Goal: Task Accomplishment & Management: Complete application form

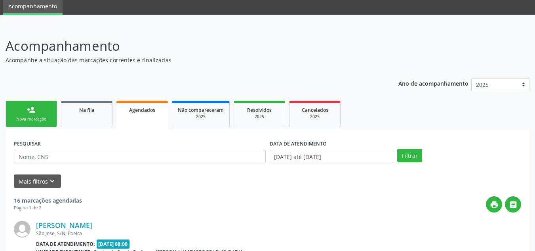
scroll to position [29, 0]
click at [45, 110] on link "person_add Nova marcação" at bounding box center [31, 114] width 51 height 27
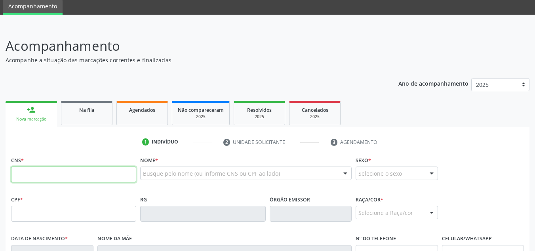
click at [50, 173] on input "text" at bounding box center [73, 174] width 125 height 16
paste input "706 3027 3498 6370"
type input "706 3027 3498 6370"
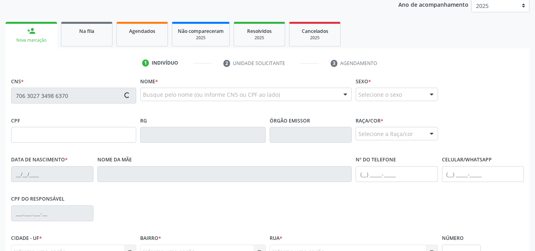
scroll to position [108, 0]
type input "228.936.014-72"
type input "01/08/1960"
type input "Maria Satirio do Nascimento"
type input "(82) 9982-5652"
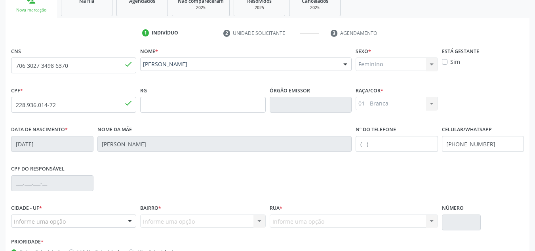
scroll to position [190, 0]
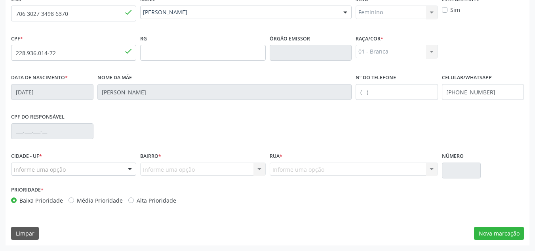
click at [83, 169] on div "Informe uma opção" at bounding box center [73, 168] width 125 height 13
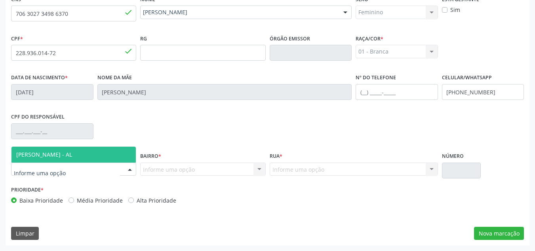
click at [49, 153] on span "[PERSON_NAME] - AL" at bounding box center [44, 154] width 56 height 8
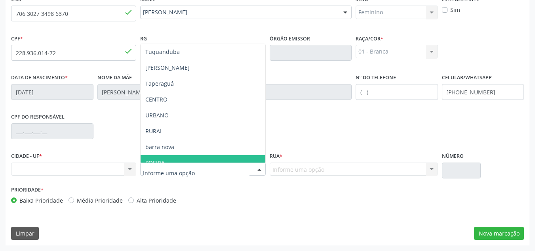
click at [172, 158] on span "POEIRA" at bounding box center [203, 163] width 124 height 16
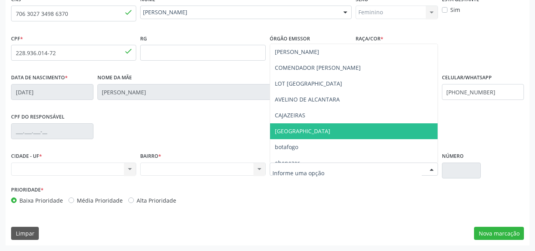
click at [307, 130] on span "avenida são josé" at bounding box center [302, 131] width 55 height 8
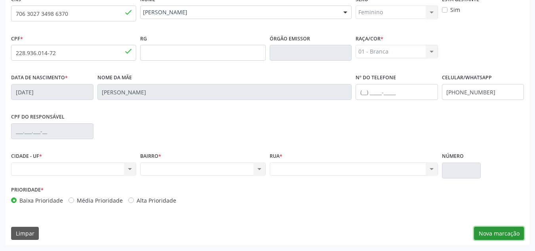
click at [497, 232] on button "Nova marcação" at bounding box center [499, 233] width 50 height 13
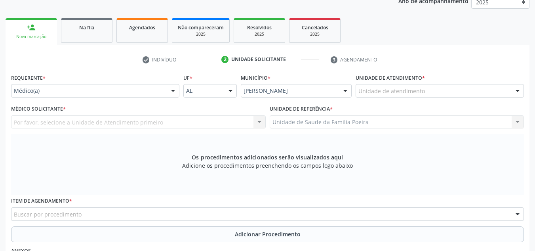
scroll to position [110, 0]
click at [507, 90] on div at bounding box center [440, 91] width 168 height 13
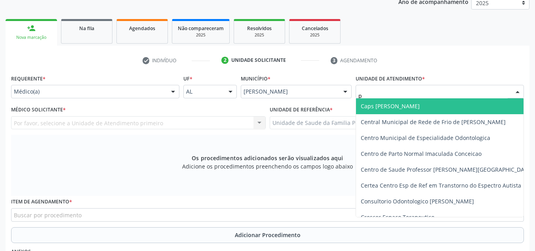
type input "po"
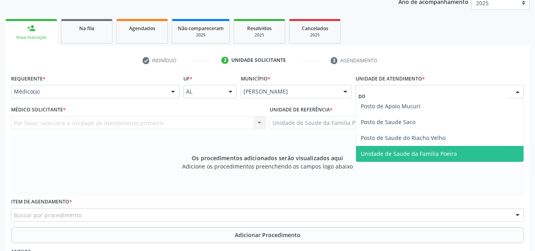
click at [468, 153] on span "Unidade de Saude da Familia Poeira" at bounding box center [440, 154] width 168 height 16
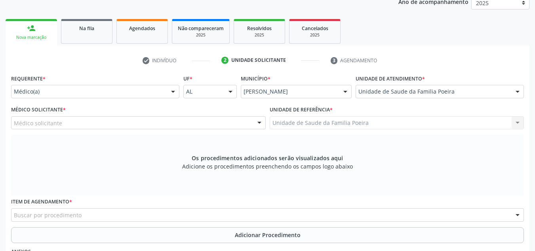
click at [197, 126] on div "Médico solicitante" at bounding box center [138, 122] width 255 height 13
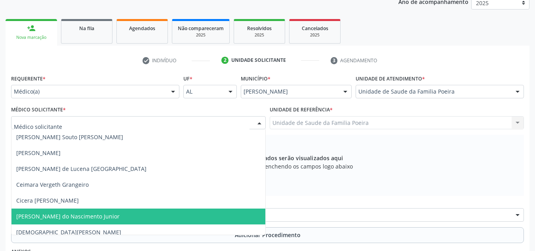
click at [113, 218] on span "[PERSON_NAME] do Nascimento Junior" at bounding box center [67, 216] width 103 height 8
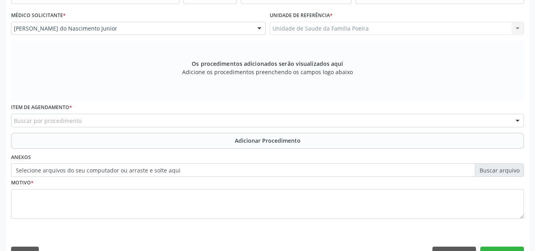
scroll to position [225, 0]
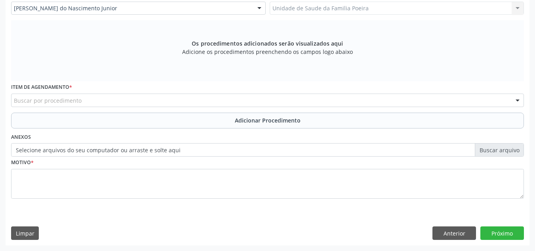
click at [95, 101] on div "Buscar por procedimento" at bounding box center [267, 99] width 513 height 13
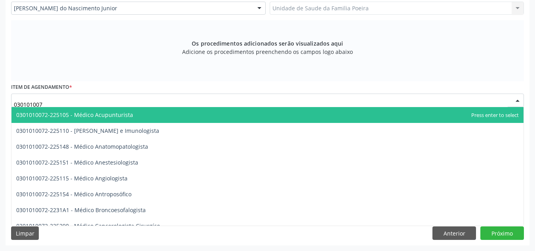
type input "0301010072"
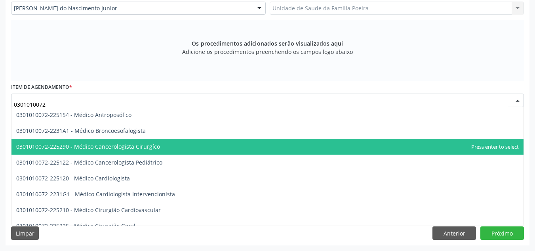
scroll to position [119, 0]
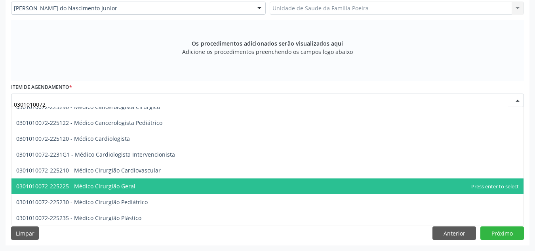
click at [118, 185] on span "0301010072-225225 - Médico Cirurgião Geral" at bounding box center [75, 186] width 119 height 8
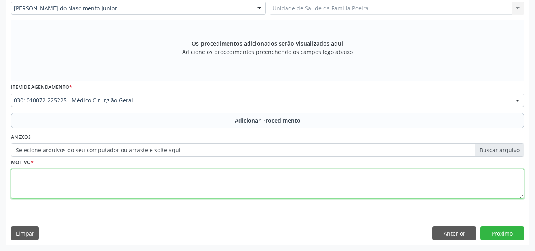
click at [96, 187] on textarea at bounding box center [267, 184] width 513 height 30
type textarea "d"
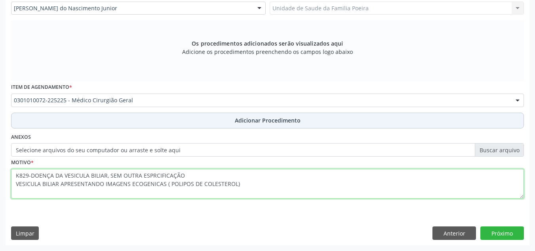
type textarea "K829-DOENÇA DA VESICULA BILIAR, SEM OUTRA ESPRCIFICAÇÃO VESICULA BILIAR APRESEN…"
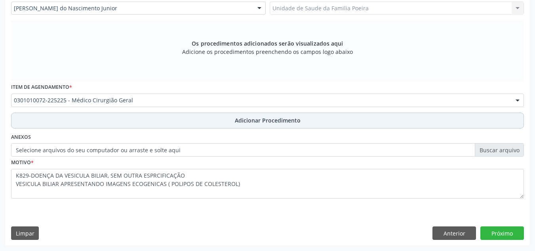
click at [282, 126] on button "Adicionar Procedimento" at bounding box center [267, 120] width 513 height 16
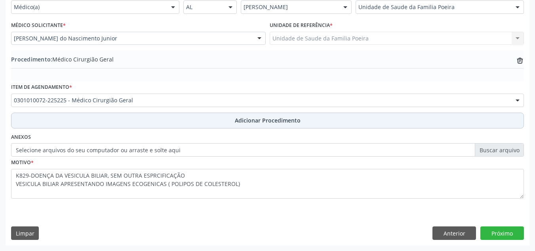
scroll to position [195, 0]
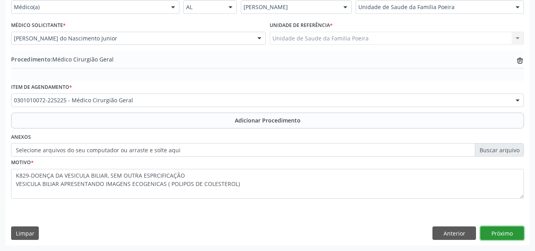
click at [505, 235] on button "Próximo" at bounding box center [502, 232] width 44 height 13
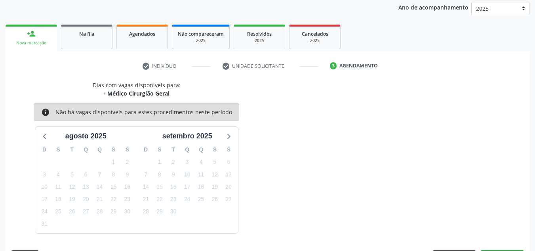
scroll to position [128, 0]
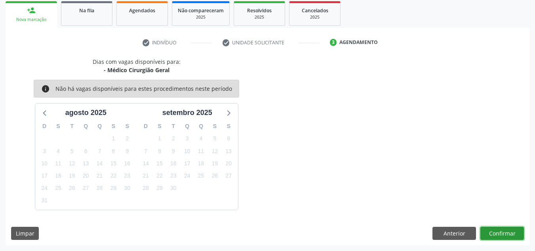
click at [508, 232] on button "Confirmar" at bounding box center [502, 233] width 44 height 13
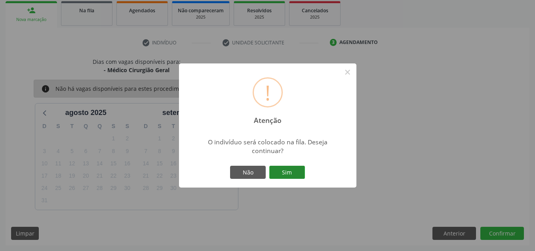
click at [289, 171] on button "Sim" at bounding box center [287, 172] width 36 height 13
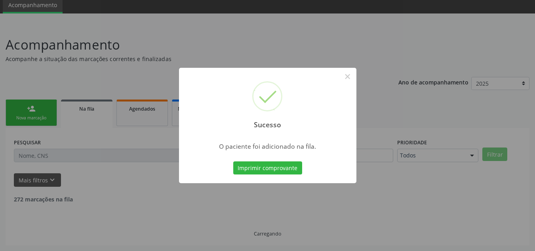
scroll to position [22, 0]
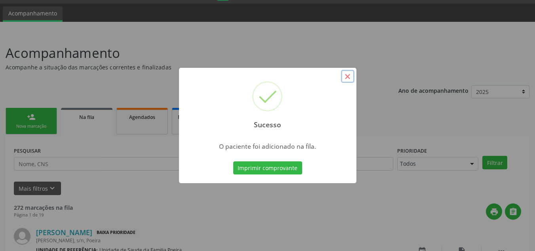
click at [349, 78] on button "×" at bounding box center [347, 76] width 13 height 13
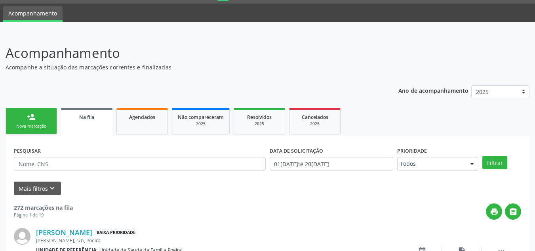
click at [34, 126] on div "Nova marcação" at bounding box center [31, 126] width 40 height 6
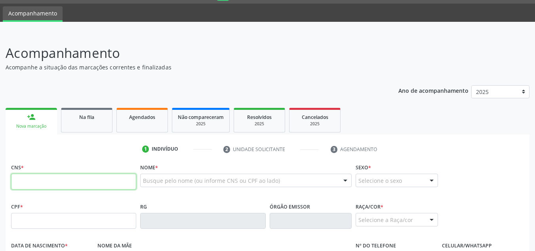
click at [44, 181] on input "text" at bounding box center [73, 181] width 125 height 16
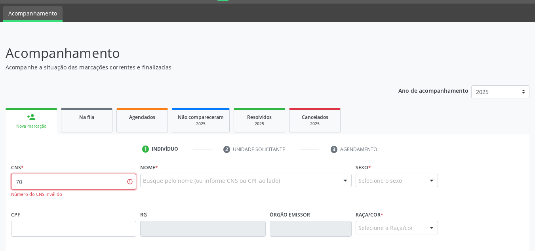
type input "7"
type input "708 1085 5372 9639"
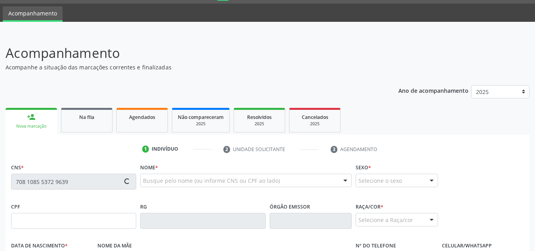
type input "725.400.104-82"
type input "24/04/1968"
type input "Maria Madalena dos Santos"
type input "(82) 99336-1303"
type input "84"
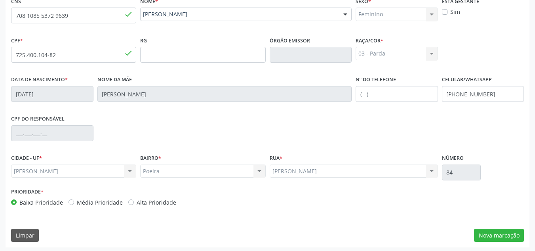
scroll to position [190, 0]
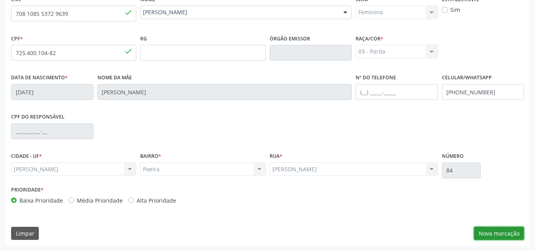
click at [492, 235] on button "Nova marcação" at bounding box center [499, 233] width 50 height 13
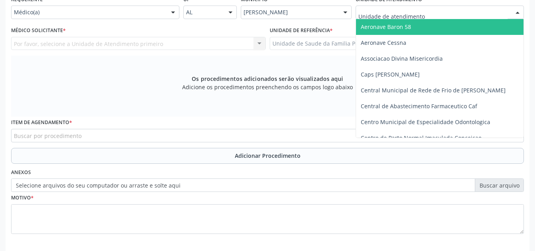
click at [515, 12] on div at bounding box center [518, 12] width 12 height 13
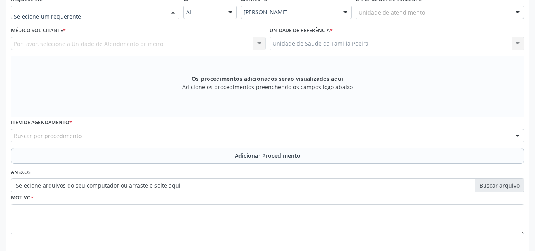
click at [172, 14] on div at bounding box center [173, 12] width 12 height 13
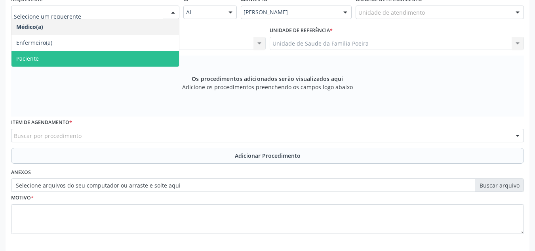
click at [97, 54] on span "Paciente" at bounding box center [95, 59] width 168 height 16
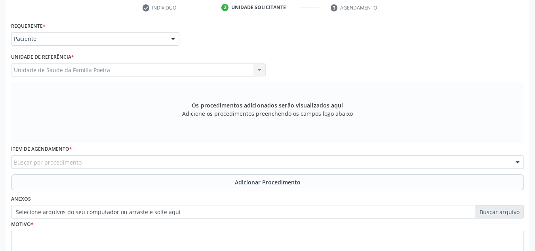
scroll to position [110, 0]
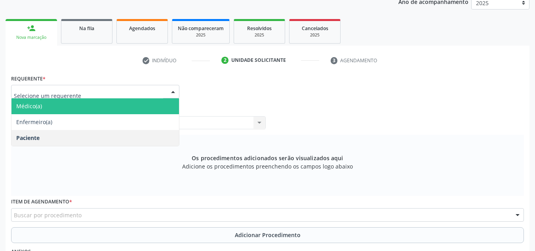
click at [76, 106] on span "Médico(a)" at bounding box center [95, 106] width 168 height 16
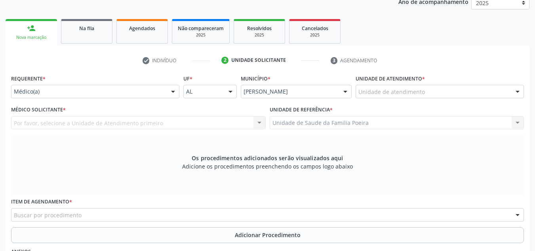
click at [427, 87] on div "Unidade de atendimento" at bounding box center [440, 91] width 168 height 13
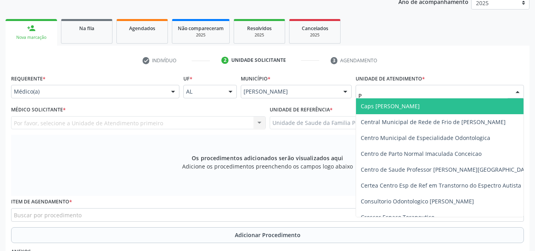
type input "PO"
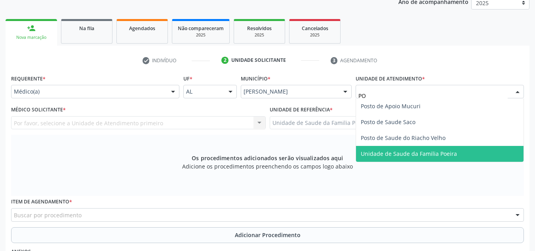
click at [420, 150] on span "Unidade de Saude da Familia Poeira" at bounding box center [409, 154] width 96 height 8
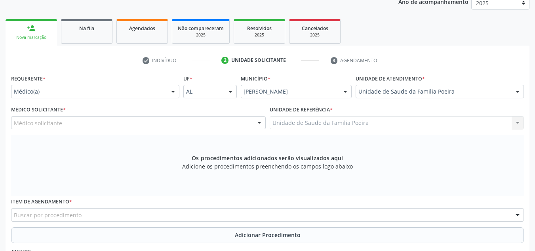
click at [68, 119] on div "Médico solicitante" at bounding box center [138, 122] width 255 height 13
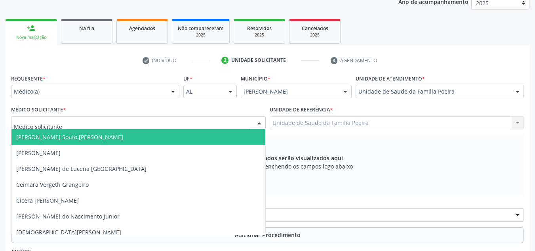
type input "W"
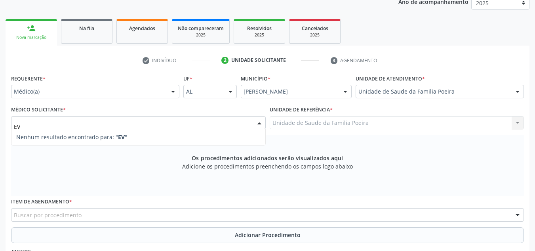
type input "E"
type input "S"
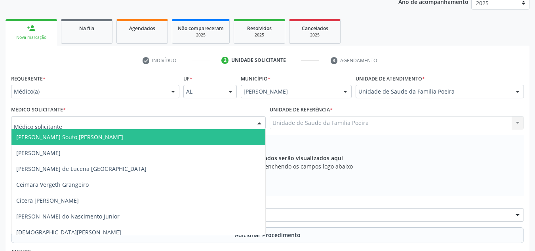
type input "W"
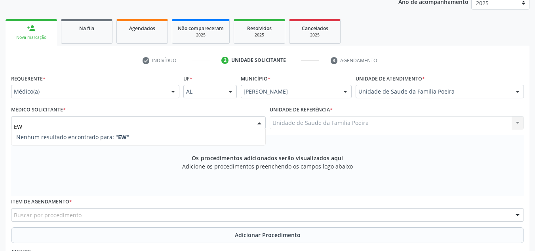
type input "E"
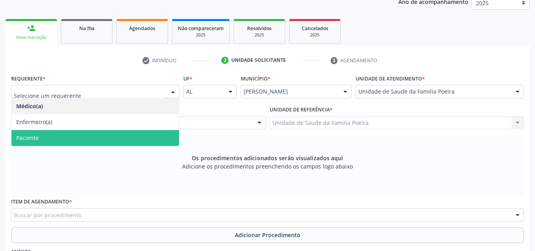
click at [82, 141] on span "Paciente" at bounding box center [95, 138] width 168 height 16
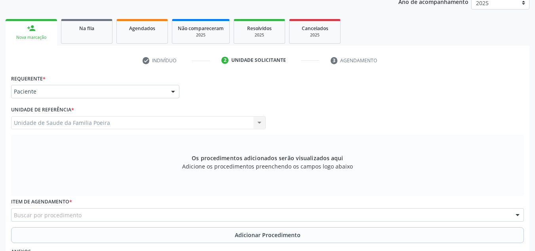
click at [88, 213] on div "Buscar por procedimento" at bounding box center [267, 214] width 513 height 13
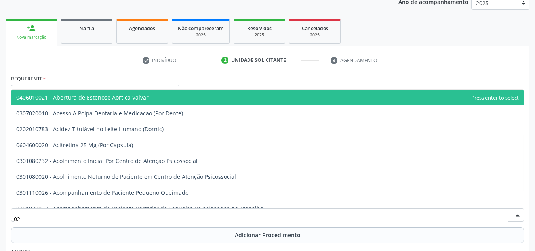
type input "0"
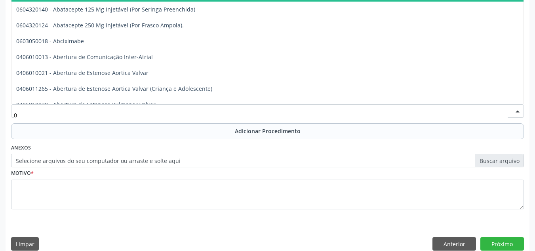
scroll to position [225, 0]
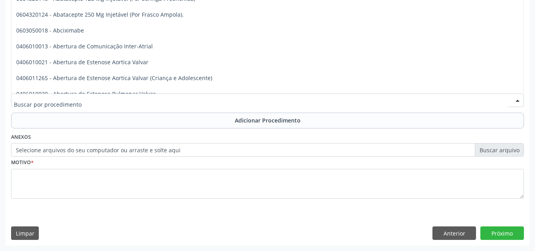
type input "C"
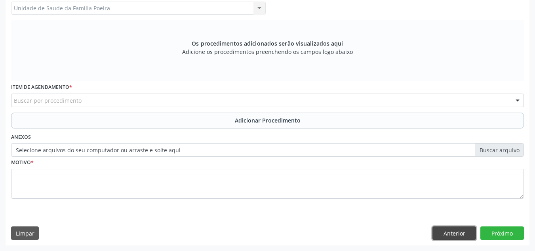
click at [443, 235] on button "Anterior" at bounding box center [454, 232] width 44 height 13
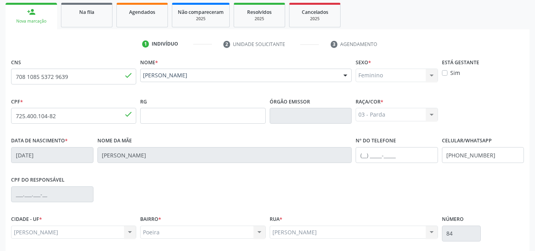
scroll to position [190, 0]
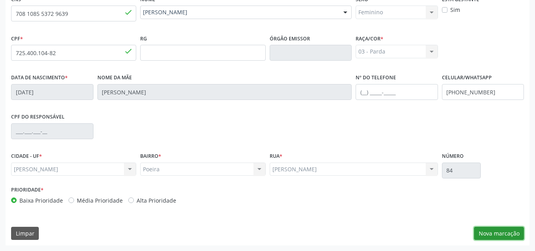
click at [494, 236] on button "Nova marcação" at bounding box center [499, 233] width 50 height 13
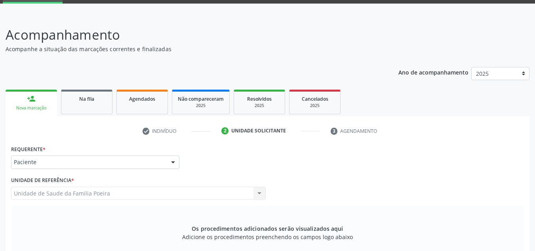
scroll to position [79, 0]
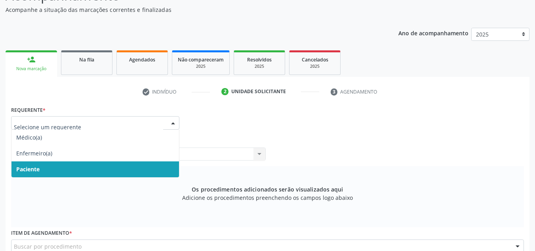
click at [167, 123] on div at bounding box center [173, 122] width 12 height 13
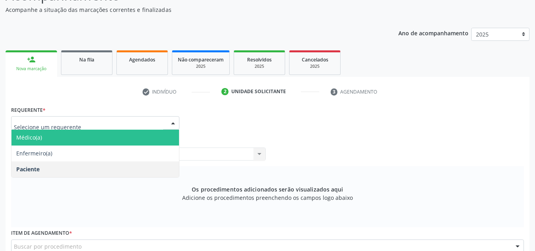
click at [127, 131] on span "Médico(a)" at bounding box center [95, 137] width 168 height 16
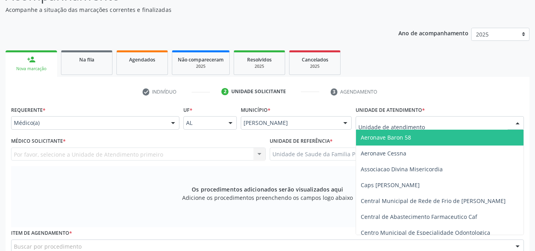
click at [470, 117] on div at bounding box center [440, 122] width 168 height 13
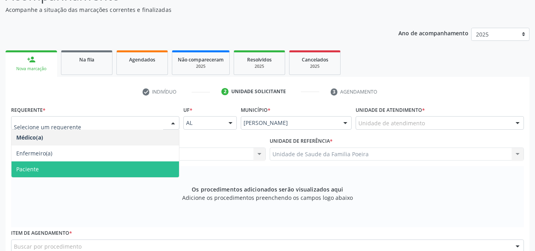
click at [112, 162] on span "Paciente" at bounding box center [95, 169] width 168 height 16
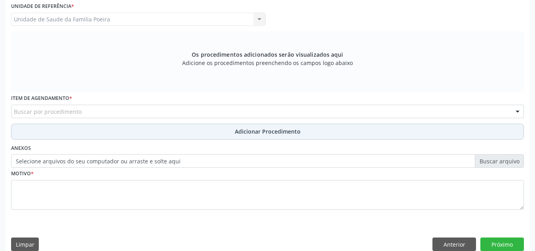
scroll to position [225, 0]
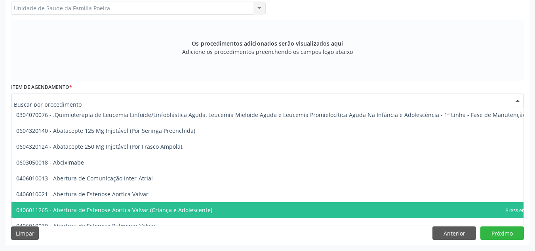
click at [133, 100] on div at bounding box center [267, 99] width 513 height 13
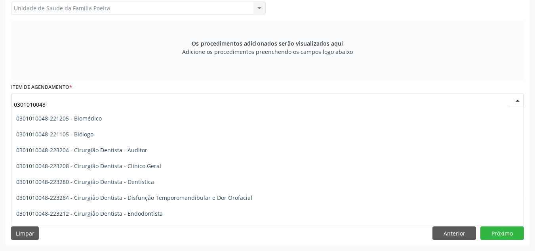
scroll to position [0, 0]
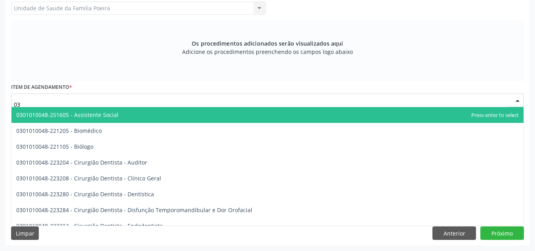
type input "0"
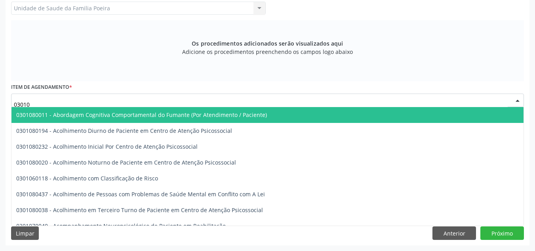
type input "030101"
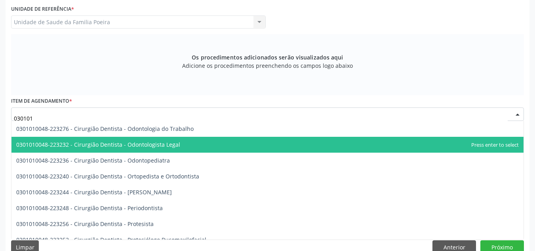
scroll to position [225, 0]
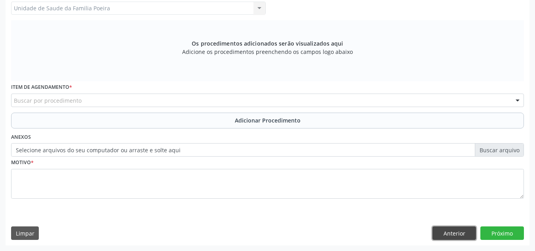
click at [466, 234] on button "Anterior" at bounding box center [454, 232] width 44 height 13
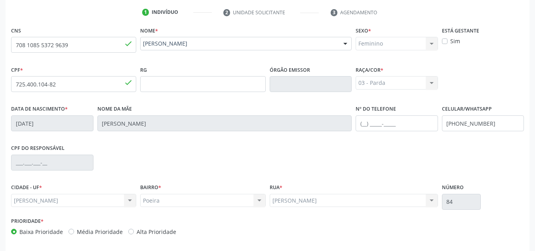
scroll to position [190, 0]
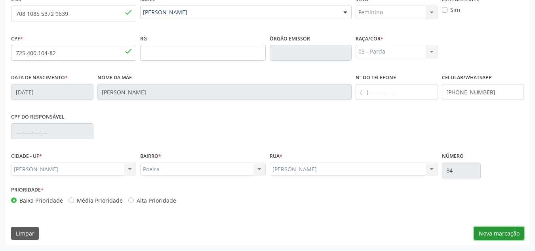
click at [493, 230] on button "Nova marcação" at bounding box center [499, 233] width 50 height 13
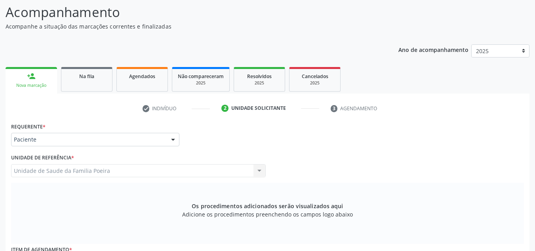
scroll to position [110, 0]
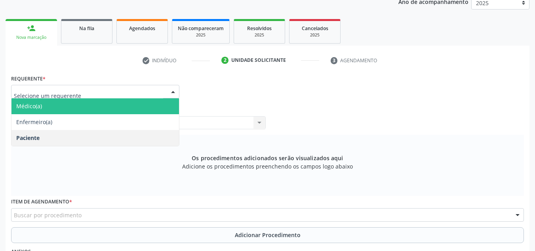
click at [105, 107] on span "Médico(a)" at bounding box center [95, 106] width 168 height 16
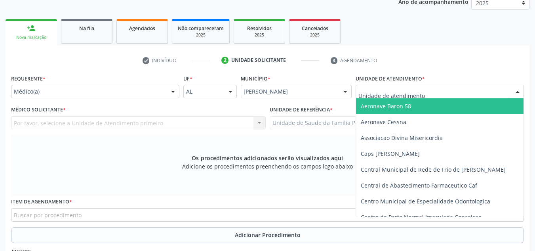
click at [425, 90] on div at bounding box center [440, 91] width 168 height 13
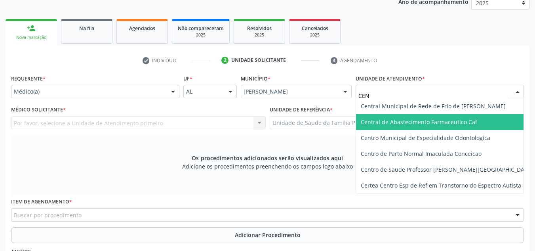
scroll to position [0, 0]
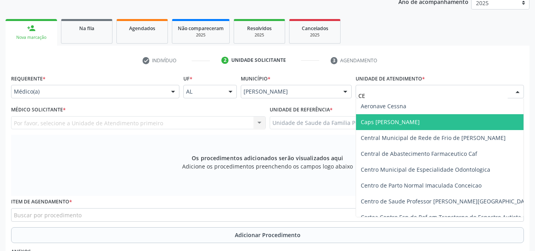
type input "C"
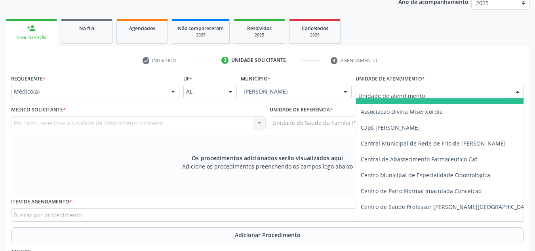
scroll to position [40, 0]
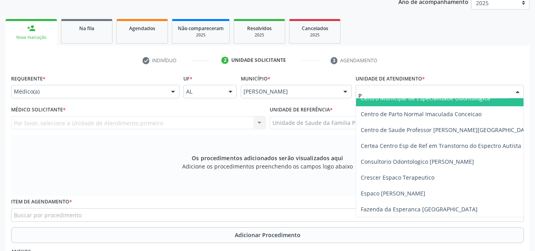
type input "PO"
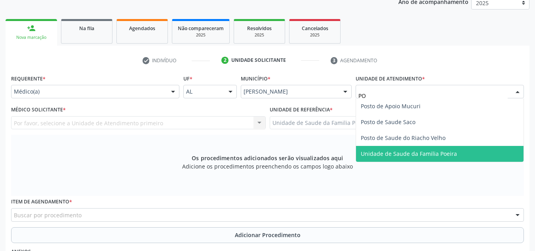
click at [422, 156] on span "Unidade de Saude da Familia Poeira" at bounding box center [409, 154] width 96 height 8
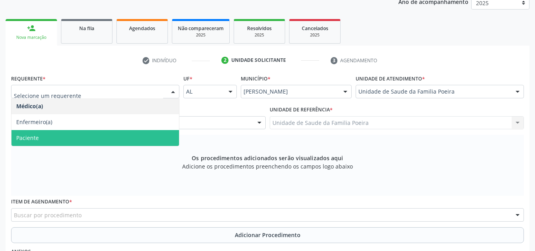
click at [82, 143] on span "Paciente" at bounding box center [95, 138] width 168 height 16
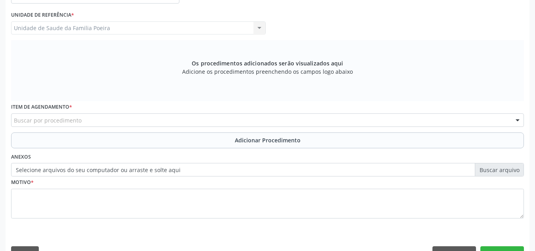
scroll to position [225, 0]
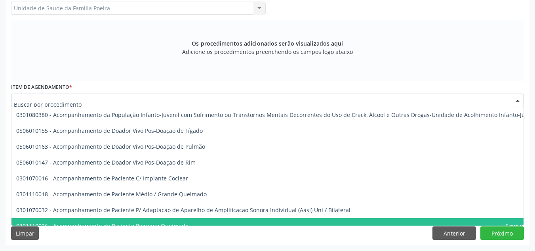
click at [99, 100] on div at bounding box center [267, 99] width 513 height 13
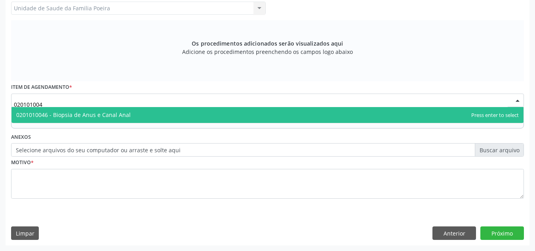
scroll to position [0, 0]
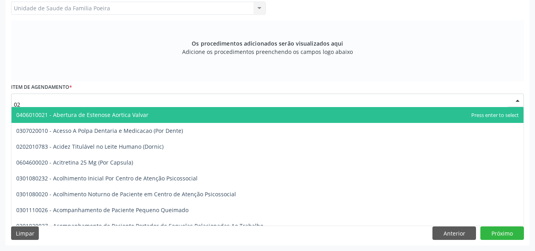
type input "0"
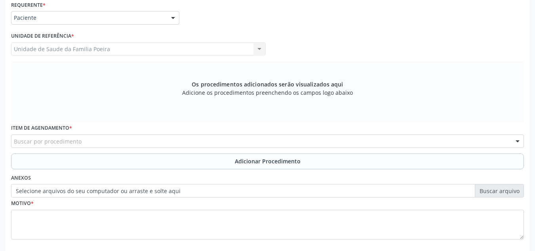
scroll to position [198, 0]
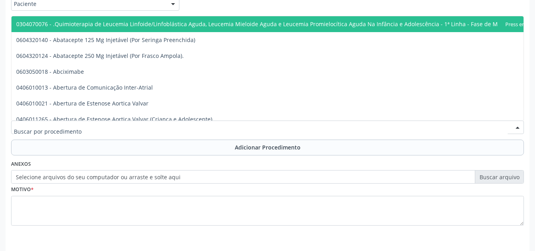
click at [135, 127] on div at bounding box center [267, 126] width 513 height 13
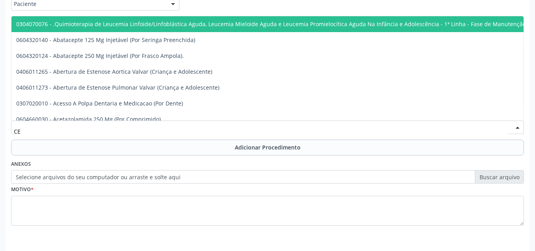
type input "C"
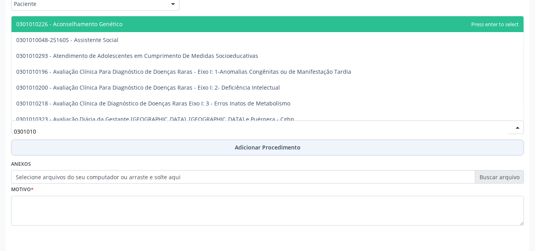
type input "03010100"
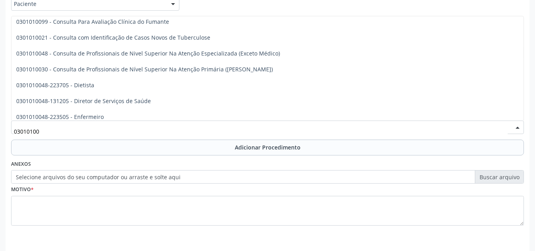
scroll to position [475, 0]
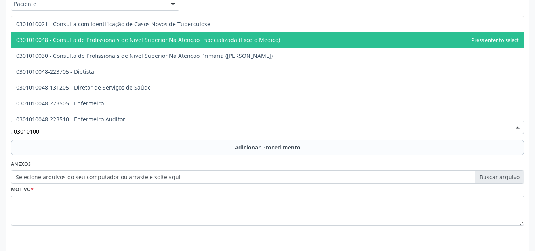
click at [224, 43] on span "0301010048 - Consulta de Profissionais de Nivel Superior Na Atenção Especializa…" at bounding box center [148, 40] width 264 height 8
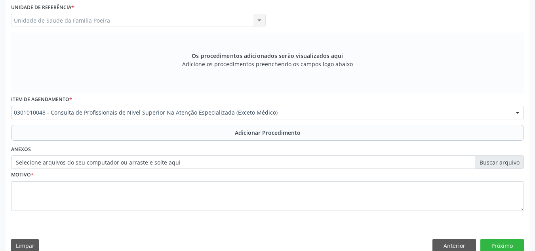
scroll to position [225, 0]
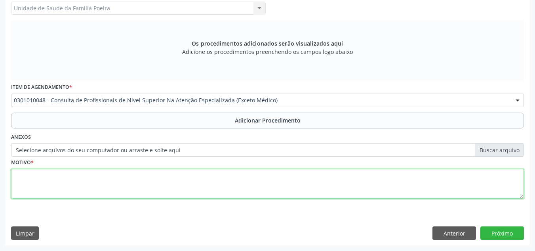
click at [105, 181] on textarea at bounding box center [267, 184] width 513 height 30
type textarea "CEO-RADIOLOGIA"
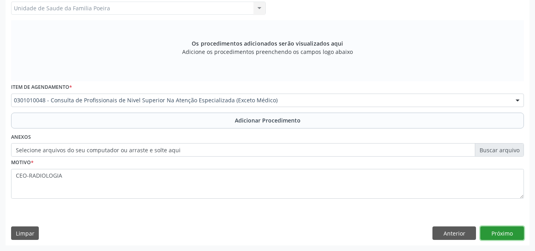
click at [497, 236] on button "Próximo" at bounding box center [502, 232] width 44 height 13
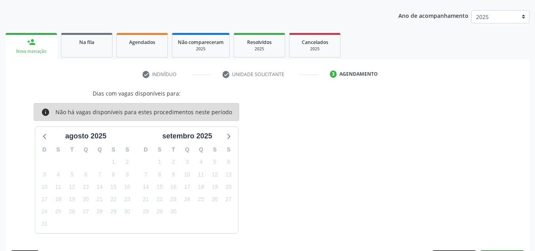
scroll to position [120, 0]
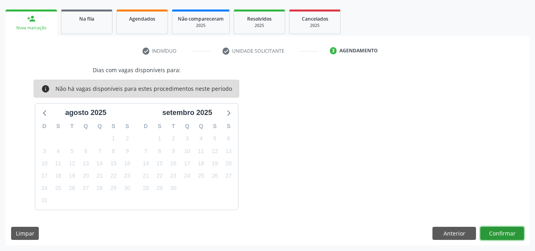
click at [491, 230] on button "Confirmar" at bounding box center [502, 233] width 44 height 13
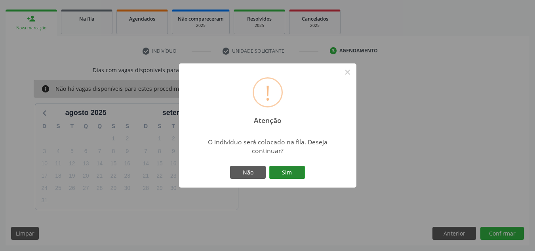
click at [295, 169] on button "Sim" at bounding box center [287, 172] width 36 height 13
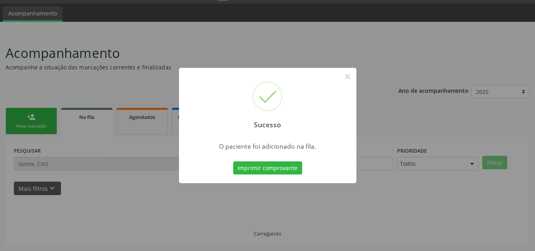
scroll to position [22, 0]
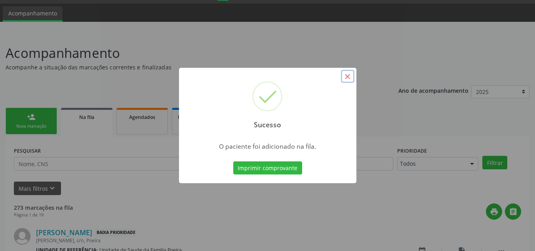
click at [346, 76] on button "×" at bounding box center [347, 76] width 13 height 13
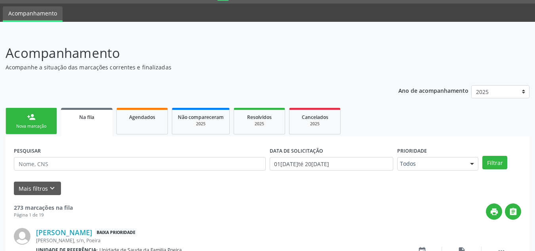
drag, startPoint x: 27, startPoint y: 119, endPoint x: 33, endPoint y: 130, distance: 12.2
click at [27, 119] on div "person_add" at bounding box center [31, 116] width 9 height 9
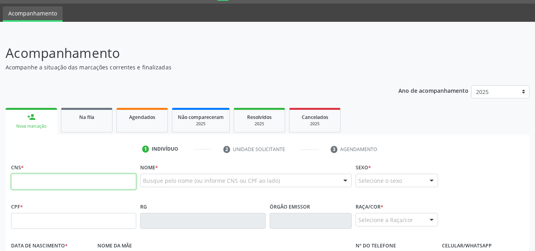
click at [31, 176] on input "text" at bounding box center [73, 181] width 125 height 16
type input "702 8056 8038 6260"
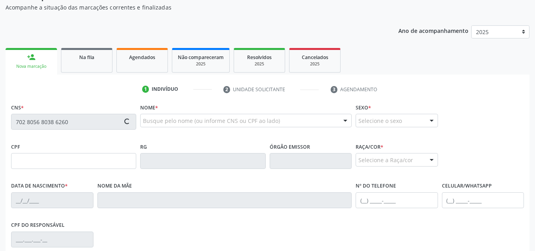
scroll to position [101, 0]
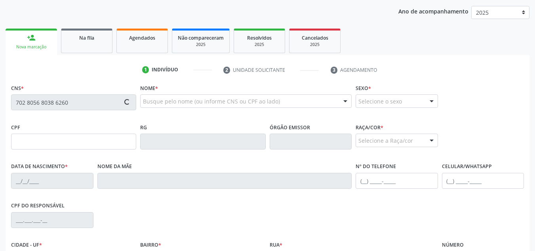
type input "008.293.357-06"
type input "09/07/1962"
type input "Erondina Vieira"
type input "(82) 8731-5133"
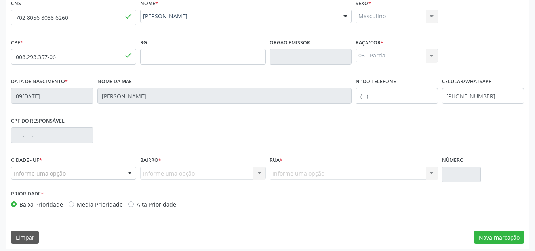
scroll to position [190, 0]
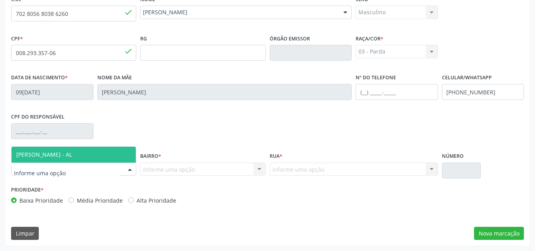
click at [124, 166] on div at bounding box center [130, 169] width 12 height 13
click at [76, 150] on span "[PERSON_NAME] - AL" at bounding box center [73, 155] width 124 height 16
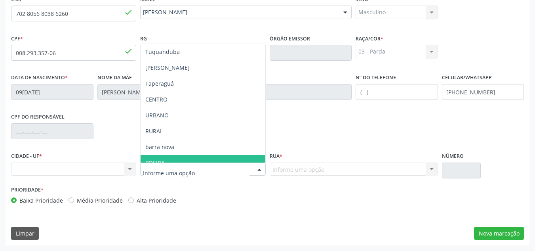
click at [175, 158] on span "POEIRA" at bounding box center [203, 163] width 124 height 16
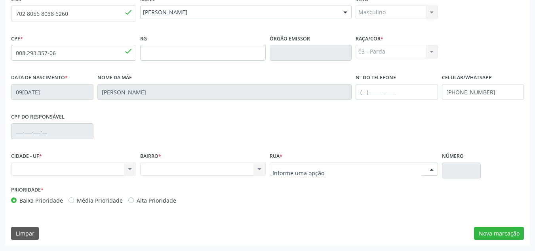
click at [317, 163] on div at bounding box center [354, 168] width 168 height 13
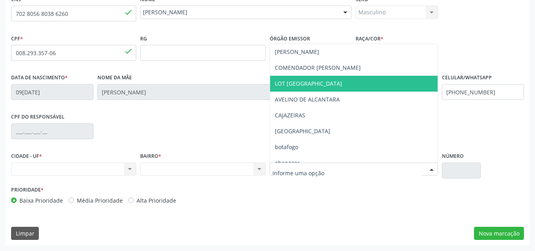
click at [297, 85] on span "LOT SAO JOSE" at bounding box center [308, 84] width 67 height 8
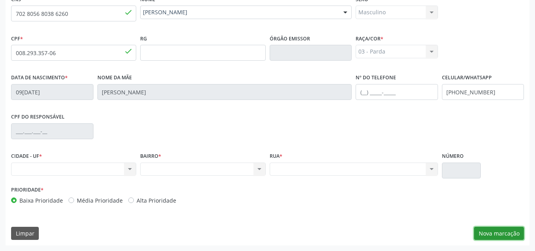
click at [492, 231] on button "Nova marcação" at bounding box center [499, 233] width 50 height 13
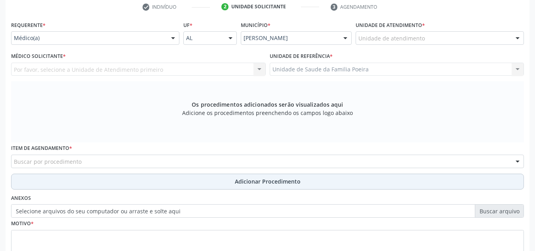
scroll to position [150, 0]
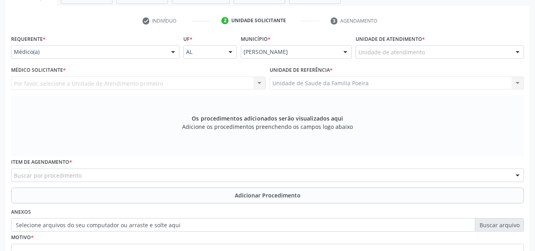
click at [491, 50] on div "Unidade de atendimento" at bounding box center [440, 51] width 168 height 13
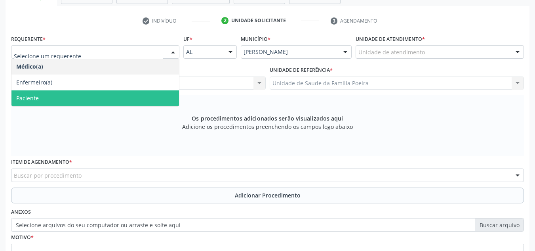
click at [44, 104] on span "Paciente" at bounding box center [95, 98] width 168 height 16
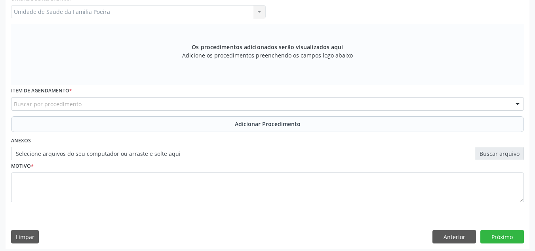
scroll to position [225, 0]
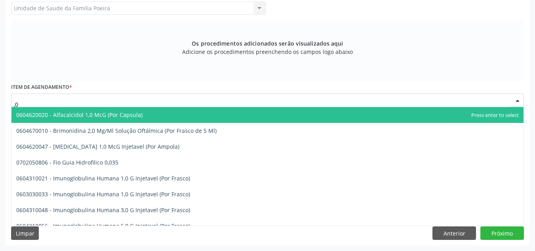
type input ","
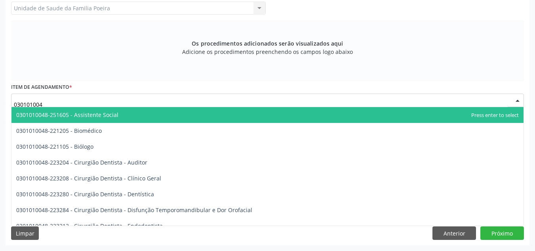
type input "0301010048"
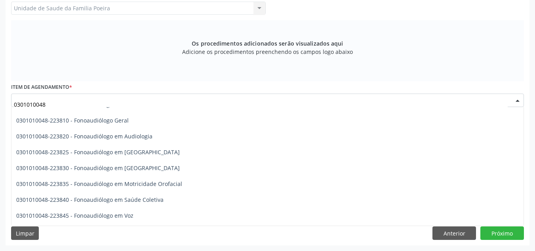
scroll to position [990, 0]
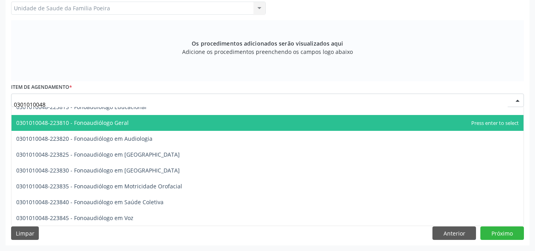
click at [107, 124] on span "0301010048-223810 - Fonoaudiólogo Geral" at bounding box center [72, 123] width 112 height 8
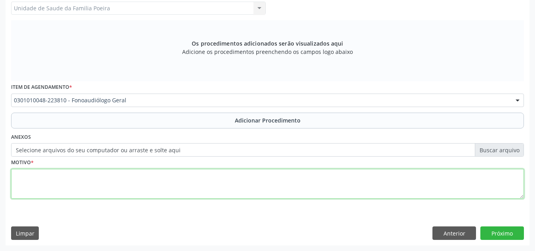
click at [104, 175] on textarea at bounding box center [267, 184] width 513 height 30
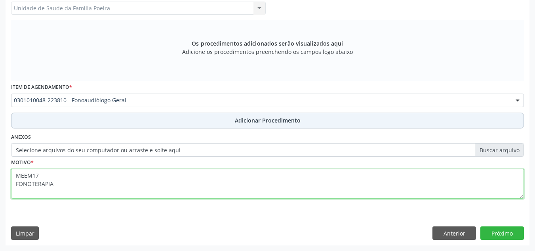
type textarea "MEEM17 FONOTERAPIA"
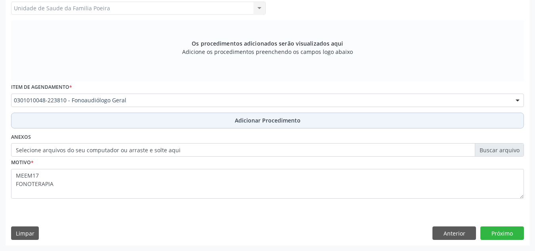
click at [213, 118] on button "Adicionar Procedimento" at bounding box center [267, 120] width 513 height 16
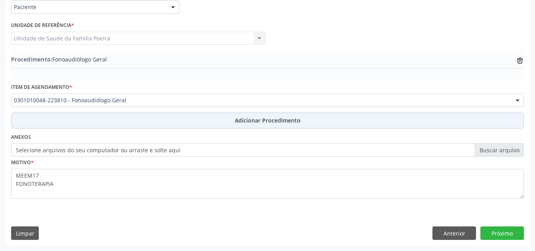
scroll to position [195, 0]
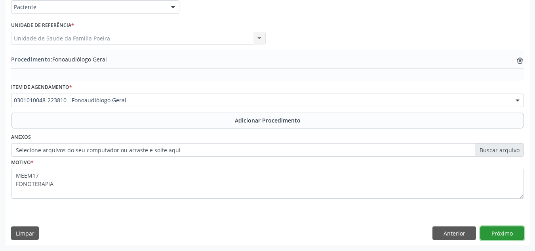
click at [511, 238] on button "Próximo" at bounding box center [502, 232] width 44 height 13
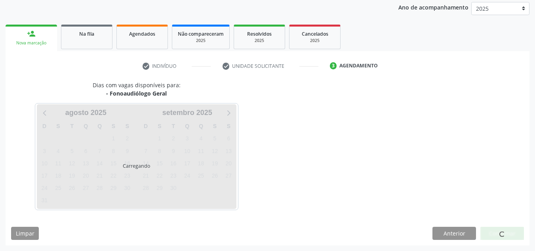
scroll to position [128, 0]
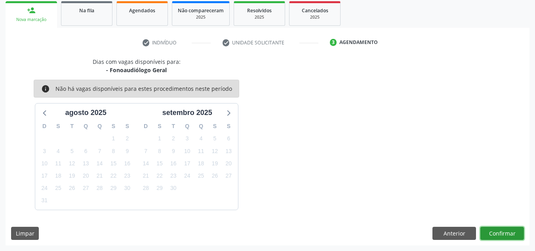
click at [505, 234] on button "Confirmar" at bounding box center [502, 233] width 44 height 13
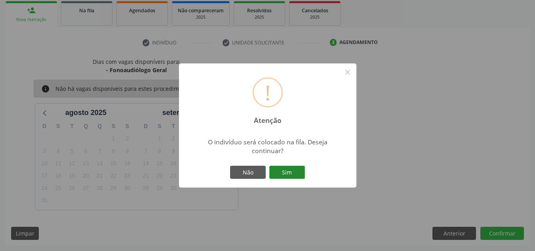
click at [299, 173] on button "Sim" at bounding box center [287, 172] width 36 height 13
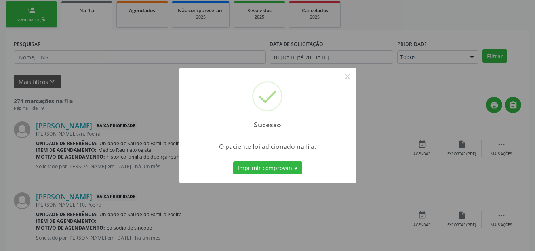
scroll to position [22, 0]
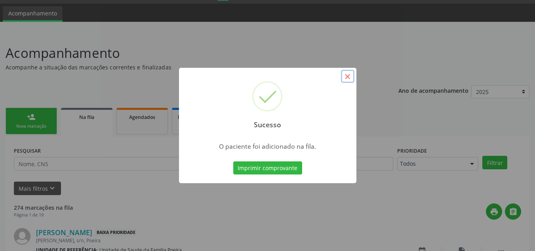
click at [344, 72] on button "×" at bounding box center [347, 76] width 13 height 13
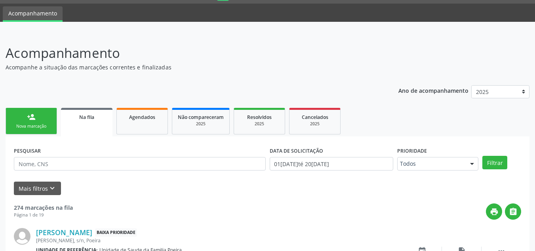
drag, startPoint x: 36, startPoint y: 120, endPoint x: 0, endPoint y: 162, distance: 54.8
click at [36, 120] on link "person_add Nova marcação" at bounding box center [31, 121] width 51 height 27
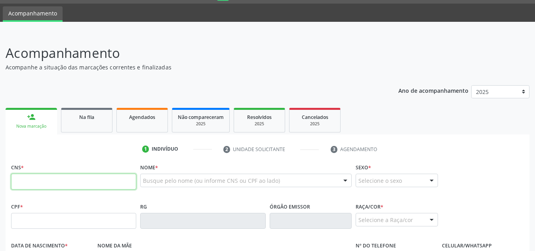
click at [41, 177] on input "text" at bounding box center [73, 181] width 125 height 16
paste input "700 1044 2930 5920"
type input "700 1044 2930 5920"
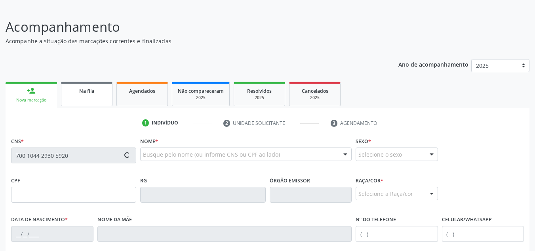
scroll to position [61, 0]
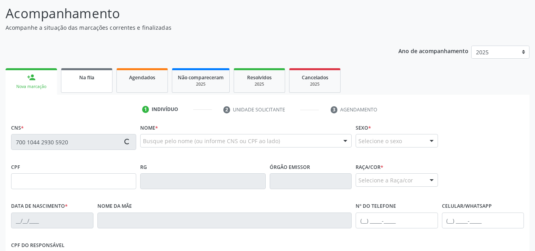
type input "150.098.274-17"
type input "11/06/2004"
type input "Maria Lucia Vieira da Silva"
type input "(82) 99642-6109"
type input "S/N"
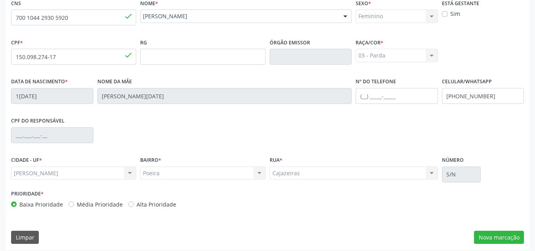
scroll to position [190, 0]
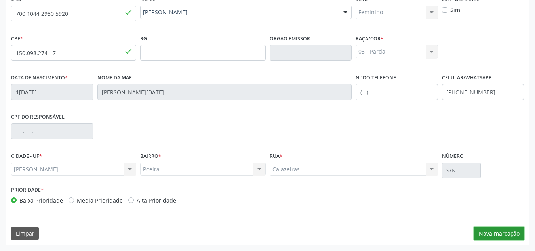
click at [501, 237] on button "Nova marcação" at bounding box center [499, 233] width 50 height 13
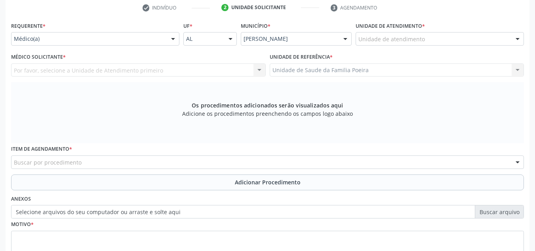
scroll to position [150, 0]
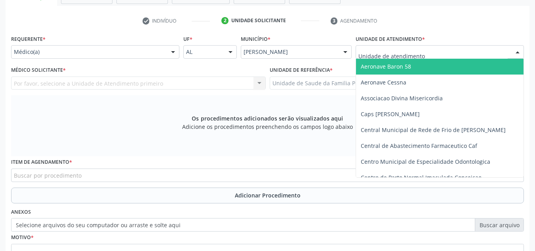
click at [469, 58] on div at bounding box center [440, 51] width 168 height 13
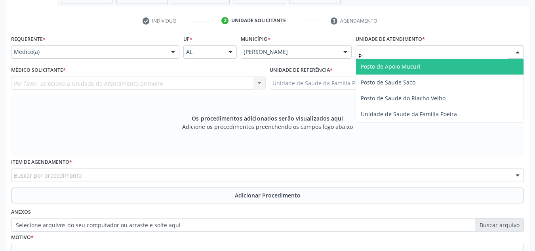
type input "PO"
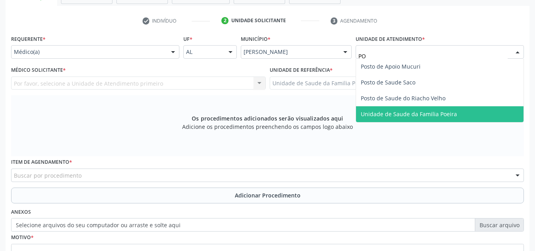
click at [457, 110] on span "Unidade de Saude da Familia Poeira" at bounding box center [440, 114] width 168 height 16
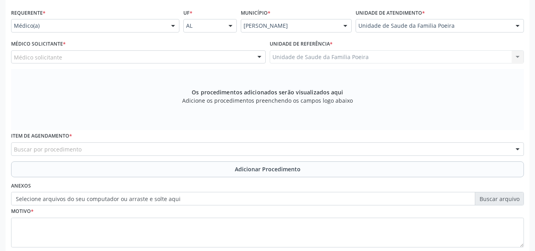
scroll to position [190, 0]
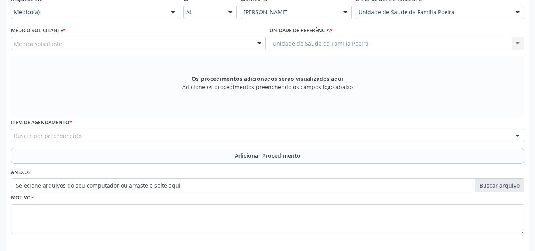
click at [109, 44] on div "Médico solicitante" at bounding box center [138, 43] width 255 height 13
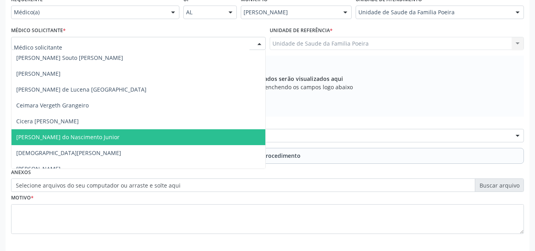
click at [90, 140] on span "[PERSON_NAME] do Nascimento Junior" at bounding box center [67, 137] width 103 height 8
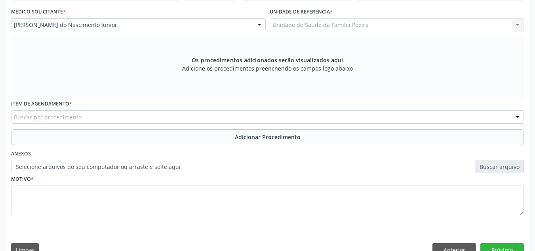
scroll to position [225, 0]
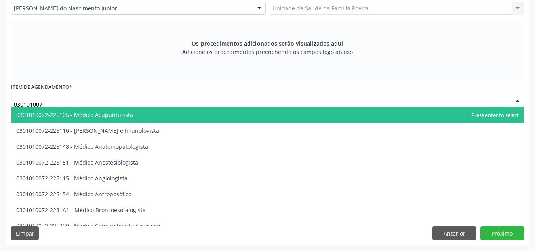
type input "0301010072"
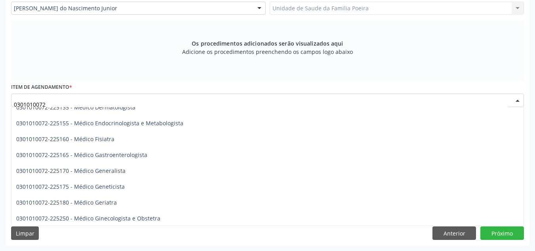
scroll to position [356, 0]
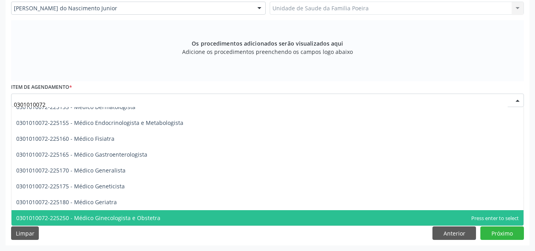
click at [112, 216] on span "0301010072-225250 - Médico Ginecologista e Obstetra" at bounding box center [88, 218] width 144 height 8
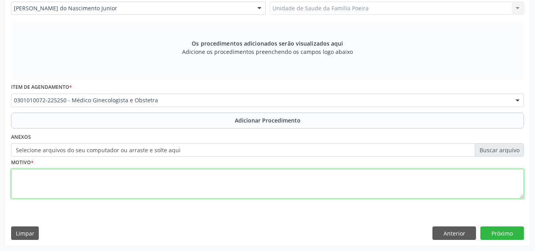
click at [111, 187] on textarea at bounding box center [267, 184] width 513 height 30
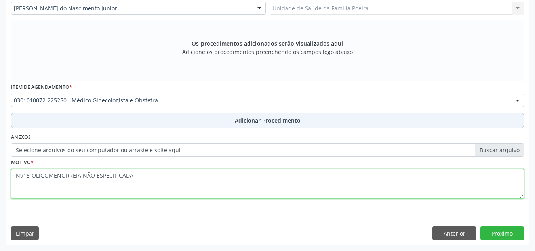
type textarea "N915-OLIGOMENORREIA NÃO ESPECIFICADA"
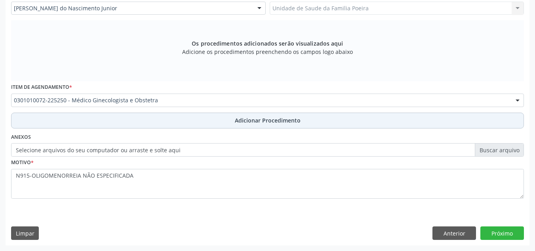
click at [257, 126] on button "Adicionar Procedimento" at bounding box center [267, 120] width 513 height 16
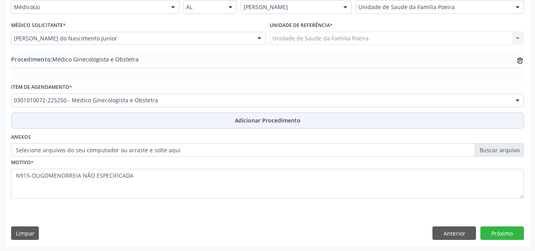
scroll to position [195, 0]
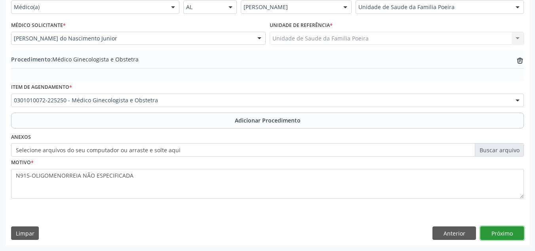
click at [506, 232] on button "Próximo" at bounding box center [502, 232] width 44 height 13
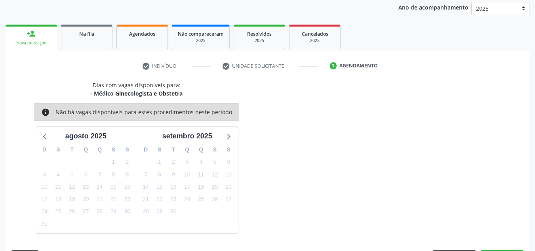
scroll to position [128, 0]
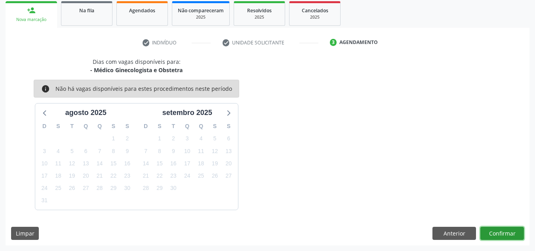
click at [511, 234] on button "Confirmar" at bounding box center [502, 233] width 44 height 13
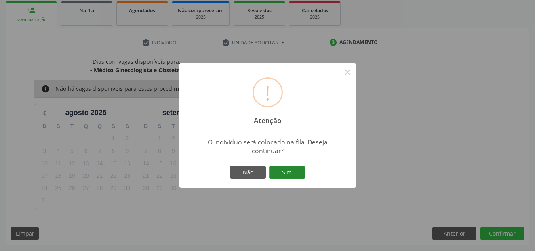
click at [290, 172] on button "Sim" at bounding box center [287, 172] width 36 height 13
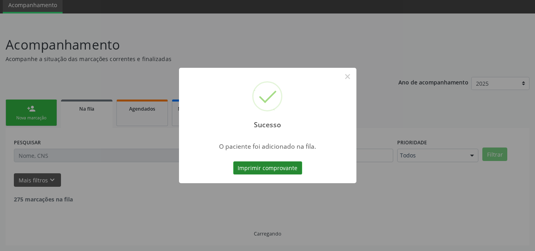
scroll to position [22, 0]
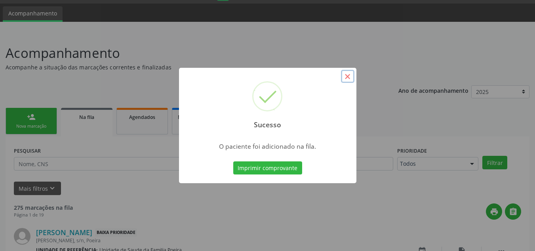
click at [349, 76] on button "×" at bounding box center [347, 76] width 13 height 13
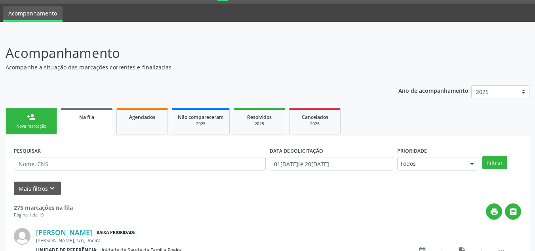
drag, startPoint x: 39, startPoint y: 130, endPoint x: 17, endPoint y: 127, distance: 22.5
click at [39, 130] on link "person_add Nova marcação" at bounding box center [31, 121] width 51 height 27
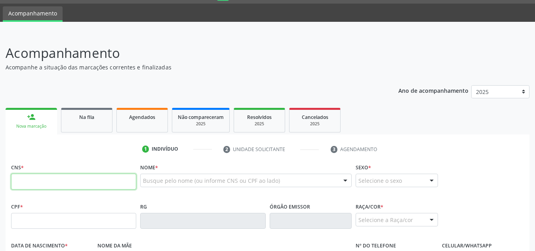
click at [38, 178] on input "text" at bounding box center [73, 181] width 125 height 16
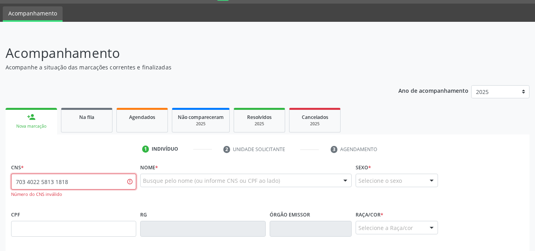
type input "703 4022 5813 1818"
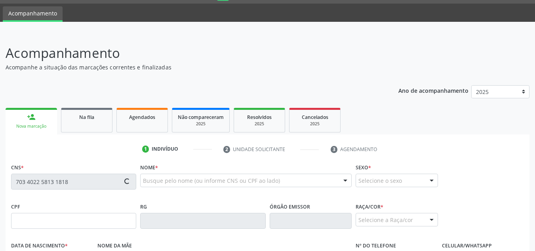
type input "678.120.314-20"
type input "17/05/1964"
type input "Maria Albino da Silva"
type input "(81) 8742-9063"
type input "S/N"
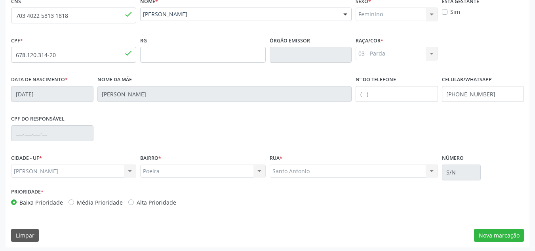
scroll to position [190, 0]
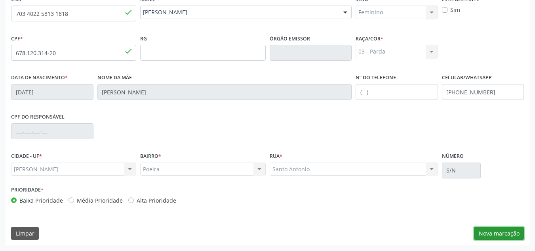
click at [508, 232] on button "Nova marcação" at bounding box center [499, 233] width 50 height 13
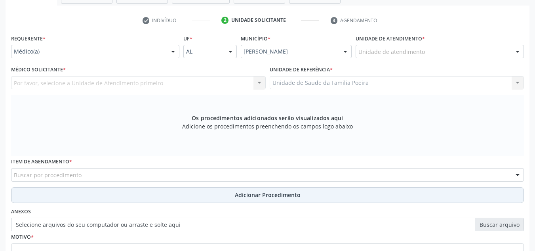
scroll to position [150, 0]
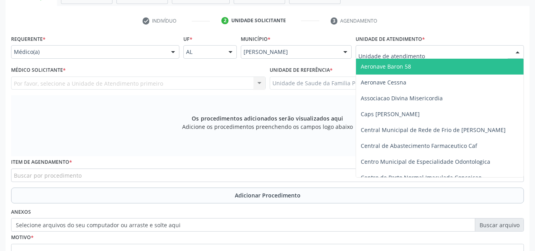
click at [444, 57] on div at bounding box center [440, 51] width 168 height 13
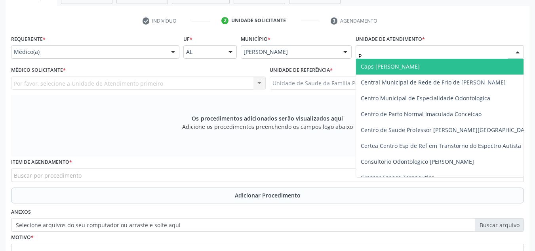
type input "PO"
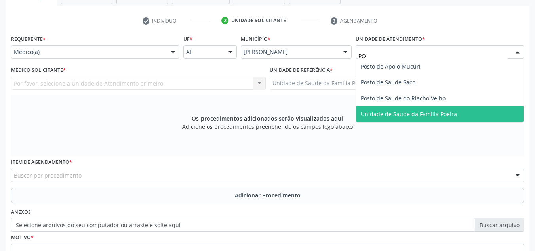
click at [447, 117] on span "Unidade de Saude da Familia Poeira" at bounding box center [409, 114] width 96 height 8
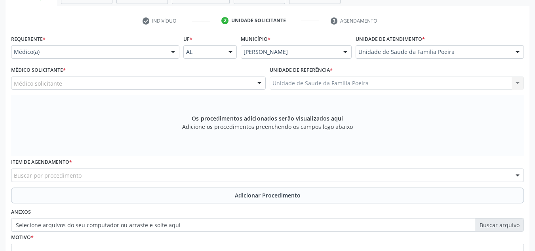
click at [124, 83] on div "Médico solicitante" at bounding box center [138, 82] width 255 height 13
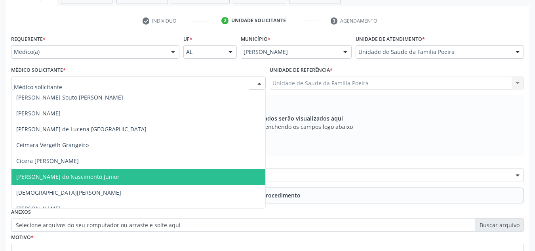
click at [63, 179] on span "[PERSON_NAME] do Nascimento Junior" at bounding box center [67, 177] width 103 height 8
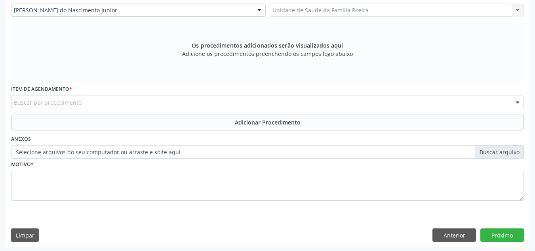
scroll to position [225, 0]
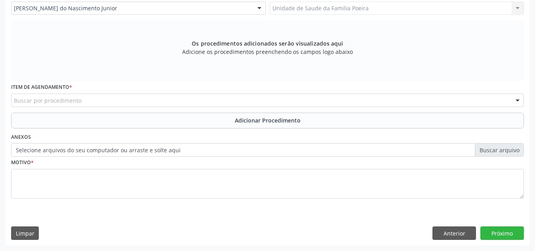
click at [135, 102] on div "Buscar por procedimento" at bounding box center [267, 99] width 513 height 13
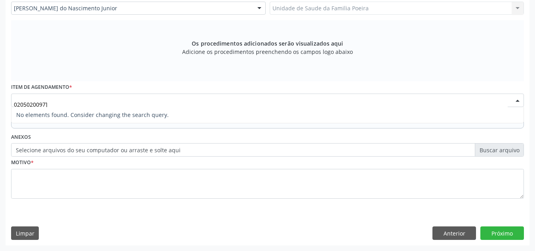
type input "0205020097"
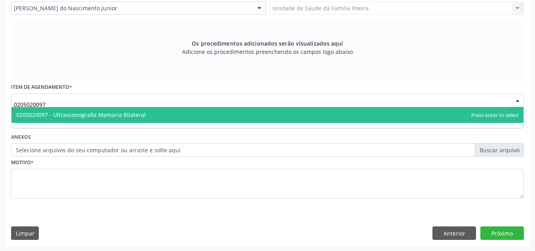
click at [129, 114] on span "0205020097 - Ultrassonografia Mamaria Bilateral" at bounding box center [80, 115] width 129 height 8
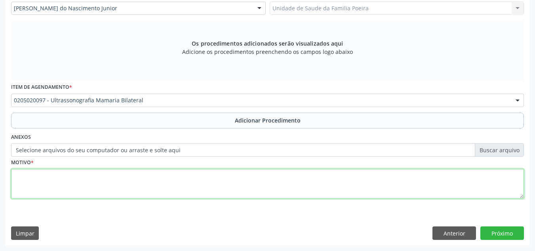
click at [141, 185] on textarea at bounding box center [267, 184] width 513 height 30
click at [53, 178] on textarea "MAMOGRAFIA CATEGORIA BI-RADS 2" at bounding box center [267, 184] width 513 height 30
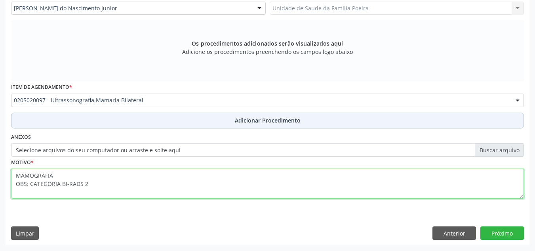
type textarea "MAMOGRAFIA OBS: CATEGORIA BI-RADS 2"
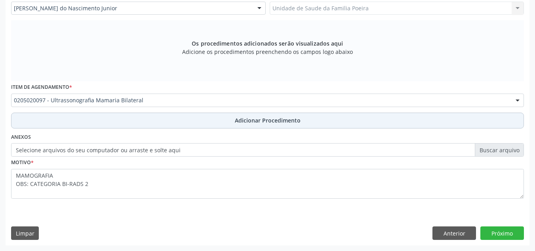
click at [251, 121] on span "Adicionar Procedimento" at bounding box center [268, 120] width 66 height 8
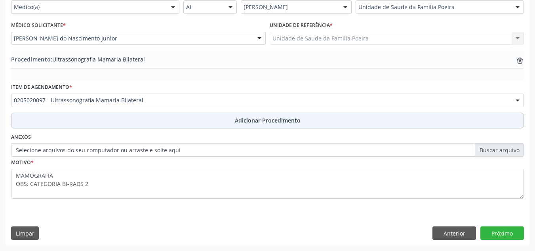
scroll to position [195, 0]
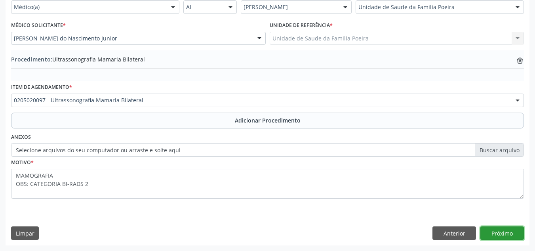
click at [497, 231] on button "Próximo" at bounding box center [502, 232] width 44 height 13
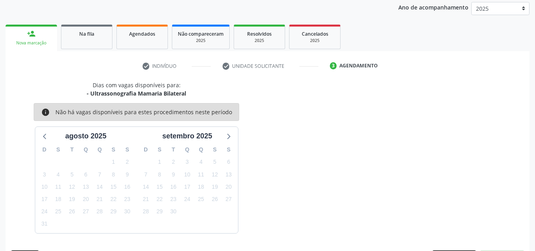
scroll to position [128, 0]
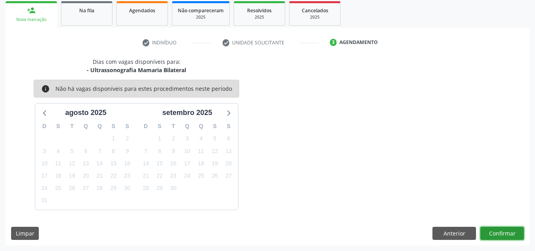
click at [498, 231] on button "Confirmar" at bounding box center [502, 233] width 44 height 13
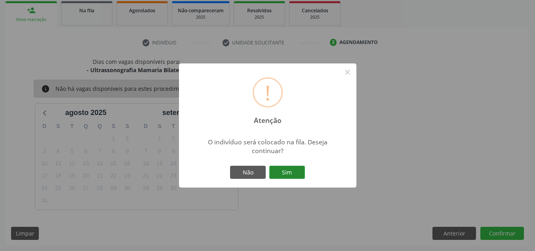
click at [286, 169] on button "Sim" at bounding box center [287, 172] width 36 height 13
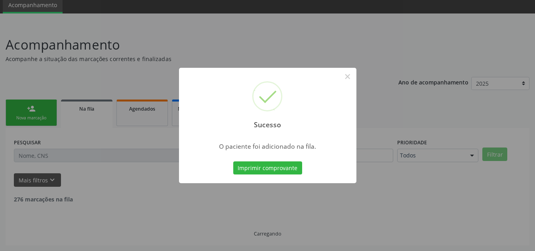
scroll to position [22, 0]
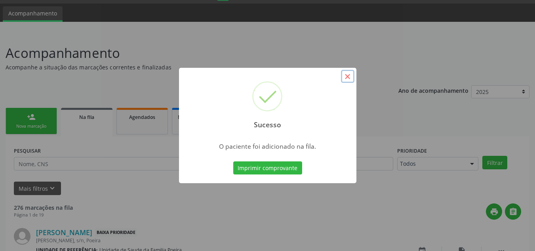
click at [348, 80] on button "×" at bounding box center [347, 76] width 13 height 13
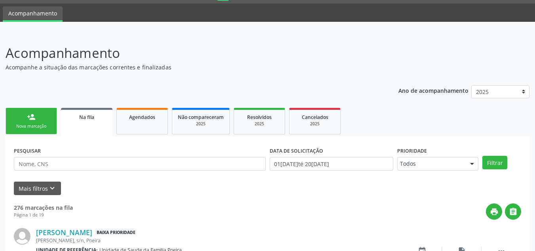
click at [39, 126] on div "Nova marcação" at bounding box center [31, 126] width 40 height 6
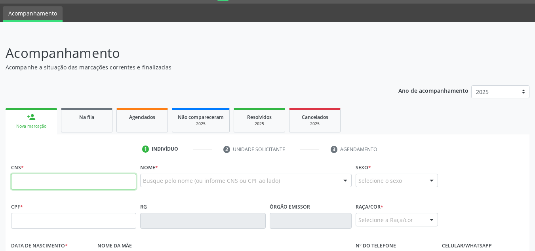
click at [43, 181] on input "text" at bounding box center [73, 181] width 125 height 16
type input "704 0063 2870 4469"
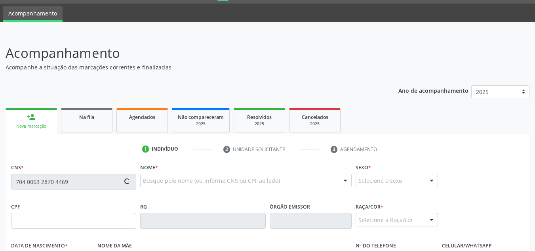
type input "662.624.024-20"
type input "23/08/1965"
type input "Benedita Silva Leite"
type input "(82) 99154-2725"
type input "398"
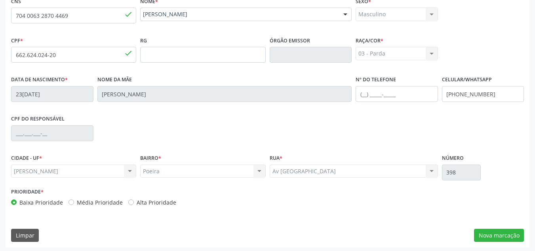
scroll to position [190, 0]
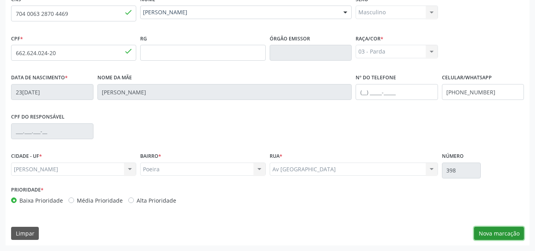
click at [498, 232] on button "Nova marcação" at bounding box center [499, 233] width 50 height 13
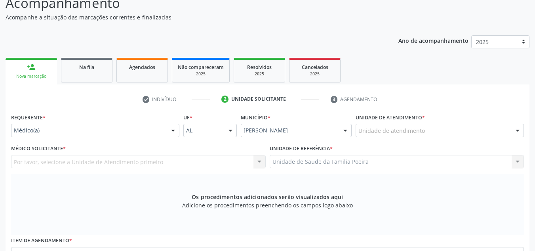
scroll to position [71, 0]
click at [467, 130] on div "Unidade de atendimento" at bounding box center [440, 130] width 168 height 13
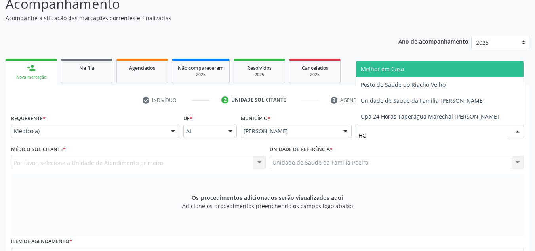
type input "H"
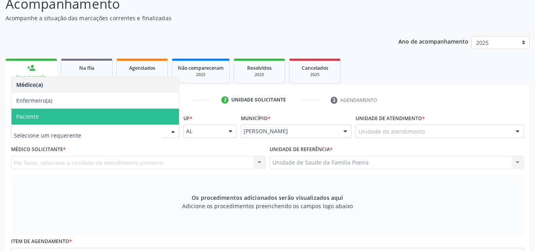
click at [54, 123] on span "Paciente" at bounding box center [95, 117] width 168 height 16
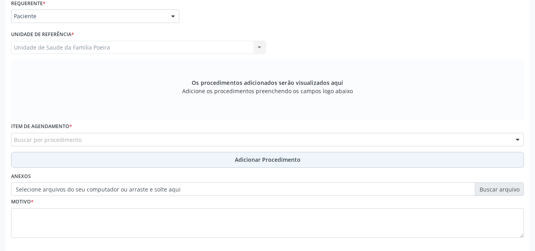
scroll to position [190, 0]
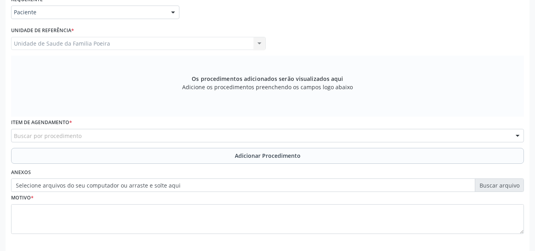
click at [70, 140] on div "Buscar por procedimento" at bounding box center [267, 135] width 513 height 13
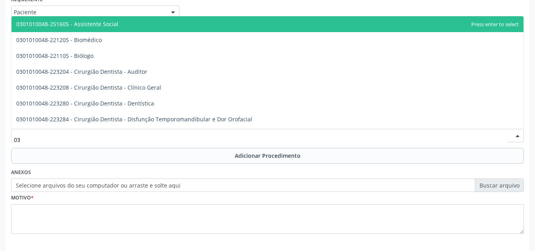
type input "0"
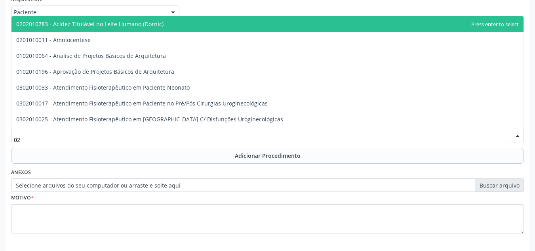
type input "0"
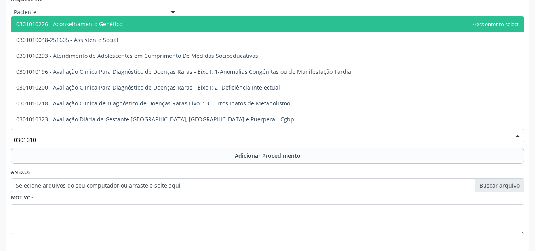
type input "03010100"
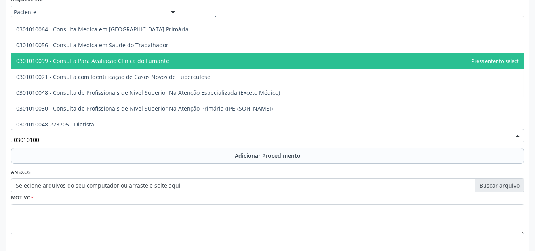
scroll to position [436, 0]
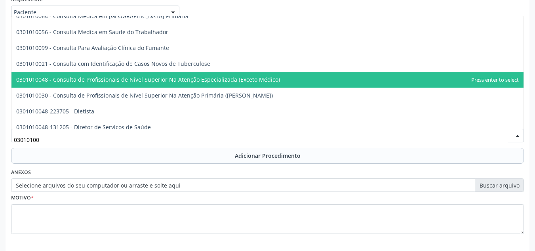
click at [163, 83] on span "0301010048 - Consulta de Profissionais de Nivel Superior Na Atenção Especializa…" at bounding box center [267, 80] width 512 height 16
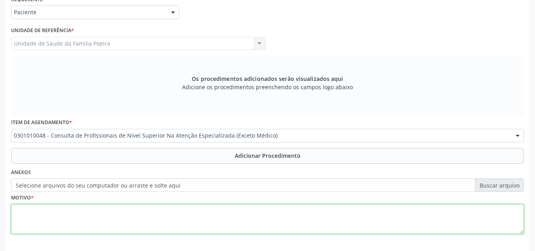
click at [169, 218] on textarea at bounding box center [267, 219] width 513 height 30
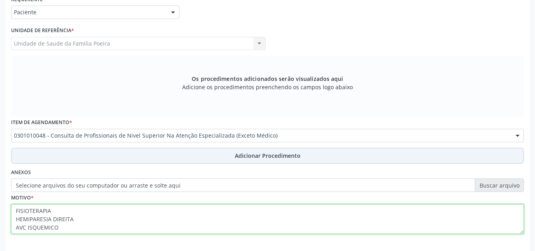
type textarea "FISIOTERAPIA HEMIPARESIA DIREITA AVC ISQUEMICO"
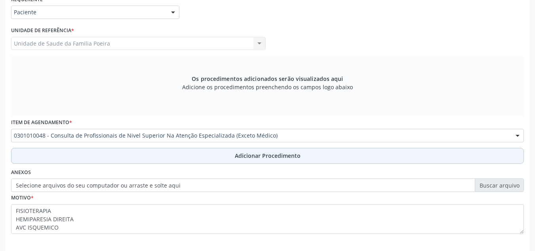
click at [285, 157] on span "Adicionar Procedimento" at bounding box center [268, 155] width 66 height 8
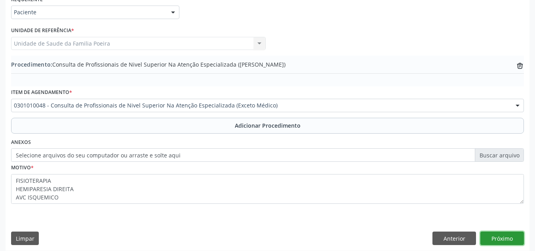
click at [511, 235] on button "Próximo" at bounding box center [502, 237] width 44 height 13
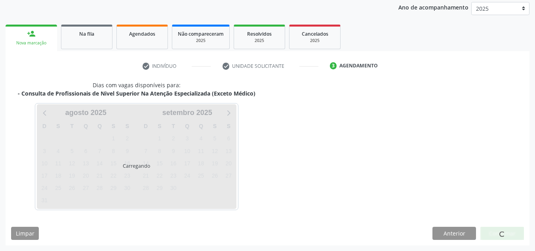
scroll to position [128, 0]
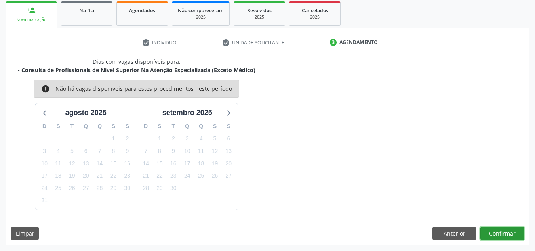
click at [511, 235] on button "Confirmar" at bounding box center [502, 233] width 44 height 13
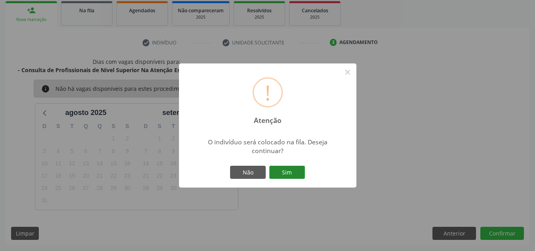
click at [288, 173] on button "Sim" at bounding box center [287, 172] width 36 height 13
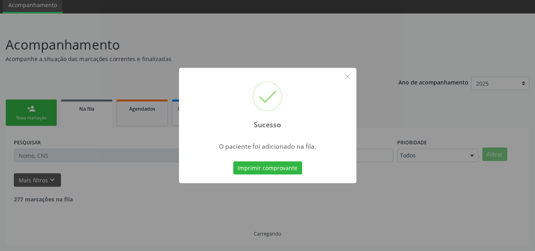
scroll to position [22, 0]
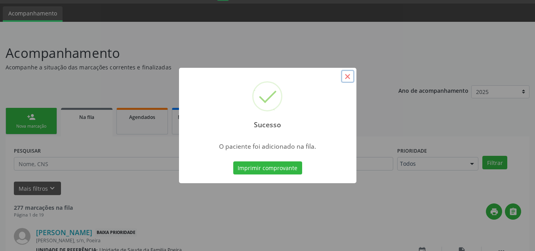
click at [350, 77] on button "×" at bounding box center [347, 76] width 13 height 13
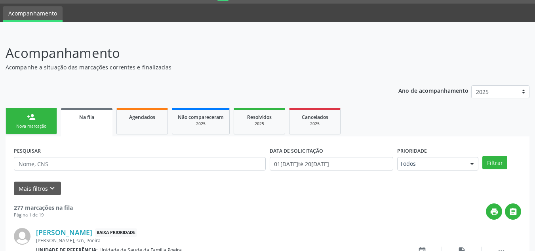
click at [12, 125] on div "Nova marcação" at bounding box center [31, 126] width 40 height 6
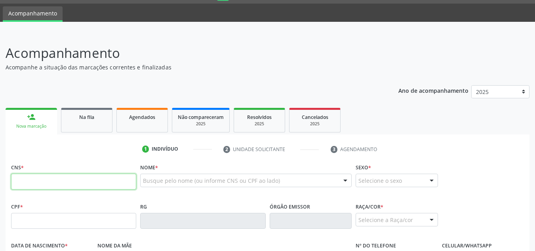
click at [50, 186] on input "text" at bounding box center [73, 181] width 125 height 16
type input "705 0086 7800 5055"
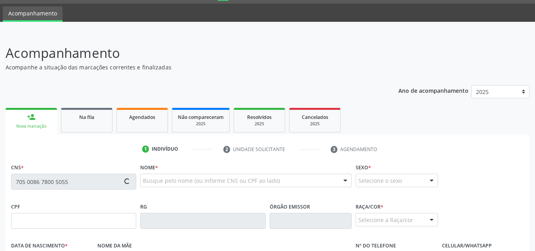
type input "103.581.564-83"
type input "13/04/1995"
type input "Margareth Rose Santos Alves"
type input "(82) 98711-8700"
type input "861"
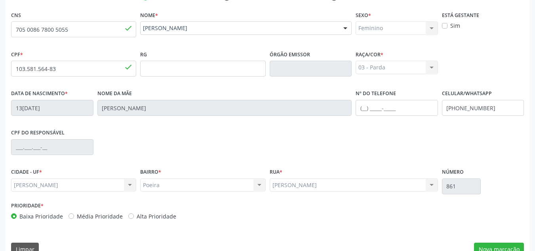
scroll to position [190, 0]
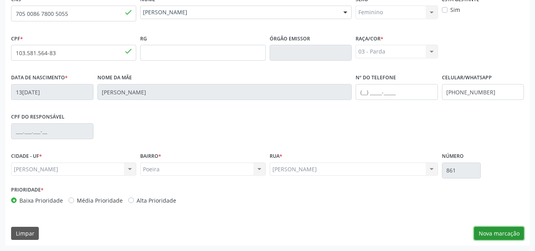
click at [503, 234] on button "Nova marcação" at bounding box center [499, 233] width 50 height 13
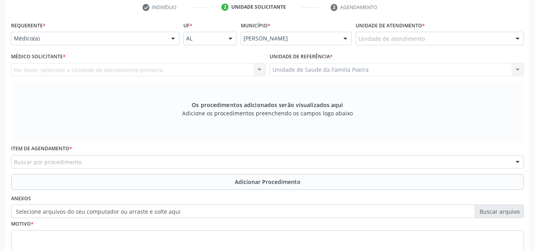
scroll to position [150, 0]
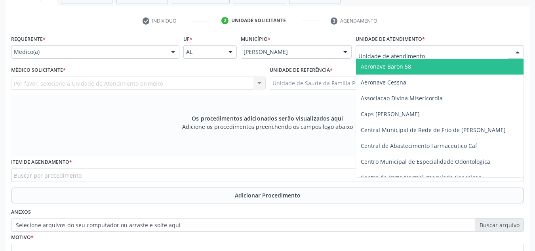
click at [476, 53] on div at bounding box center [440, 51] width 168 height 13
type input "PO"
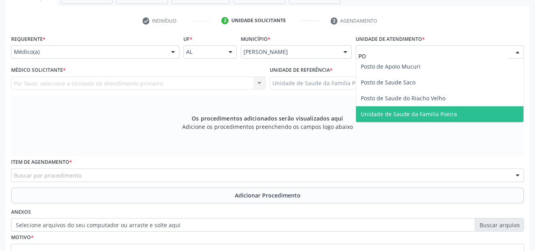
click at [444, 113] on span "Unidade de Saude da Familia Poeira" at bounding box center [409, 114] width 96 height 8
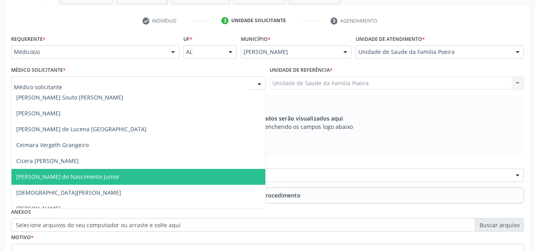
click at [55, 177] on span "[PERSON_NAME] do Nascimento Junior" at bounding box center [67, 177] width 103 height 8
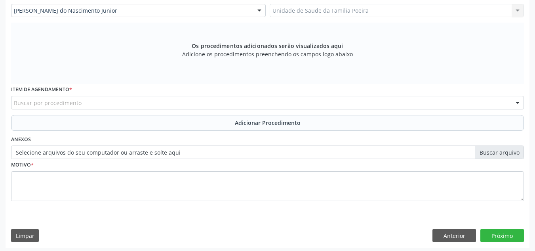
scroll to position [225, 0]
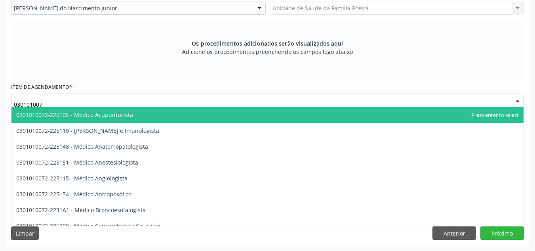
type input "0301010072"
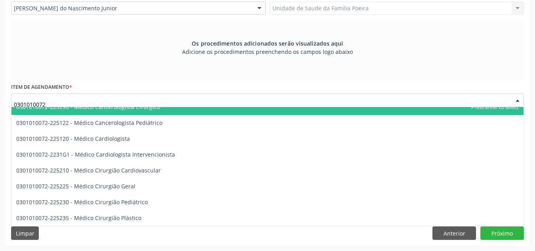
scroll to position [158, 0]
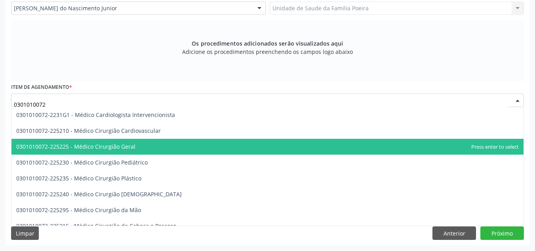
click at [133, 147] on span "0301010072-225225 - Médico Cirurgião Geral" at bounding box center [267, 147] width 512 height 16
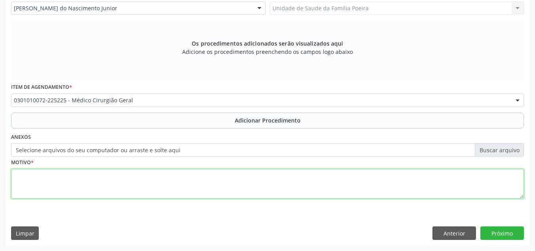
click at [102, 184] on textarea at bounding box center [267, 184] width 513 height 30
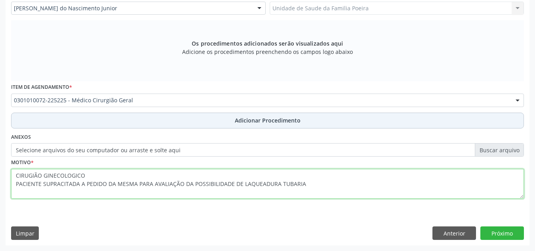
type textarea "CIRUGIÃO GINECOLOGICO PACIENTE SUPRACITADA A PEDIDO DA MESMA PARA AVALIAÇÃO DA …"
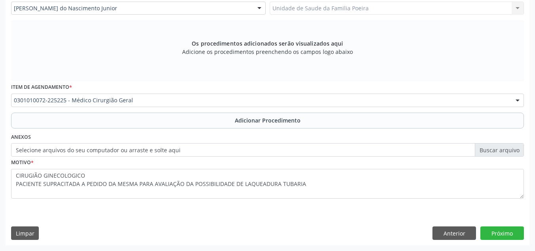
drag, startPoint x: 252, startPoint y: 122, endPoint x: 245, endPoint y: 132, distance: 12.5
click at [253, 122] on span "Adicionar Procedimento" at bounding box center [268, 120] width 66 height 8
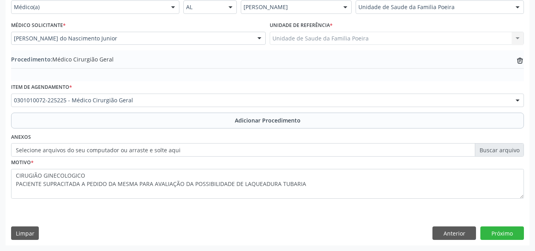
scroll to position [195, 0]
click at [506, 236] on button "Próximo" at bounding box center [502, 232] width 44 height 13
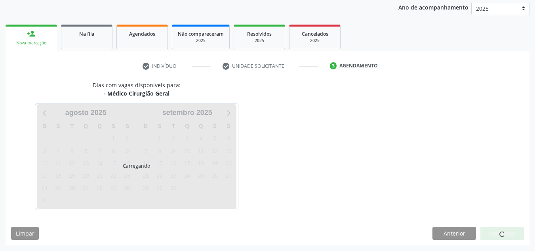
scroll to position [128, 0]
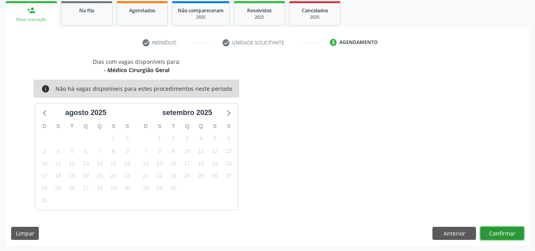
click at [506, 236] on button "Confirmar" at bounding box center [502, 233] width 44 height 13
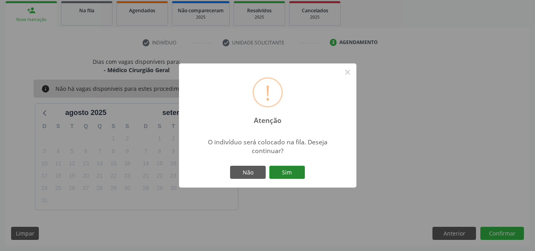
click at [286, 171] on button "Sim" at bounding box center [287, 172] width 36 height 13
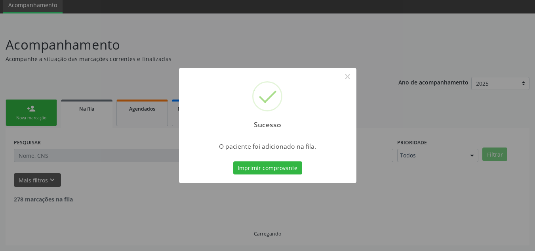
scroll to position [22, 0]
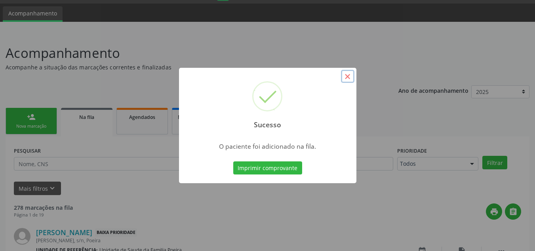
click at [350, 78] on button "×" at bounding box center [347, 76] width 13 height 13
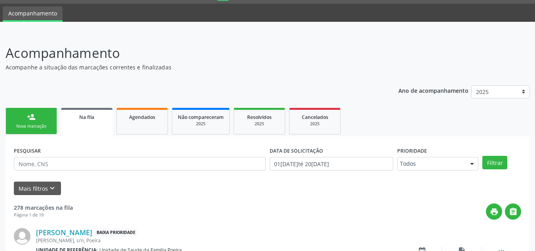
click at [30, 126] on div "Nova marcação" at bounding box center [31, 126] width 40 height 6
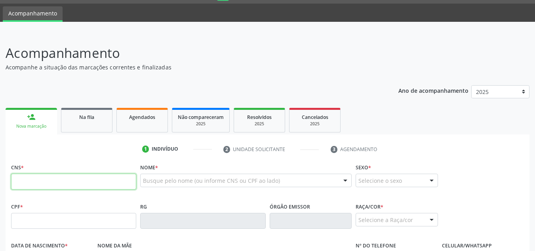
click at [76, 181] on input "text" at bounding box center [73, 181] width 125 height 16
type input "704 0003 6274 9067"
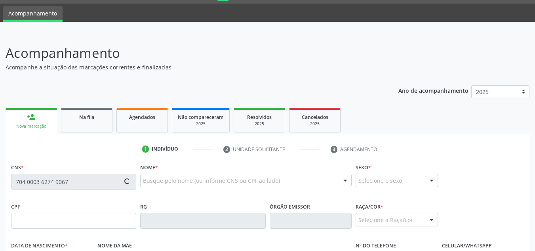
type input "185.231.174-66"
type input "28/04/2023"
type input "Girlane Karina da Silva Euzébio"
type input "(82) 99305-9668"
type input "20"
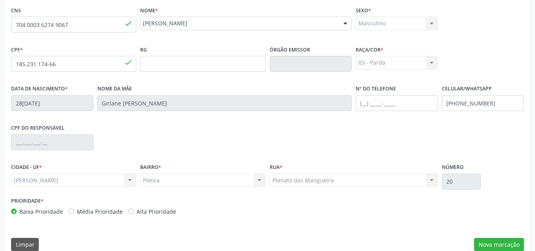
scroll to position [190, 0]
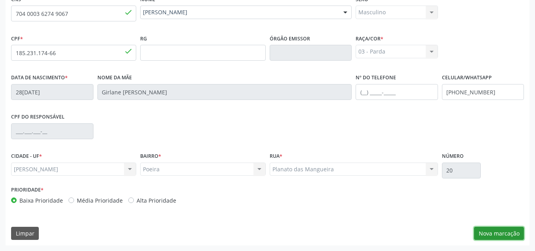
click at [505, 231] on button "Nova marcação" at bounding box center [499, 233] width 50 height 13
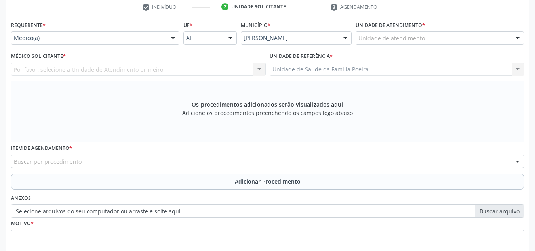
scroll to position [150, 0]
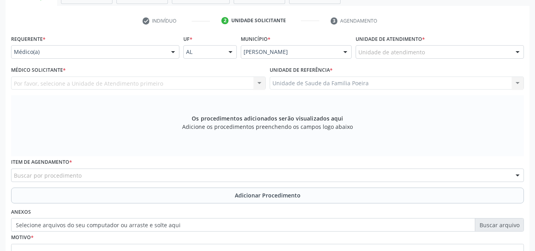
click at [510, 53] on div "Unidade de atendimento Aeronave Baron 58 Aeronave Cessna Associacao Divina Mise…" at bounding box center [440, 51] width 168 height 13
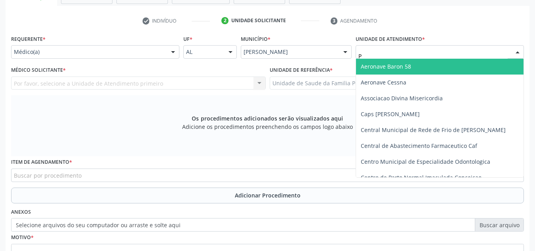
type input "PO"
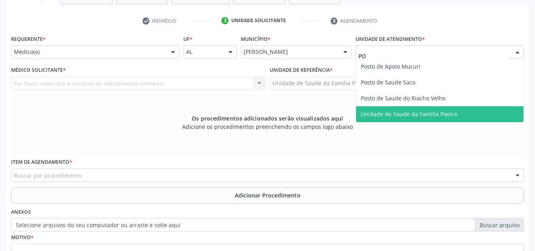
click at [440, 110] on span "Unidade de Saude da Familia Poeira" at bounding box center [409, 114] width 96 height 8
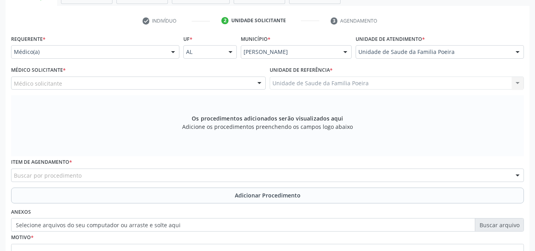
click at [69, 86] on div "Médico solicitante" at bounding box center [138, 82] width 255 height 13
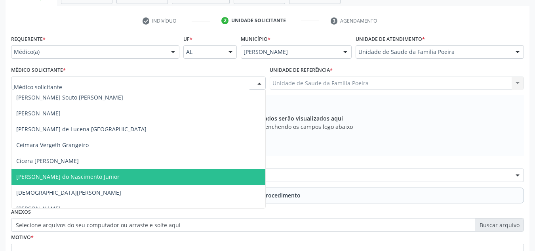
click at [54, 174] on span "[PERSON_NAME] do Nascimento Junior" at bounding box center [67, 177] width 103 height 8
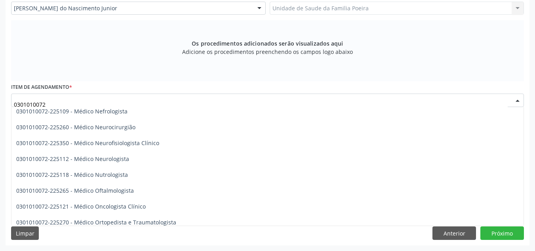
scroll to position [594, 0]
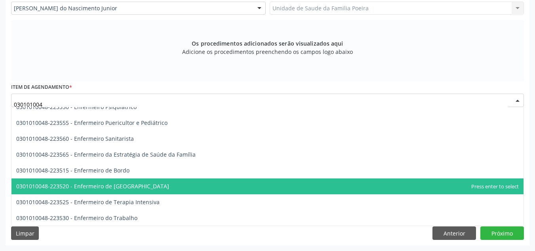
type input "0301010048"
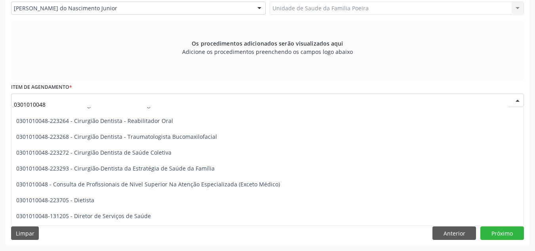
scroll to position [356, 0]
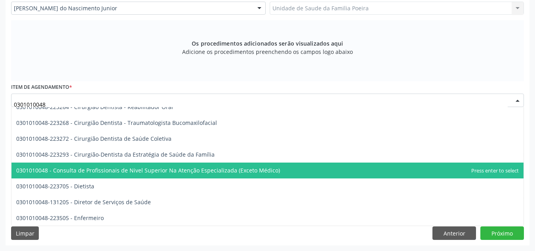
click at [253, 173] on span "0301010048 - Consulta de Profissionais de Nivel Superior Na Atenção Especializa…" at bounding box center [148, 170] width 264 height 8
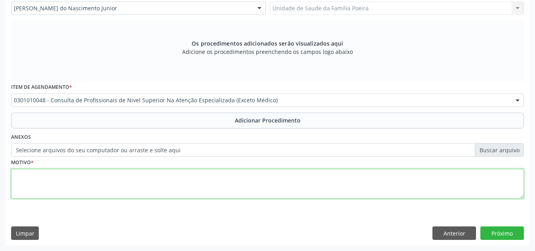
click at [185, 188] on textarea at bounding box center [267, 184] width 513 height 30
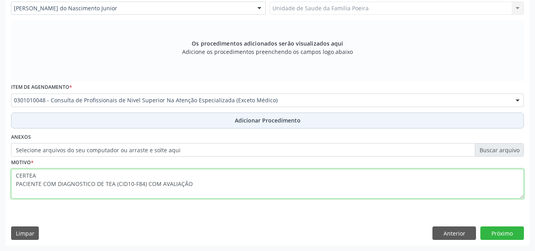
type textarea "CERTEA PACIENTE COM DIAGNOSTICO DE TEA (CID10-F84) COM AVALIAÇÃO"
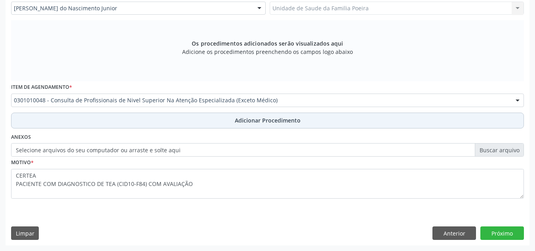
click at [288, 120] on span "Adicionar Procedimento" at bounding box center [268, 120] width 66 height 8
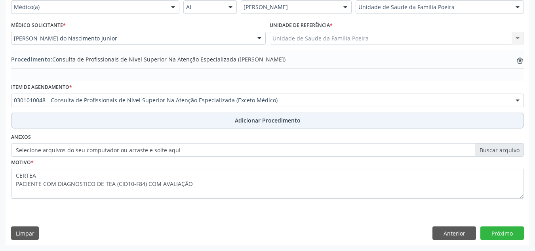
scroll to position [195, 0]
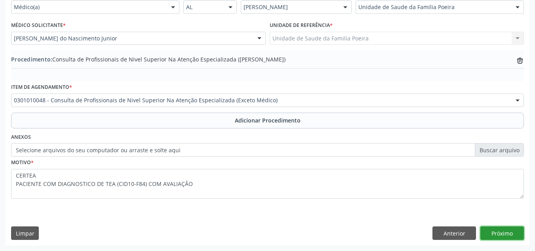
click at [510, 232] on button "Próximo" at bounding box center [502, 232] width 44 height 13
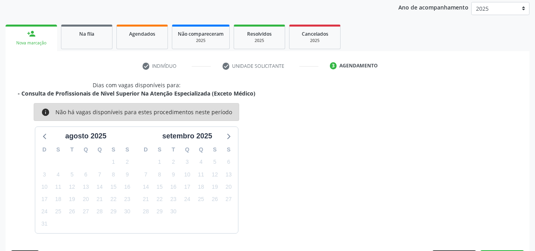
scroll to position [128, 0]
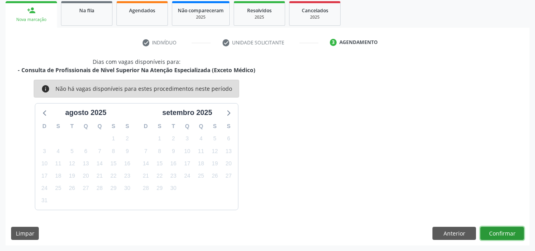
click at [501, 238] on button "Confirmar" at bounding box center [502, 233] width 44 height 13
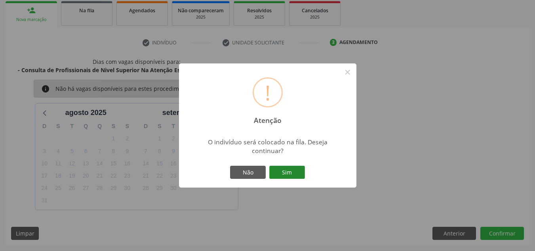
click at [283, 172] on button "Sim" at bounding box center [287, 172] width 36 height 13
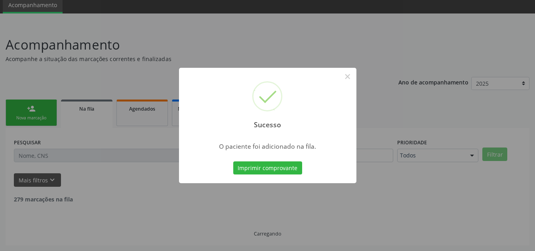
scroll to position [22, 0]
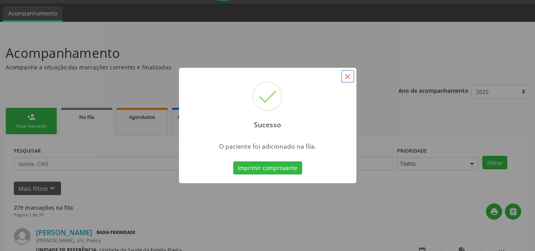
click at [348, 79] on button "×" at bounding box center [347, 76] width 13 height 13
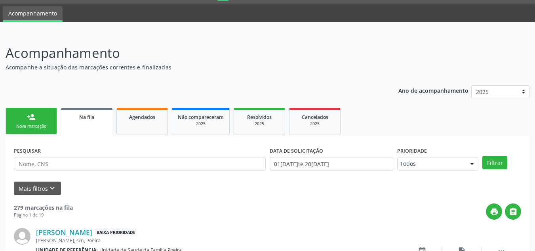
click at [31, 126] on div "Nova marcação" at bounding box center [31, 126] width 40 height 6
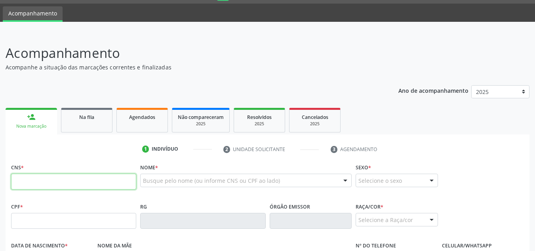
click at [65, 184] on input "text" at bounding box center [73, 181] width 125 height 16
type input "700 4064 2738 5748"
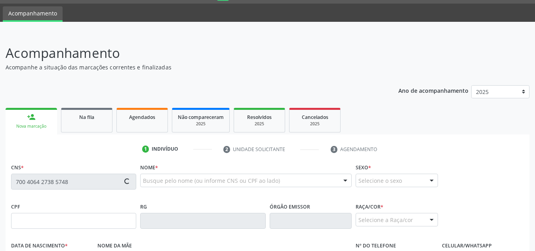
type input "014.505.424-17"
type input "06/12/1977"
type input "Maria Quiteria da Silva"
type input "(82) 99425-4979"
type input "150"
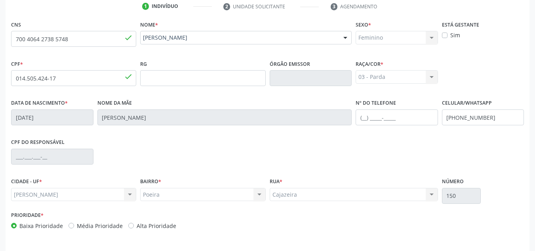
scroll to position [190, 0]
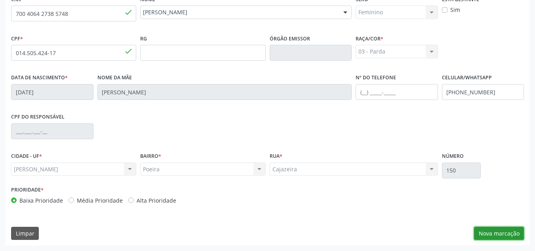
click at [484, 232] on button "Nova marcação" at bounding box center [499, 233] width 50 height 13
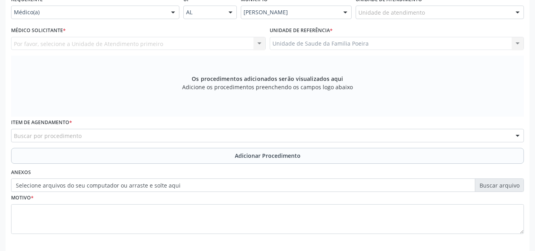
click at [513, 5] on div "Unidade de atendimento * Unidade de atendimento Aeronave Baron 58 Aeronave Cess…" at bounding box center [440, 5] width 168 height 25
click at [514, 14] on div at bounding box center [518, 12] width 12 height 13
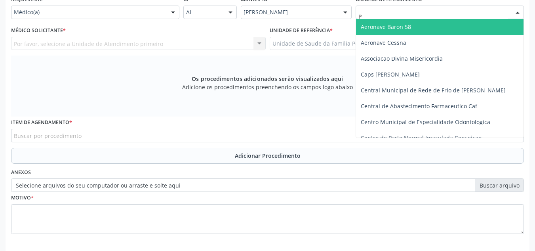
type input "PO"
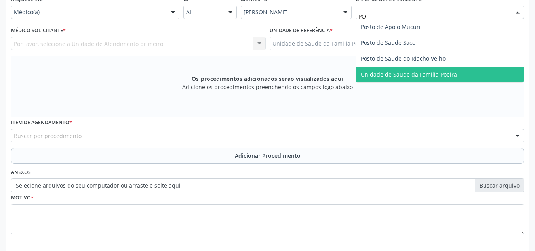
click at [481, 78] on span "Unidade de Saude da Familia Poeira" at bounding box center [440, 75] width 168 height 16
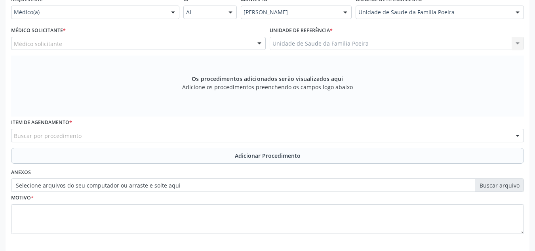
click at [64, 48] on div "Médico solicitante" at bounding box center [138, 43] width 255 height 13
type input "0"
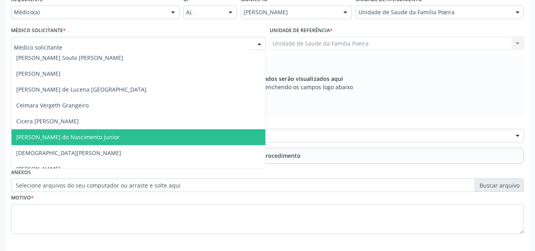
click at [47, 138] on span "[PERSON_NAME] do Nascimento Junior" at bounding box center [67, 137] width 103 height 8
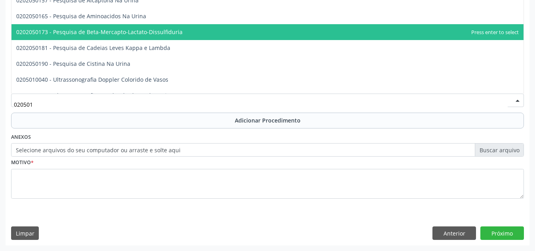
scroll to position [268, 0]
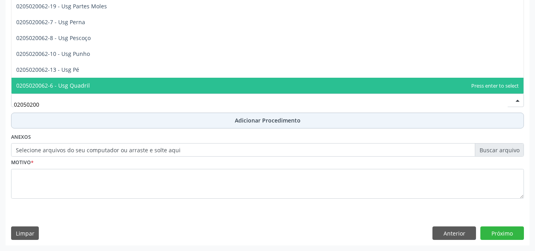
type input "020502004"
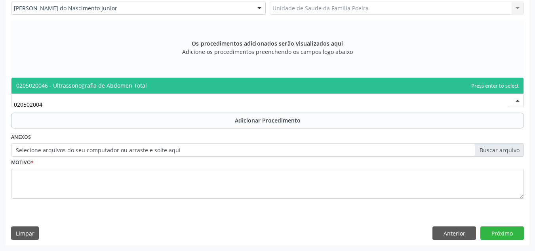
click at [120, 90] on span "0205020046 - Ultrassonografia de Abdomen Total" at bounding box center [267, 86] width 512 height 16
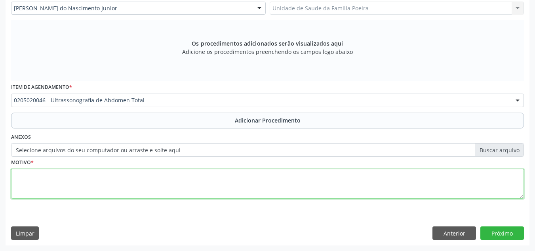
click at [110, 190] on textarea at bounding box center [267, 184] width 513 height 30
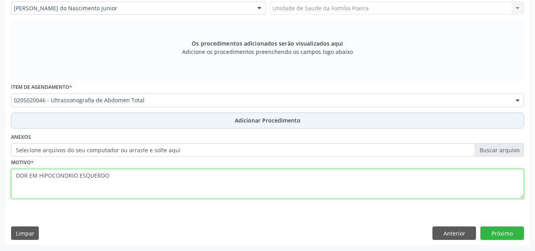
type textarea "DOR EM HIPOCONDRIO ESQUERDO"
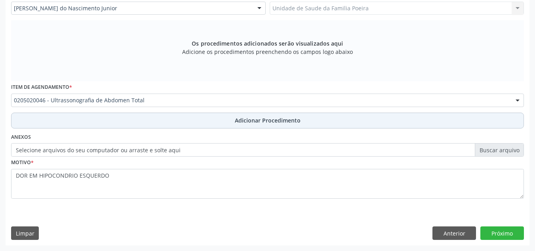
click at [232, 117] on button "Adicionar Procedimento" at bounding box center [267, 120] width 513 height 16
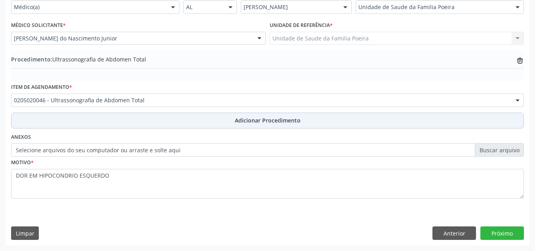
scroll to position [195, 0]
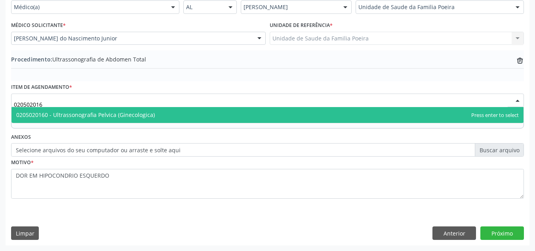
type input "0205020160"
click at [189, 112] on span "0205020160 - Ultrassonografia Pelvica (Ginecologica)" at bounding box center [267, 115] width 512 height 16
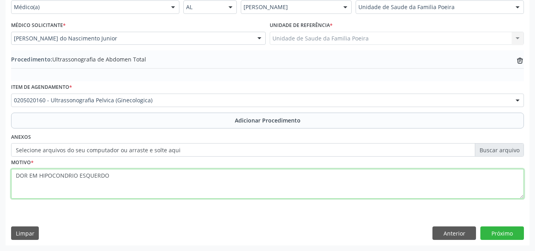
drag, startPoint x: 128, startPoint y: 180, endPoint x: 13, endPoint y: 175, distance: 115.4
click at [14, 179] on textarea "DOR EM HIPOCONDRIO ESQUERDO" at bounding box center [267, 184] width 513 height 30
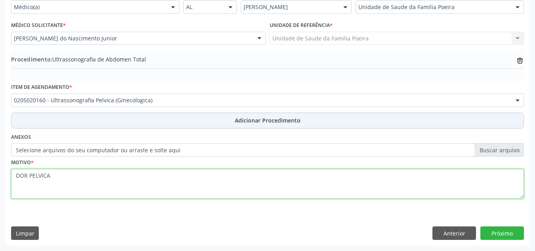
type textarea "DOR PELVICA"
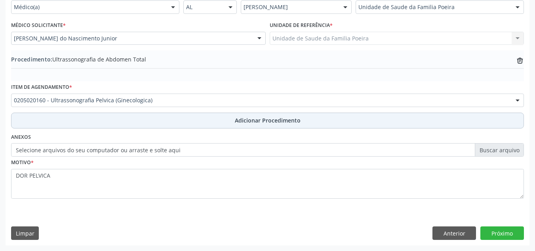
click at [250, 118] on span "Adicionar Procedimento" at bounding box center [268, 120] width 66 height 8
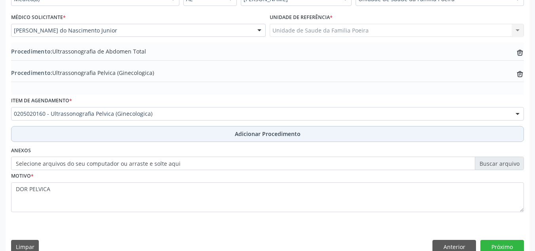
scroll to position [216, 0]
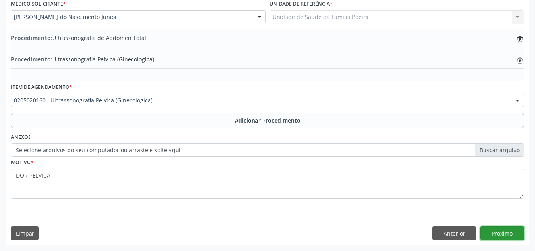
click at [507, 233] on button "Próximo" at bounding box center [502, 232] width 44 height 13
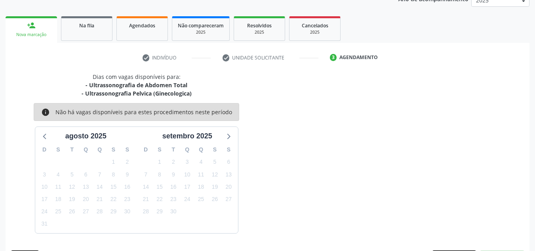
scroll to position [137, 0]
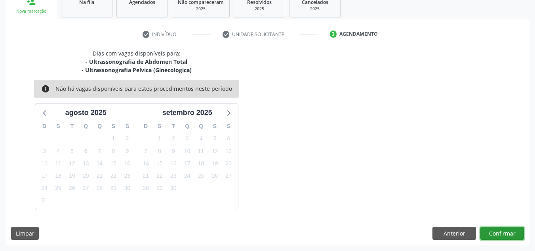
click at [501, 229] on button "Confirmar" at bounding box center [502, 233] width 44 height 13
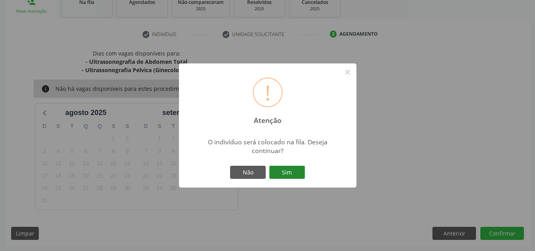
click at [285, 175] on button "Sim" at bounding box center [287, 172] width 36 height 13
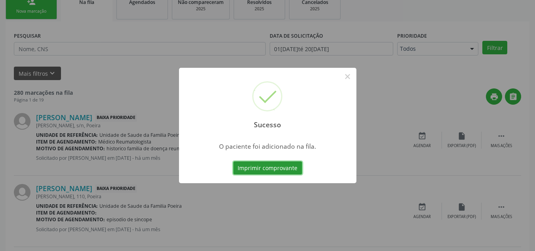
scroll to position [22, 0]
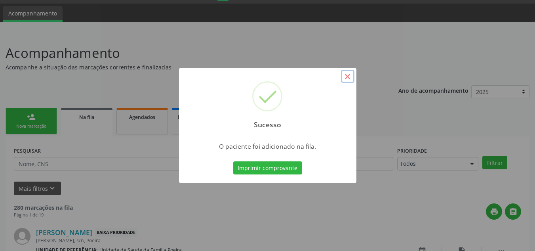
click at [347, 74] on button "×" at bounding box center [347, 76] width 13 height 13
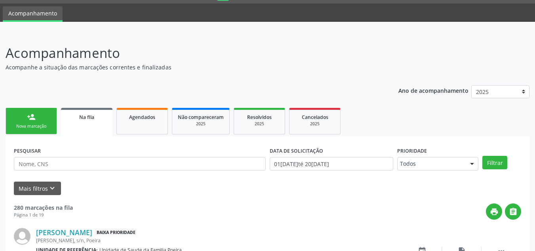
click at [46, 124] on div "Nova marcação" at bounding box center [31, 126] width 40 height 6
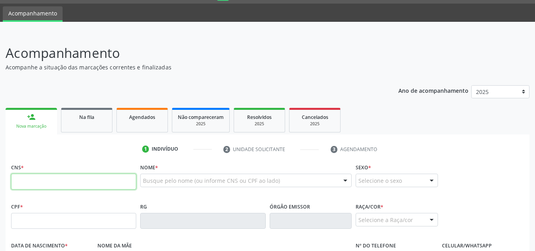
click at [60, 177] on input "text" at bounding box center [73, 181] width 125 height 16
type input "700 4064 2738 5748"
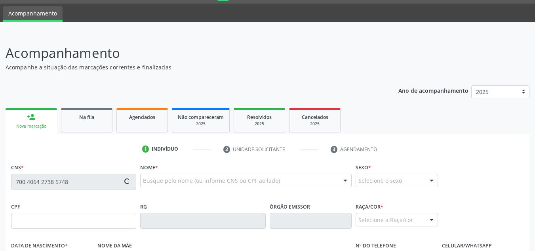
type input "014.505.424-17"
type input "06/12/1977"
type input "Maria Quiteria da Silva"
type input "(82) 99425-4979"
type input "150"
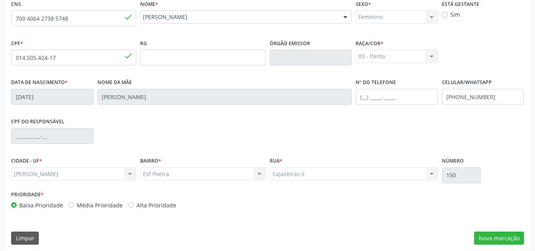
scroll to position [190, 0]
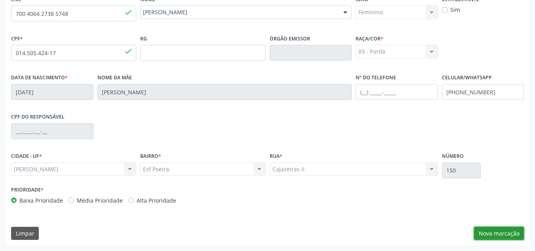
click at [493, 233] on button "Nova marcação" at bounding box center [499, 233] width 50 height 13
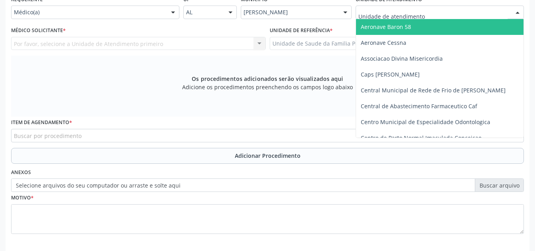
click at [516, 14] on div at bounding box center [518, 12] width 12 height 13
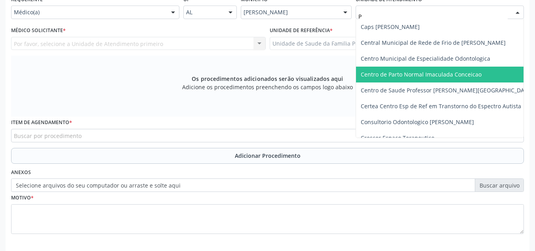
type input "PO"
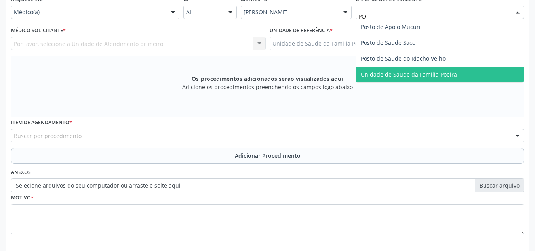
click at [444, 78] on span "Unidade de Saude da Familia Poeira" at bounding box center [409, 74] width 96 height 8
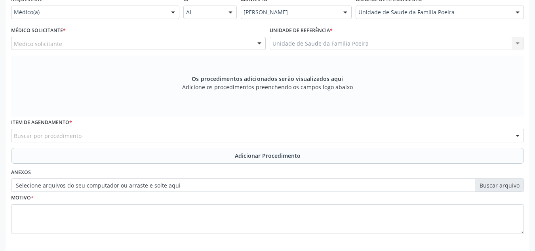
click at [80, 47] on div "Médico solicitante" at bounding box center [138, 43] width 255 height 13
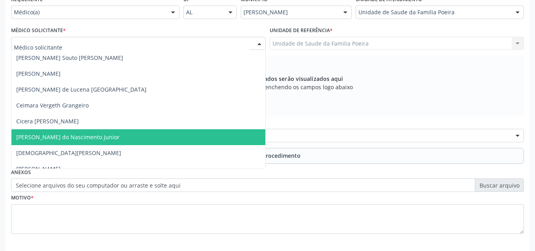
click at [61, 136] on span "[PERSON_NAME] do Nascimento Junior" at bounding box center [67, 137] width 103 height 8
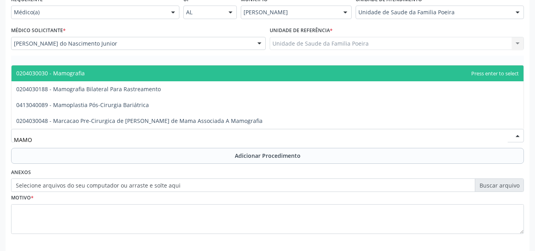
type input "MAMOG"
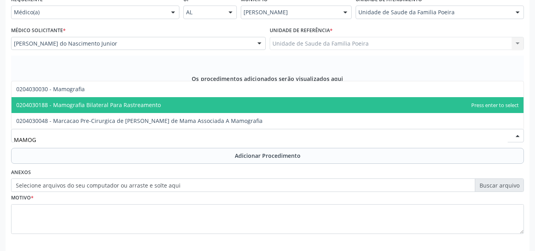
click at [63, 105] on span "0204030188 - Mamografia Bilateral Para Rastreamento" at bounding box center [88, 105] width 145 height 8
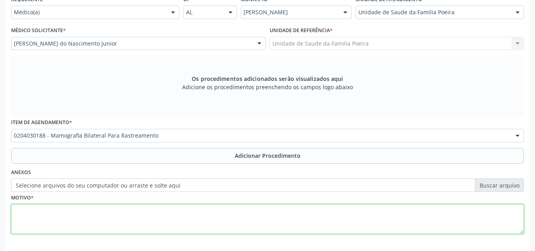
click at [128, 211] on textarea at bounding box center [267, 219] width 513 height 30
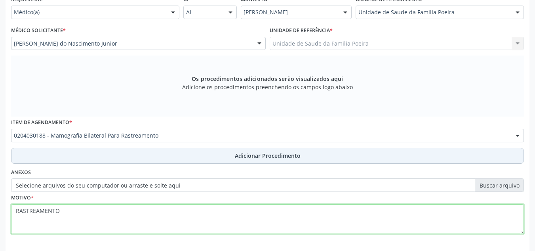
type textarea "RASTREAMENTO"
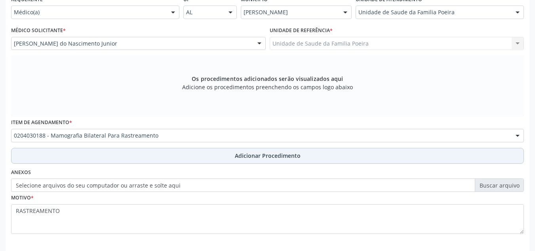
click at [272, 155] on span "Adicionar Procedimento" at bounding box center [268, 155] width 66 height 8
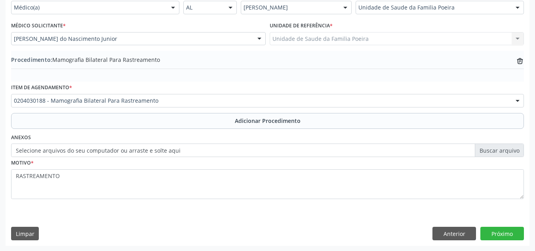
scroll to position [195, 0]
click at [496, 227] on button "Próximo" at bounding box center [502, 232] width 44 height 13
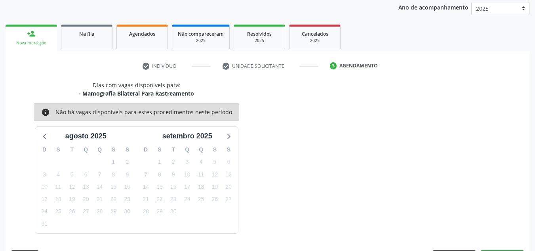
scroll to position [128, 0]
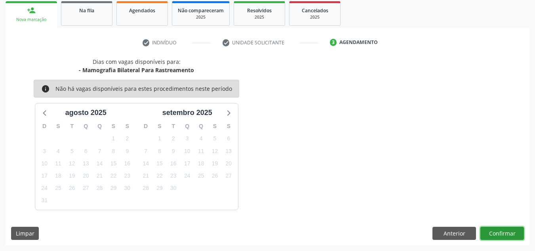
click at [501, 232] on button "Confirmar" at bounding box center [502, 233] width 44 height 13
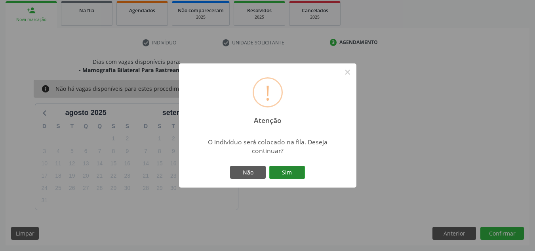
click at [293, 174] on button "Sim" at bounding box center [287, 172] width 36 height 13
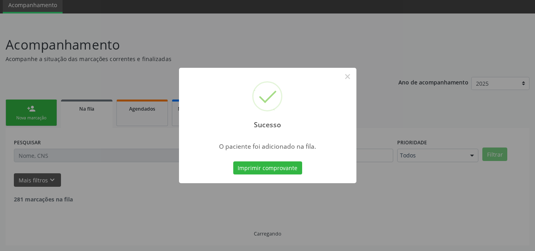
scroll to position [22, 0]
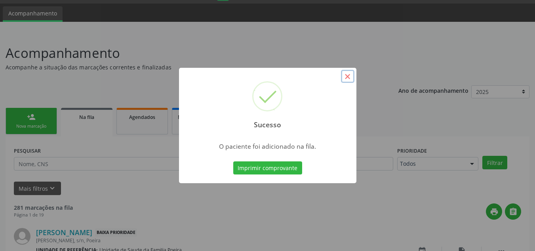
click at [349, 72] on button "×" at bounding box center [347, 76] width 13 height 13
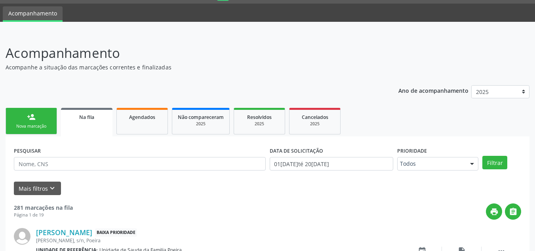
click at [18, 114] on link "person_add Nova marcação" at bounding box center [31, 121] width 51 height 27
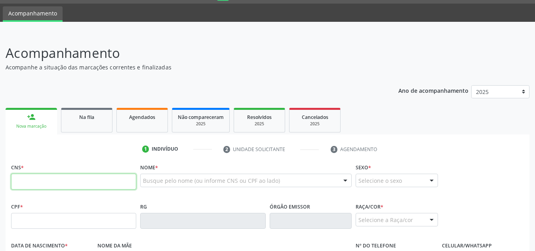
click at [42, 179] on input "text" at bounding box center [73, 181] width 125 height 16
type input "706 4061 6488 9480"
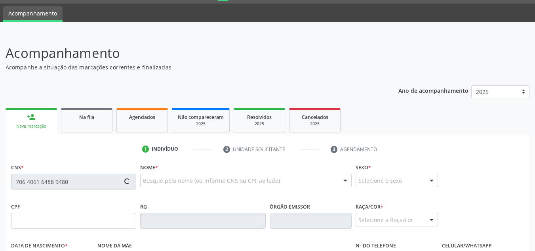
type input "21/04/2005"
type input "Silvana Silva dos Santos"
type input "(82) 99149-2470"
type input "(82) 99638-5346"
type input "S/N"
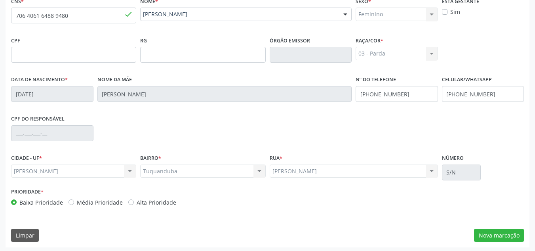
scroll to position [190, 0]
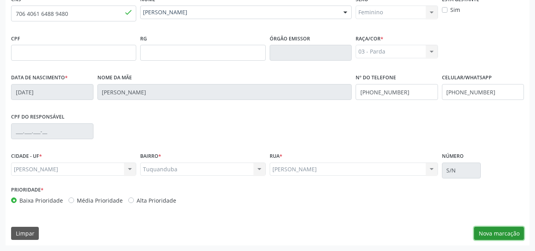
click at [507, 231] on button "Nova marcação" at bounding box center [499, 233] width 50 height 13
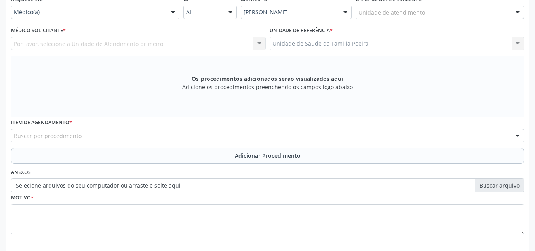
click at [510, 17] on div "Unidade de atendimento" at bounding box center [440, 12] width 168 height 13
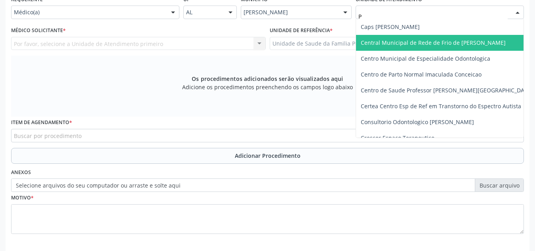
type input "PO"
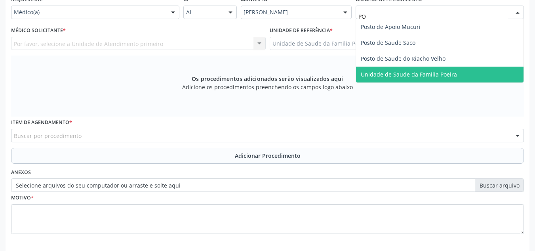
click at [466, 74] on span "Unidade de Saude da Familia Poeira" at bounding box center [440, 75] width 168 height 16
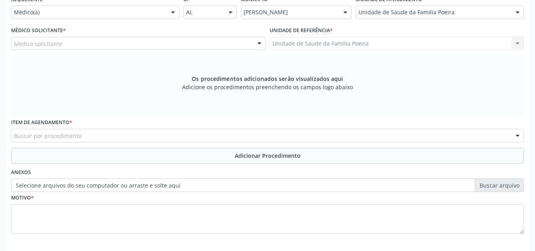
click at [126, 45] on div "Médico solicitante" at bounding box center [138, 43] width 255 height 13
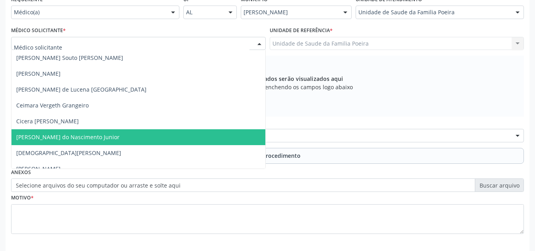
click at [102, 140] on span "[PERSON_NAME] do Nascimento Junior" at bounding box center [67, 137] width 103 height 8
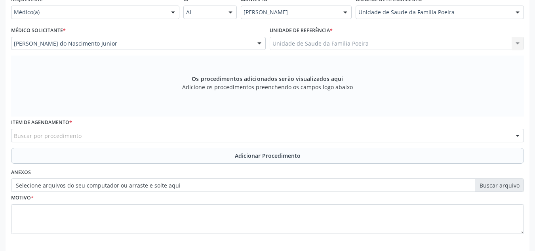
click at [99, 135] on div "Buscar por procedimento" at bounding box center [267, 135] width 513 height 13
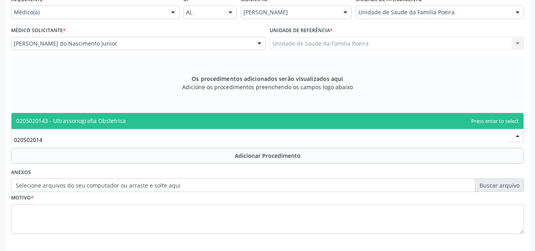
type input "0205020143"
click at [97, 123] on span "0205020143 - Ultrassonografia Obstetrica" at bounding box center [71, 121] width 110 height 8
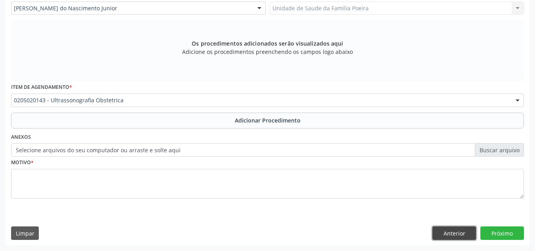
click at [465, 232] on button "Anterior" at bounding box center [454, 232] width 44 height 13
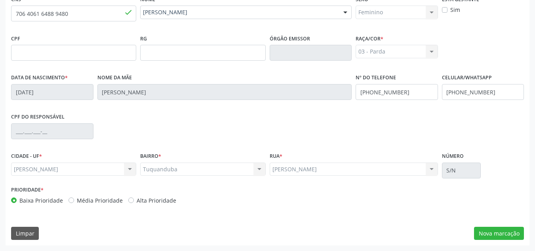
click at [450, 8] on label "Sim" at bounding box center [455, 10] width 10 height 8
click at [445, 8] on input "Sim" at bounding box center [445, 9] width 6 height 7
checkbox input "true"
click at [495, 238] on button "Nova marcação" at bounding box center [499, 233] width 50 height 13
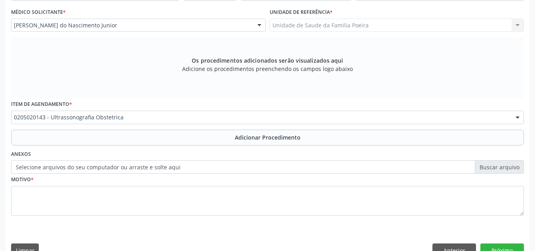
scroll to position [225, 0]
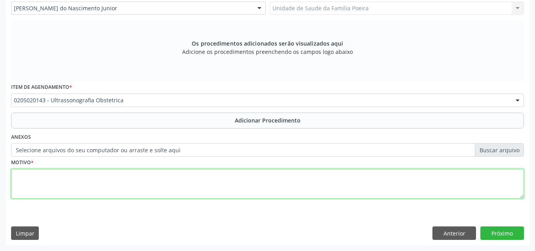
drag, startPoint x: 136, startPoint y: 182, endPoint x: 118, endPoint y: 177, distance: 18.8
click at [138, 181] on textarea at bounding box center [267, 184] width 513 height 30
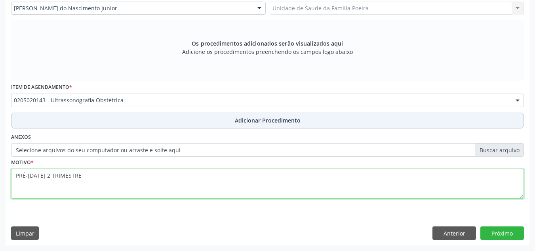
type textarea "PRÉ-NATAL 2 TRIMESTRE"
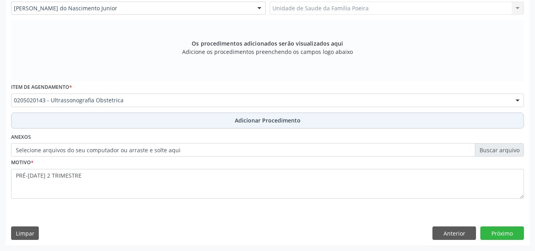
click at [245, 126] on button "Adicionar Procedimento" at bounding box center [267, 120] width 513 height 16
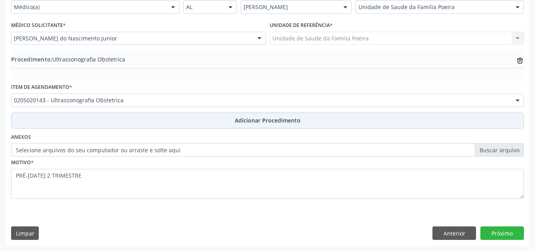
scroll to position [195, 0]
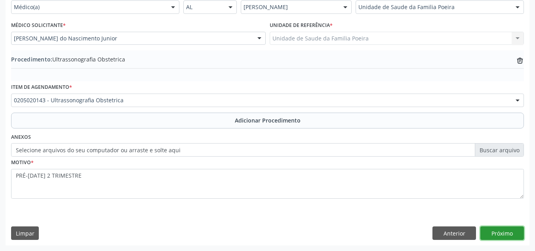
click at [499, 229] on button "Próximo" at bounding box center [502, 232] width 44 height 13
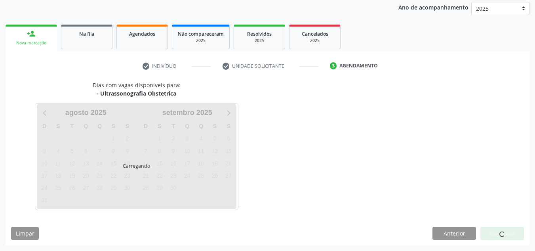
scroll to position [128, 0]
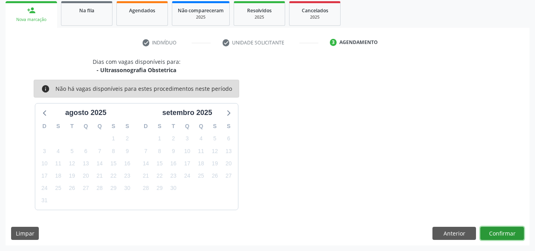
click at [510, 233] on button "Confirmar" at bounding box center [502, 233] width 44 height 13
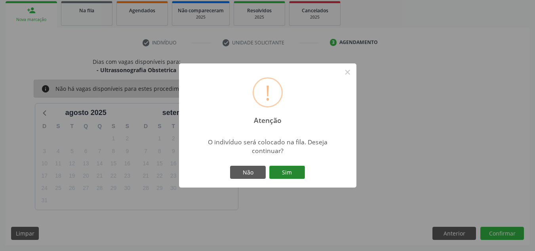
click at [296, 171] on button "Sim" at bounding box center [287, 172] width 36 height 13
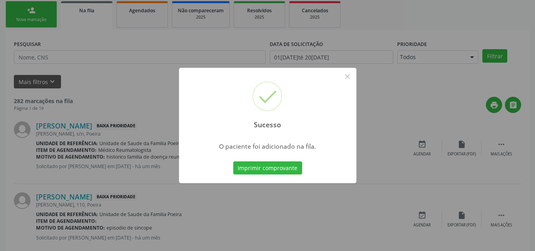
scroll to position [22, 0]
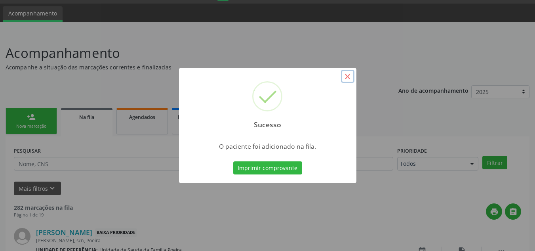
click at [348, 75] on button "×" at bounding box center [347, 76] width 13 height 13
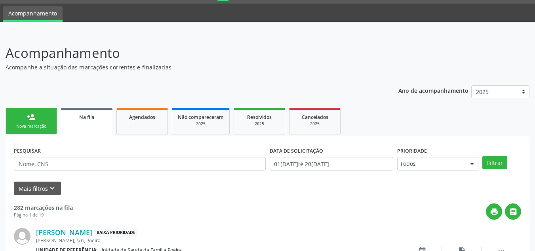
click at [11, 129] on link "person_add Nova marcação" at bounding box center [31, 121] width 51 height 27
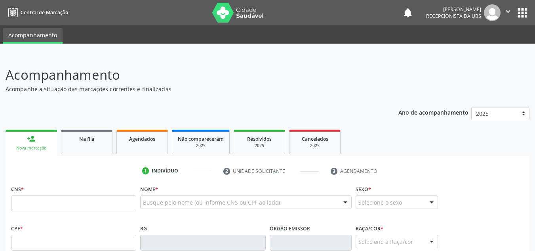
click at [78, 195] on input "text" at bounding box center [73, 203] width 125 height 16
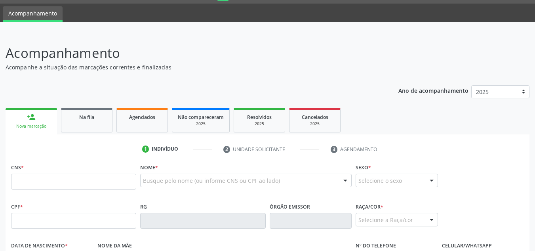
scroll to position [22, 0]
type input "704 6036 4515 4622"
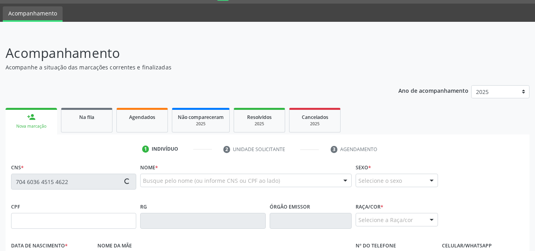
type input "032.520.854-96"
type input "02/03/1957"
type input "Maria Firmo da Conceição"
type input "(82) 99126-4254"
type input "151"
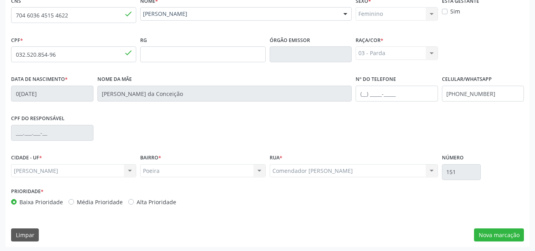
scroll to position [190, 0]
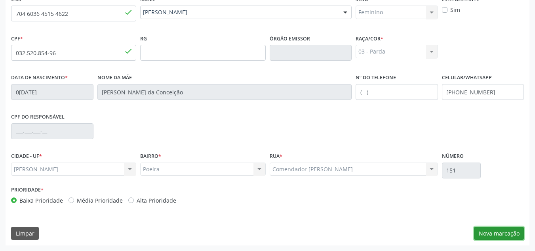
click at [491, 235] on button "Nova marcação" at bounding box center [499, 233] width 50 height 13
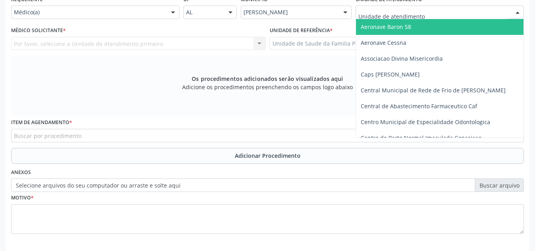
click at [428, 13] on div at bounding box center [440, 12] width 168 height 13
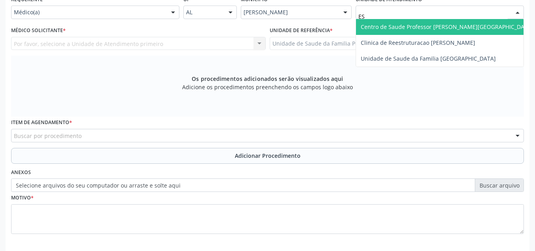
type input "EST"
click at [432, 28] on span "Centro de Saude Professor [PERSON_NAME][GEOGRAPHIC_DATA]" at bounding box center [447, 27] width 172 height 8
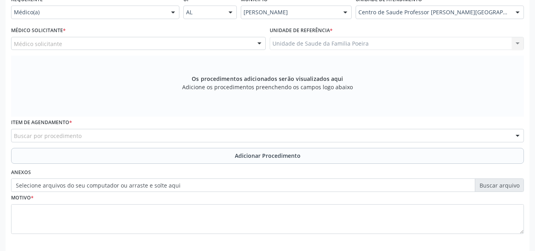
click at [110, 140] on div "Buscar por procedimento" at bounding box center [267, 135] width 513 height 13
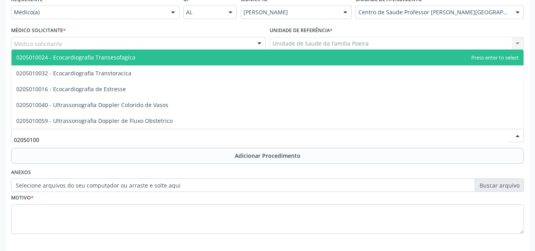
type input "020501004"
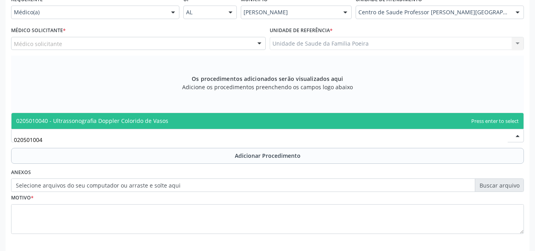
click at [91, 124] on span "0205010040 - Ultrassonografia Doppler Colorido de Vasos" at bounding box center [92, 121] width 152 height 8
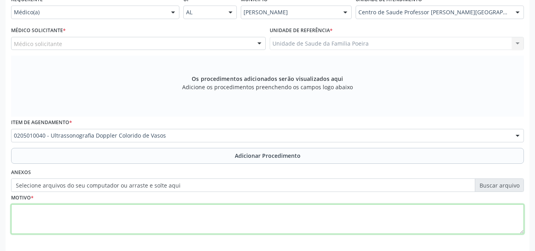
click at [101, 222] on textarea at bounding box center [267, 219] width 513 height 30
type textarea "C"
type textarea "V"
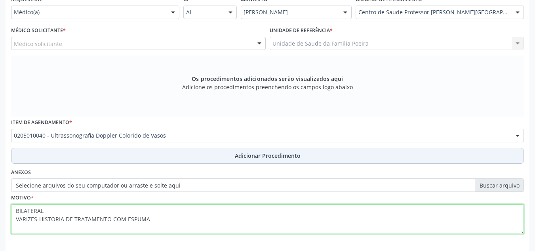
type textarea "BILATERAL VARIZES-HISTORIA DE TRATAMENTO COM ESPUMA"
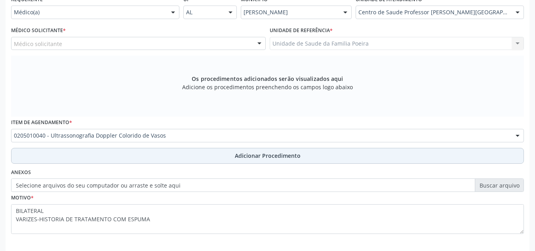
click at [291, 152] on span "Adicionar Procedimento" at bounding box center [268, 155] width 66 height 8
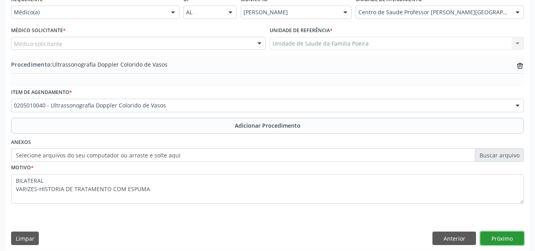
click at [501, 236] on button "Próximo" at bounding box center [502, 237] width 44 height 13
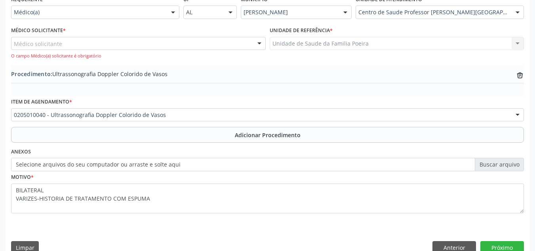
click at [248, 46] on div "Médico solicitante" at bounding box center [138, 43] width 255 height 13
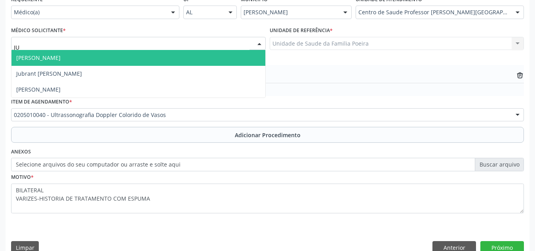
type input "JUB"
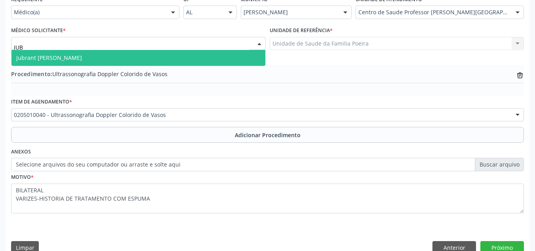
click at [134, 53] on span "Jubrant [PERSON_NAME]" at bounding box center [138, 58] width 254 height 16
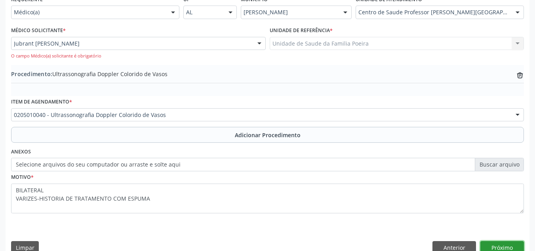
click at [511, 242] on button "Próximo" at bounding box center [502, 247] width 44 height 13
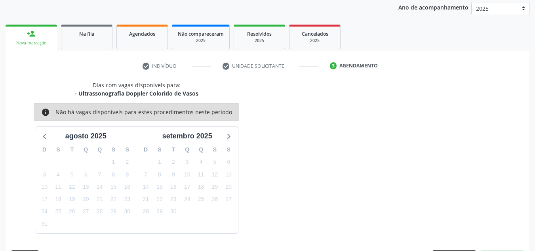
scroll to position [128, 0]
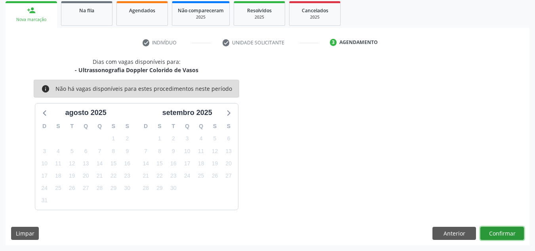
click at [508, 234] on button "Confirmar" at bounding box center [502, 233] width 44 height 13
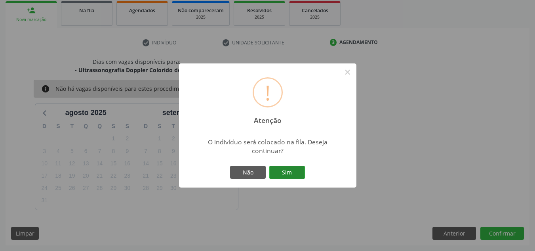
click at [292, 175] on button "Sim" at bounding box center [287, 172] width 36 height 13
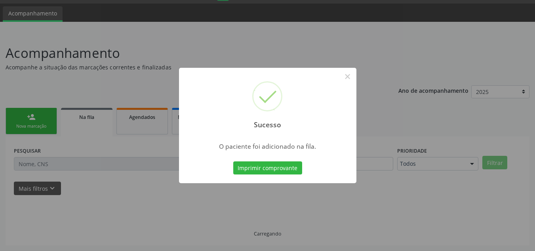
scroll to position [22, 0]
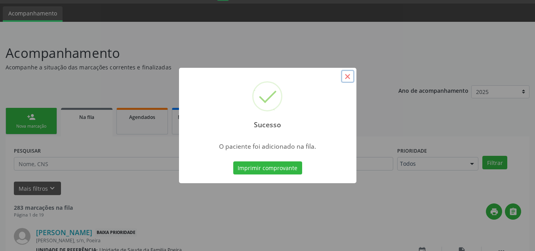
click at [350, 72] on button "×" at bounding box center [347, 76] width 13 height 13
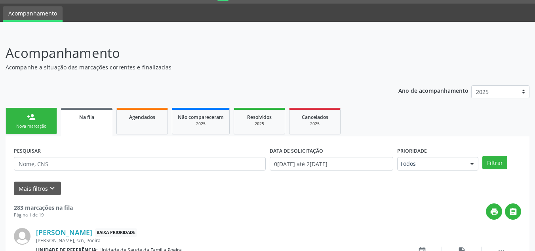
click at [40, 114] on link "person_add Nova marcação" at bounding box center [31, 121] width 51 height 27
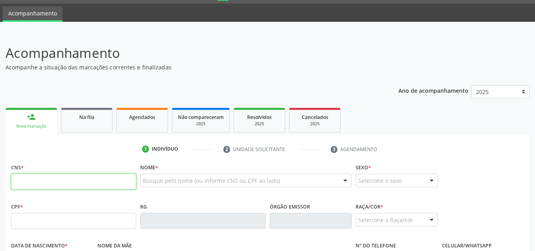
click at [54, 184] on input "text" at bounding box center [73, 181] width 125 height 16
type input "708 1075 1395 3030"
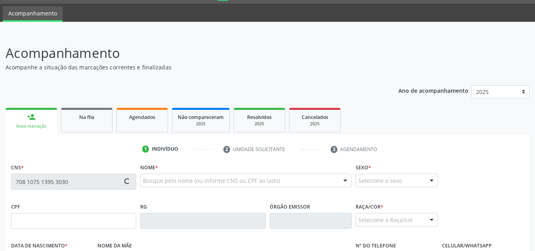
type input "095.319.354-32"
type input "03/09/1994"
type input "Maria Cicera Gama dos Santos"
type input "(82) 99398-1593"
type input "S/N"
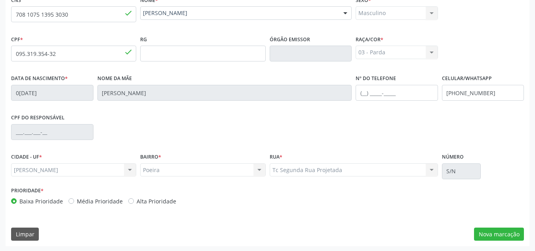
scroll to position [190, 0]
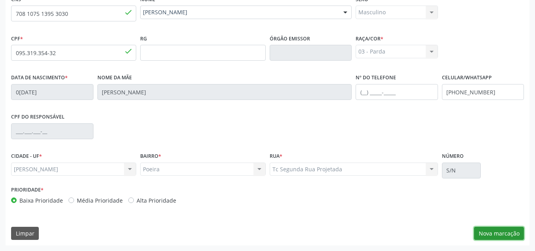
click at [498, 232] on button "Nova marcação" at bounding box center [499, 233] width 50 height 13
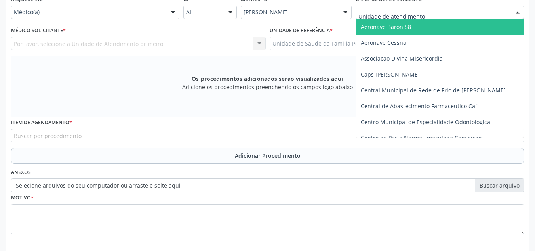
click at [427, 8] on div at bounding box center [440, 12] width 168 height 13
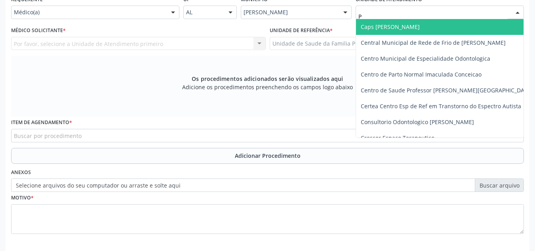
type input "PO"
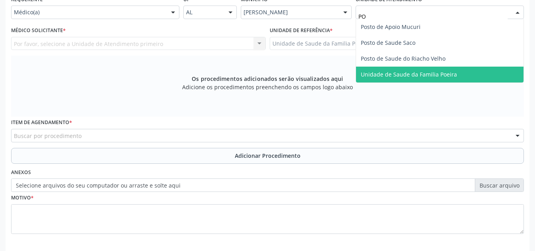
click at [459, 71] on span "Unidade de Saude da Familia Poeira" at bounding box center [440, 75] width 168 height 16
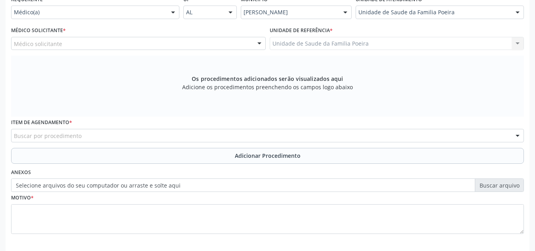
click at [81, 42] on div "Médico solicitante" at bounding box center [138, 43] width 255 height 13
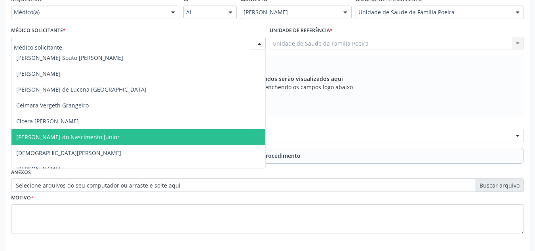
click at [92, 138] on span "[PERSON_NAME] do Nascimento Junior" at bounding box center [67, 137] width 103 height 8
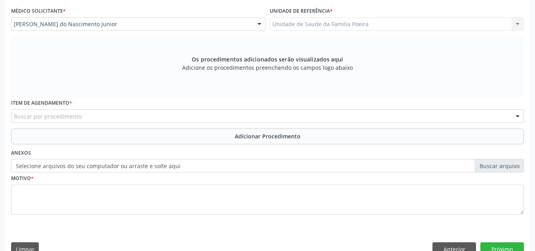
scroll to position [225, 0]
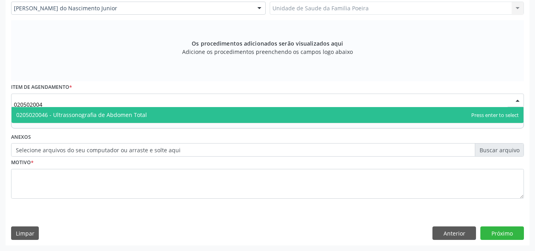
type input "0205020046"
click at [77, 115] on span "0205020046 - Ultrassonografia de Abdomen Total" at bounding box center [81, 115] width 131 height 8
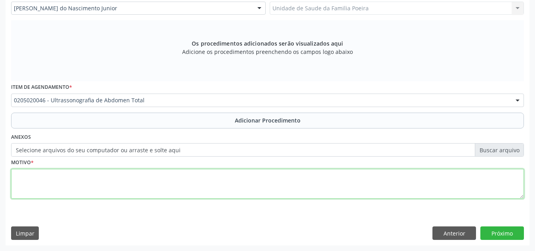
click at [94, 177] on textarea at bounding box center [267, 184] width 513 height 30
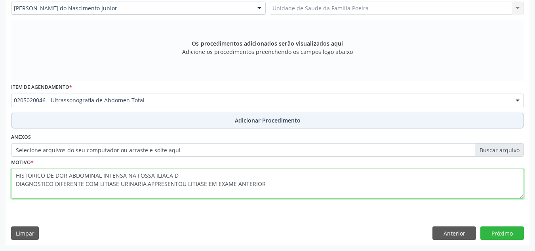
type textarea "HISTORICO DE DOR ABDOMINAL INTENSA NA FOSSA ILIACA D DIAGNOSTICO DIFERENTE COM …"
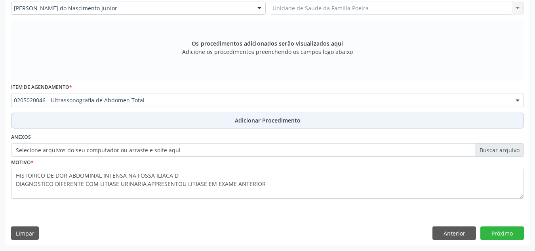
click at [230, 118] on button "Adicionar Procedimento" at bounding box center [267, 120] width 513 height 16
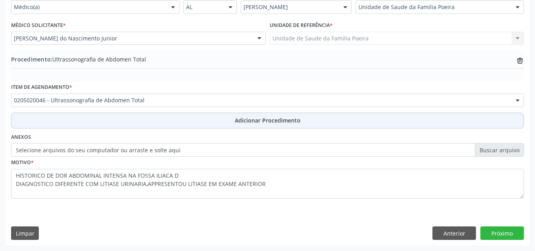
scroll to position [195, 0]
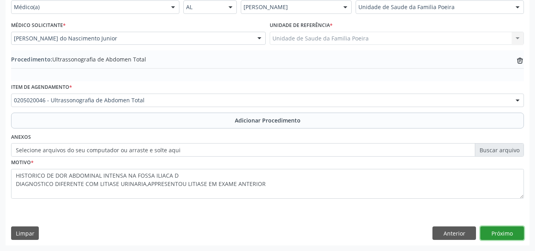
click at [499, 230] on button "Próximo" at bounding box center [502, 232] width 44 height 13
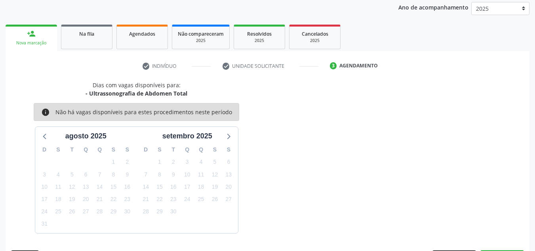
scroll to position [128, 0]
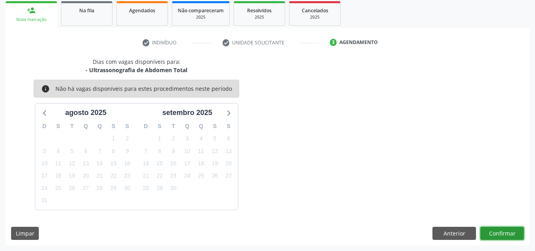
click at [499, 230] on button "Confirmar" at bounding box center [502, 233] width 44 height 13
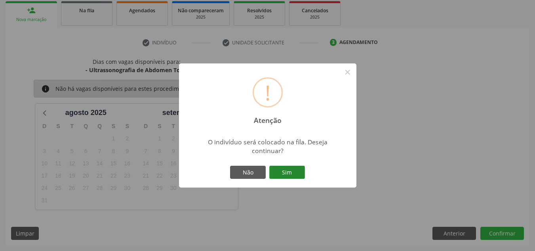
click at [301, 173] on button "Sim" at bounding box center [287, 172] width 36 height 13
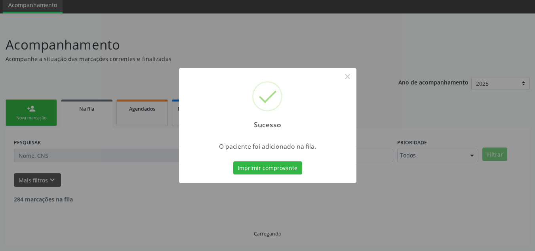
scroll to position [22, 0]
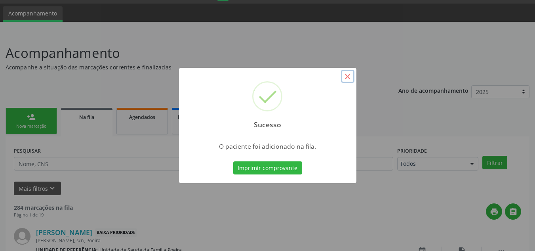
click at [350, 77] on button "×" at bounding box center [347, 76] width 13 height 13
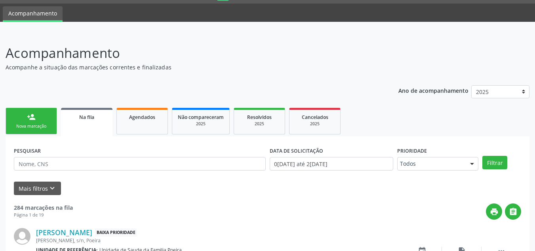
click at [36, 122] on link "person_add Nova marcação" at bounding box center [31, 121] width 51 height 27
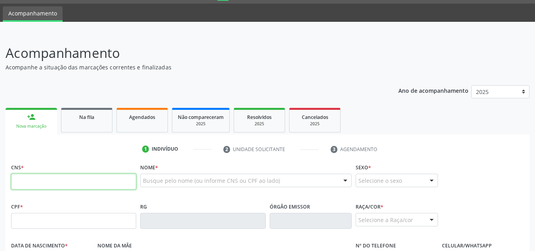
click at [89, 183] on input "text" at bounding box center [73, 181] width 125 height 16
type input "708 1075 1395 3030"
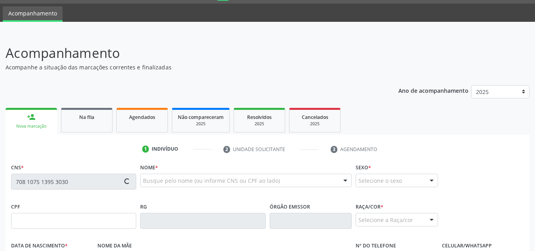
type input "095.319.354-32"
type input "03/09/1994"
type input "Maria Cicera Gama dos Santos"
type input "(82) 99398-1593"
type input "S/N"
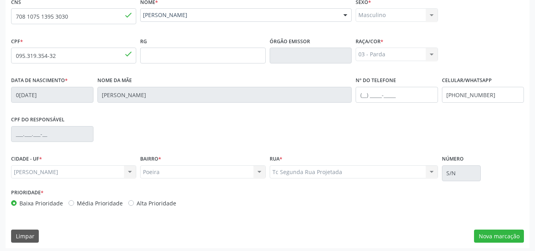
scroll to position [190, 0]
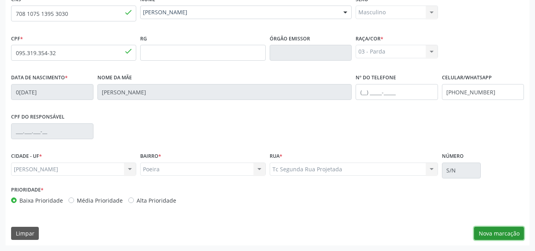
click at [498, 239] on button "Nova marcação" at bounding box center [499, 233] width 50 height 13
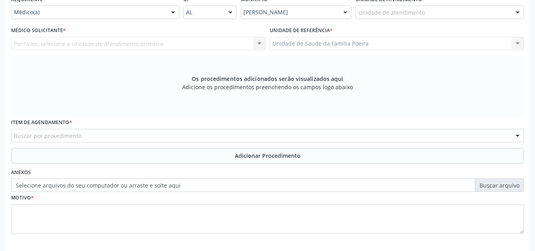
click at [488, 12] on div "Unidade de atendimento" at bounding box center [440, 12] width 168 height 13
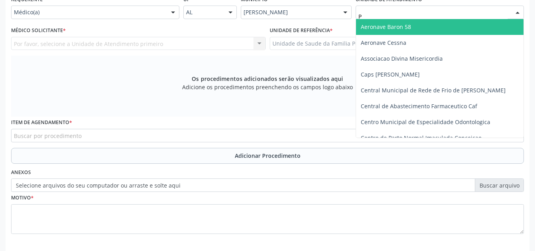
type input "PO"
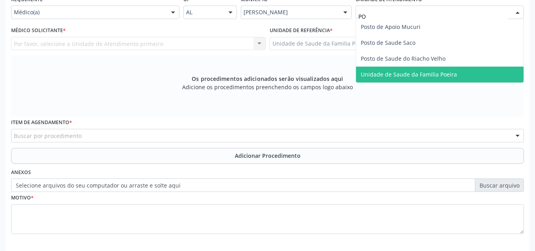
click at [441, 75] on span "Unidade de Saude da Familia Poeira" at bounding box center [409, 74] width 96 height 8
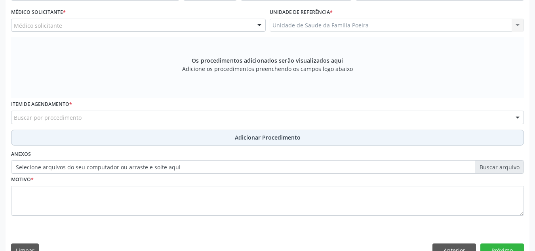
scroll to position [225, 0]
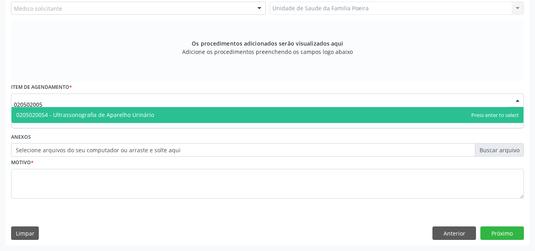
type input "0205020054"
click at [41, 115] on span "0205020054 - Ultrassonografia de Aparelho Urinário" at bounding box center [85, 115] width 138 height 8
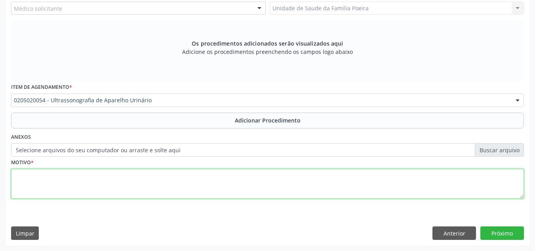
click at [69, 193] on textarea at bounding box center [267, 184] width 513 height 30
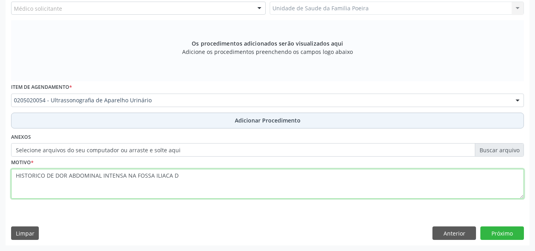
type textarea "HISTORICO DE DOR ABDOMINAL INTENSA NA FOSSA ILIACA D"
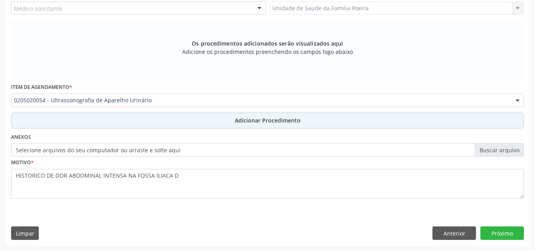
click at [240, 123] on span "Adicionar Procedimento" at bounding box center [268, 120] width 66 height 8
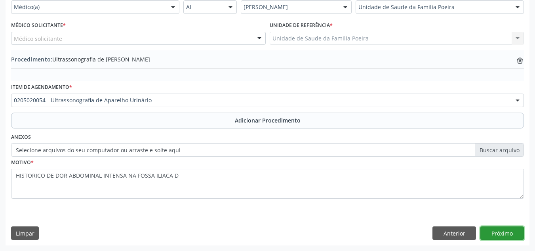
click at [499, 235] on button "Próximo" at bounding box center [502, 232] width 44 height 13
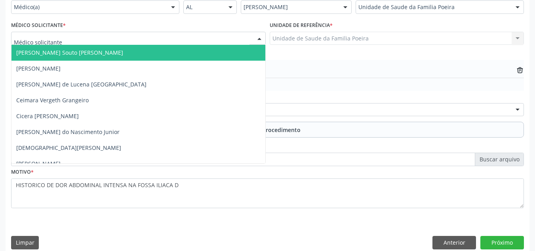
click at [252, 44] on div at bounding box center [138, 38] width 255 height 13
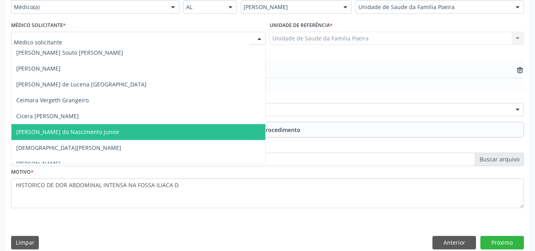
click at [78, 129] on span "[PERSON_NAME] do Nascimento Junior" at bounding box center [67, 132] width 103 height 8
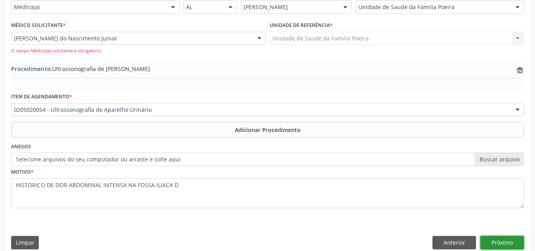
click at [496, 239] on button "Próximo" at bounding box center [502, 242] width 44 height 13
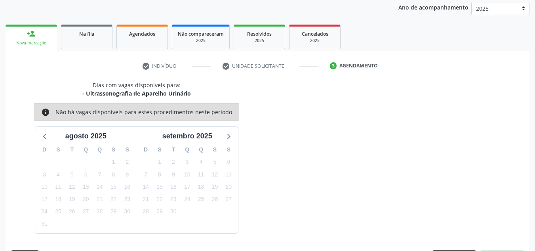
scroll to position [128, 0]
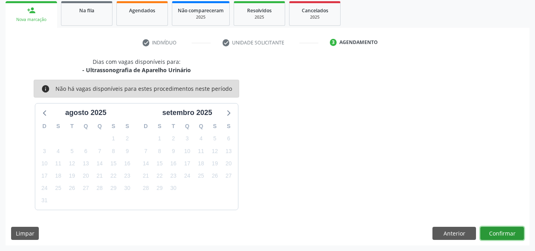
click at [496, 233] on button "Confirmar" at bounding box center [502, 233] width 44 height 13
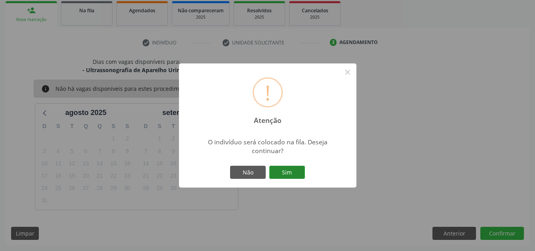
click at [289, 175] on button "Sim" at bounding box center [287, 172] width 36 height 13
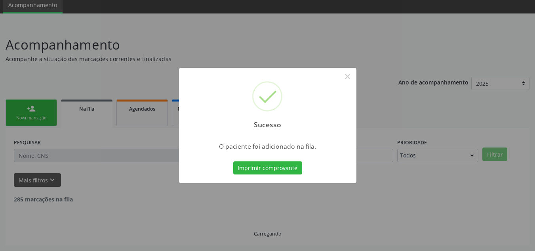
scroll to position [22, 0]
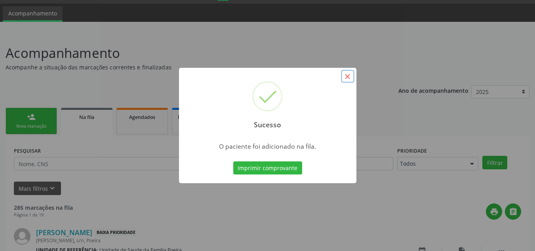
click at [344, 79] on button "×" at bounding box center [347, 76] width 13 height 13
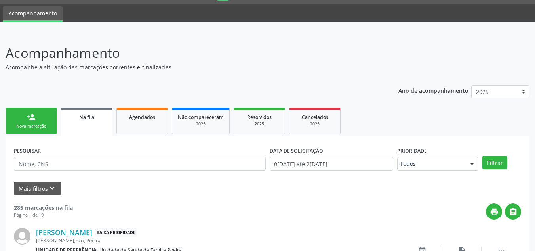
click at [27, 135] on ul "person_add Nova marcação Na fila Agendados Não compareceram 2025 Resolvidos 202…" at bounding box center [268, 121] width 524 height 30
click at [45, 128] on div "Nova marcação" at bounding box center [31, 126] width 40 height 6
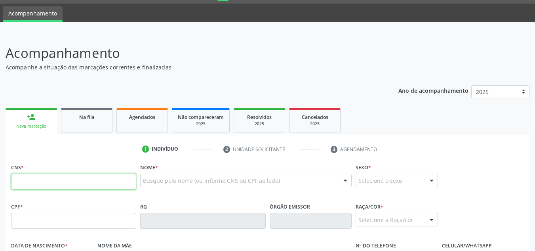
click at [85, 183] on input "text" at bounding box center [73, 181] width 125 height 16
type input "705 1024 9857 3970"
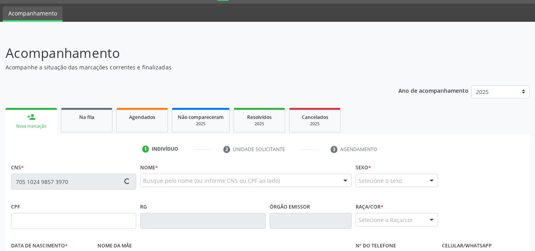
type input "396.744.578-01"
type input "31/10/1984"
type input "Maria Benedita da Conceição"
type input "(82) 99372-6678"
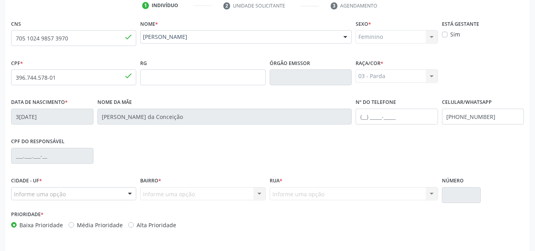
scroll to position [190, 0]
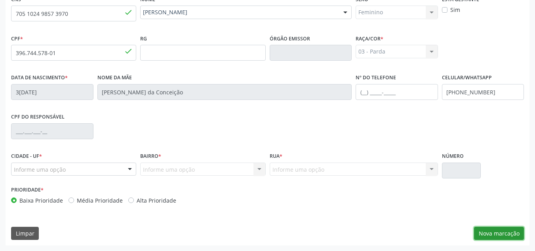
click at [493, 233] on button "Nova marcação" at bounding box center [499, 233] width 50 height 13
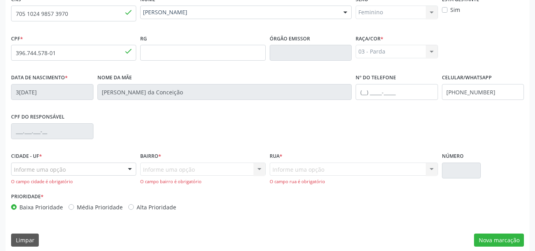
click at [126, 167] on div at bounding box center [130, 169] width 12 height 13
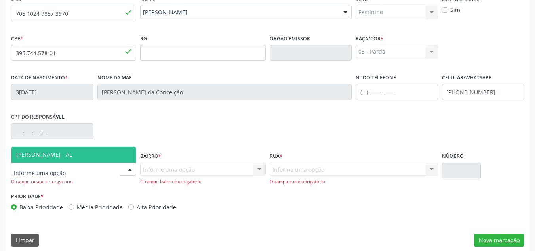
click at [114, 152] on span "[PERSON_NAME] - AL" at bounding box center [73, 155] width 124 height 16
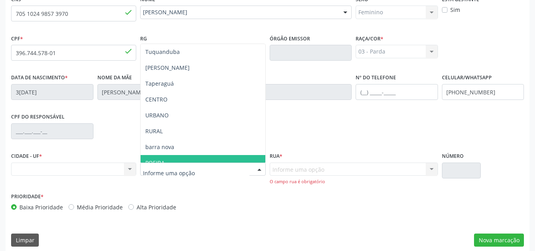
click at [159, 161] on span "POEIRA" at bounding box center [154, 163] width 19 height 8
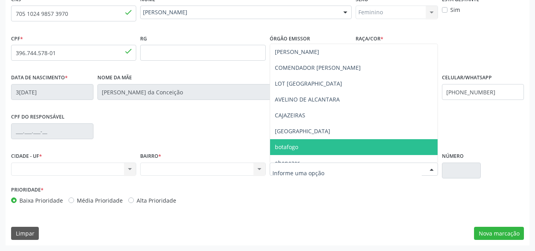
click at [304, 143] on span "botafogo" at bounding box center [354, 147] width 168 height 16
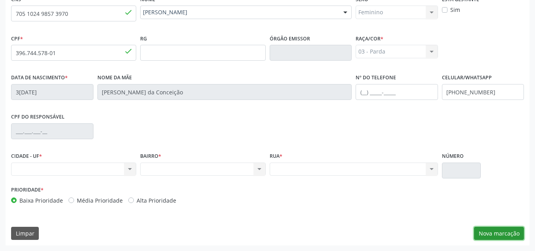
click at [512, 234] on button "Nova marcação" at bounding box center [499, 233] width 50 height 13
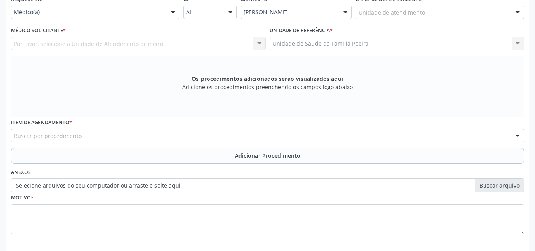
scroll to position [150, 0]
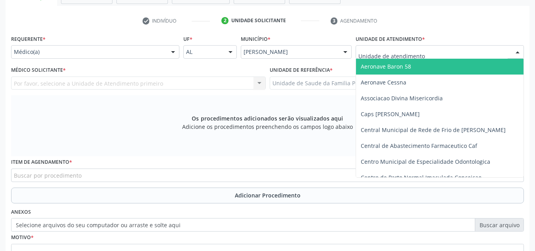
click at [518, 50] on div at bounding box center [518, 52] width 12 height 13
type input "PO"
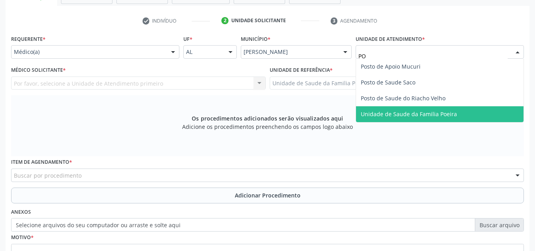
click at [470, 115] on span "Unidade de Saude da Familia Poeira" at bounding box center [440, 114] width 168 height 16
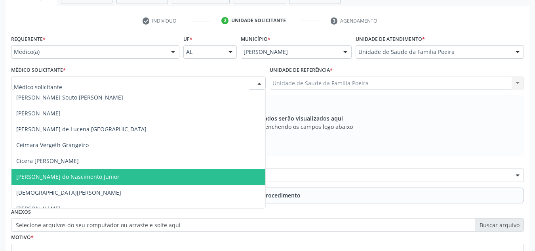
click at [48, 173] on span "[PERSON_NAME] do Nascimento Junior" at bounding box center [67, 177] width 103 height 8
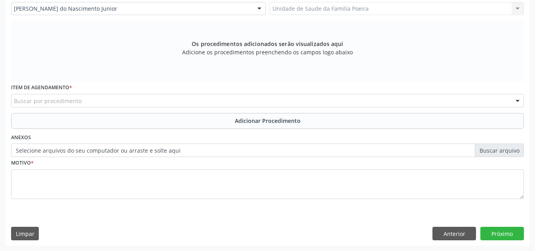
scroll to position [225, 0]
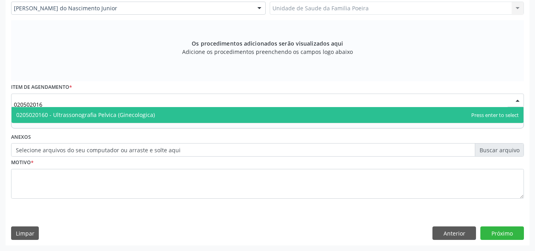
type input "0205020160"
click at [78, 112] on span "0205020160 - Ultrassonografia Pelvica (Ginecologica)" at bounding box center [85, 115] width 139 height 8
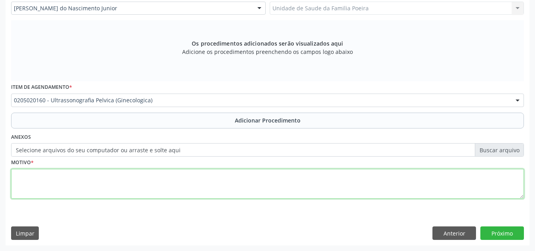
click at [82, 173] on textarea at bounding box center [267, 184] width 513 height 30
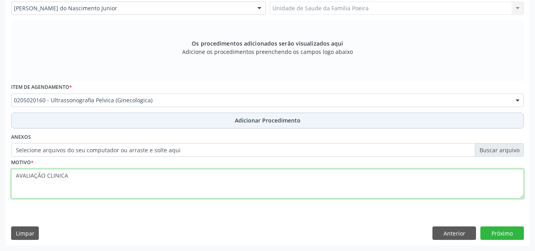
type textarea "AVALIAÇÃO CLINICA"
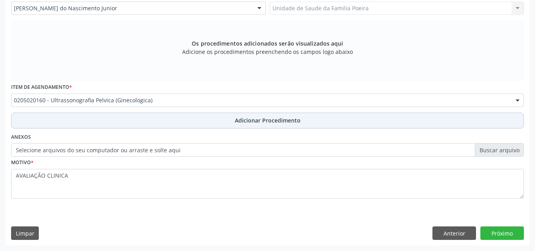
click at [152, 122] on button "Adicionar Procedimento" at bounding box center [267, 120] width 513 height 16
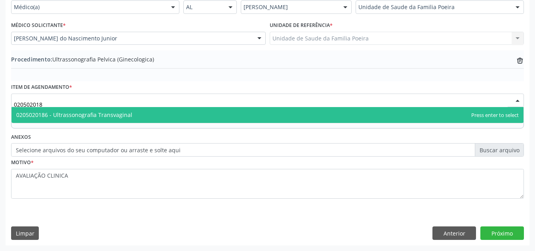
type input "0205020186"
click at [151, 110] on span "0205020186 - Ultrassonografia Transvaginal" at bounding box center [267, 115] width 512 height 16
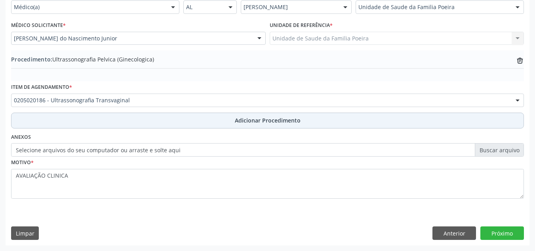
click at [166, 126] on button "Adicionar Procedimento" at bounding box center [267, 120] width 513 height 16
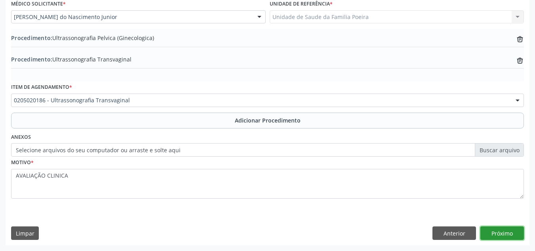
click at [511, 234] on button "Próximo" at bounding box center [502, 232] width 44 height 13
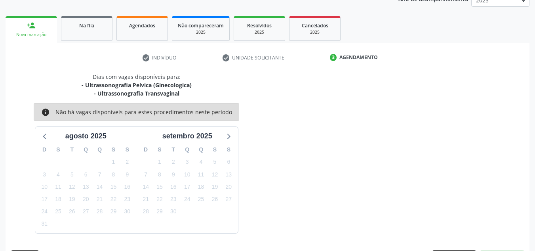
scroll to position [137, 0]
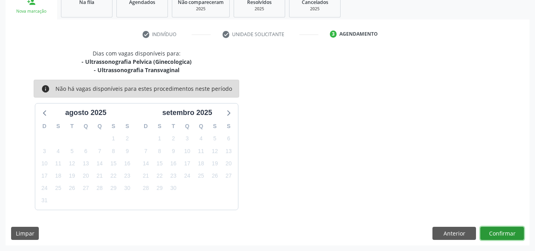
click at [514, 233] on button "Confirmar" at bounding box center [502, 233] width 44 height 13
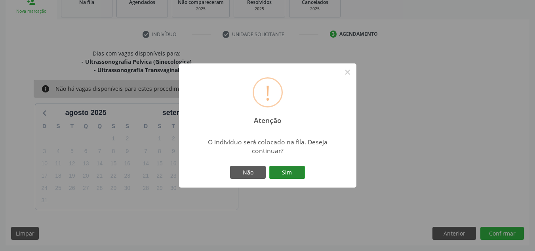
click at [286, 169] on button "Sim" at bounding box center [287, 172] width 36 height 13
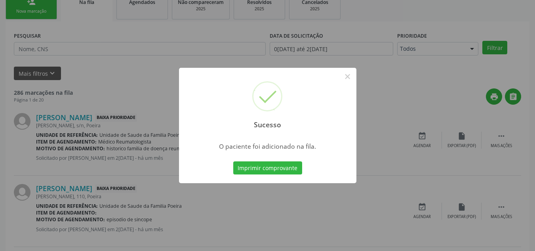
scroll to position [22, 0]
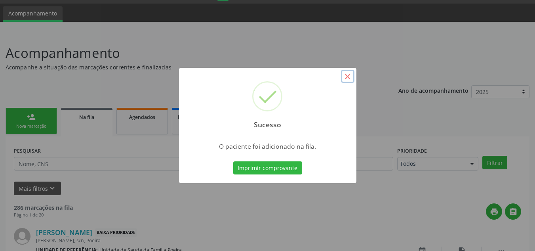
click at [349, 78] on button "×" at bounding box center [347, 76] width 13 height 13
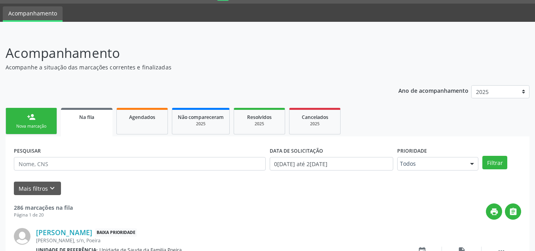
click at [12, 125] on div "Nova marcação" at bounding box center [31, 126] width 40 height 6
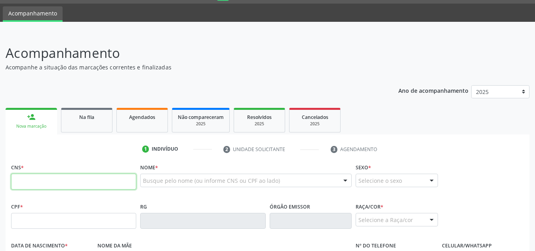
click at [44, 179] on input "text" at bounding box center [73, 181] width 125 height 16
type input "708 4027 4221 4166"
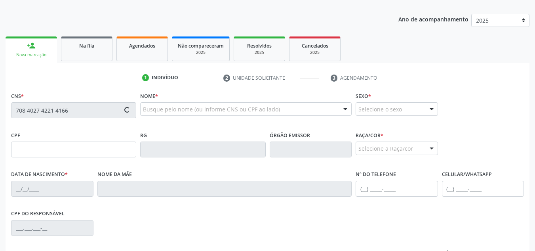
scroll to position [141, 0]
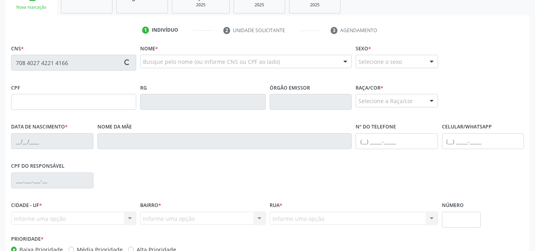
type input "718.144.444-16"
type input "06/01/2004"
type input "Fabiana Maria Mendes"
type input "(81) 98850-1629"
type input "201"
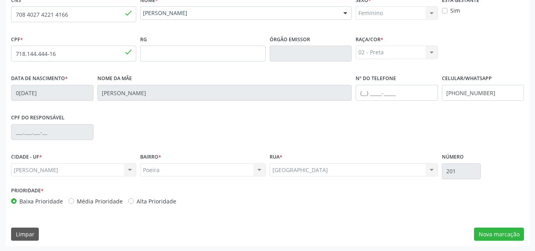
scroll to position [190, 0]
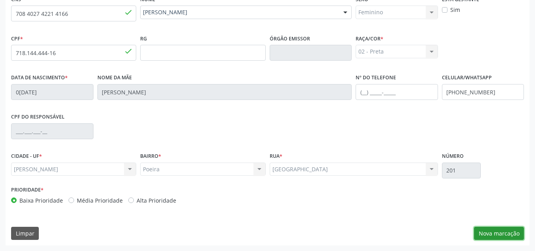
click at [491, 228] on button "Nova marcação" at bounding box center [499, 233] width 50 height 13
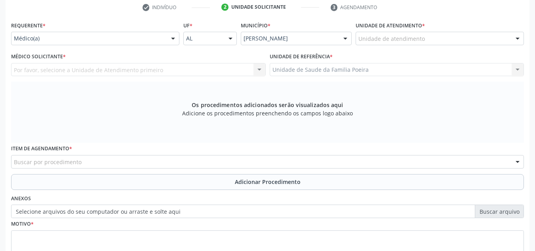
scroll to position [150, 0]
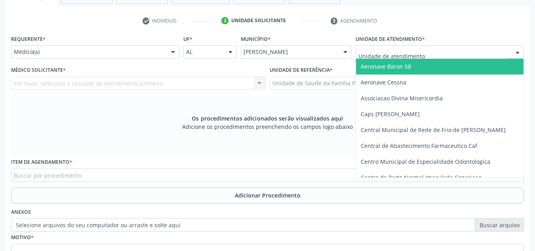
click at [514, 53] on div at bounding box center [518, 52] width 12 height 13
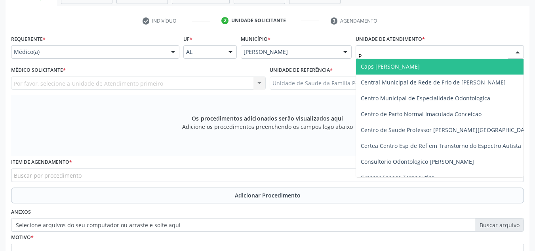
type input "PO"
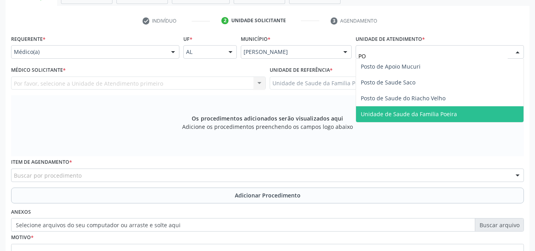
click at [470, 110] on span "Unidade de Saude da Familia Poeira" at bounding box center [440, 114] width 168 height 16
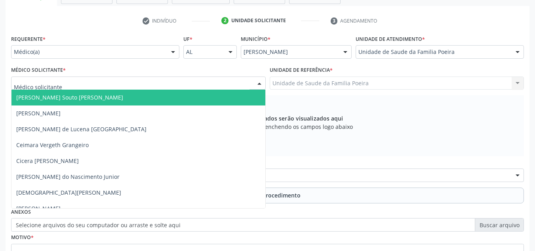
click at [226, 82] on div at bounding box center [138, 82] width 255 height 13
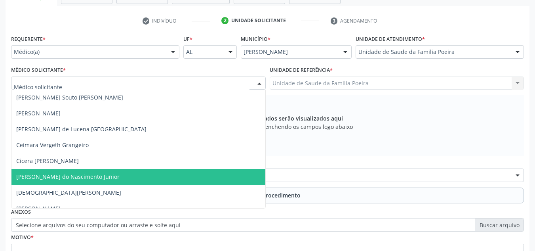
click at [112, 172] on span "[PERSON_NAME] do Nascimento Junior" at bounding box center [138, 177] width 254 height 16
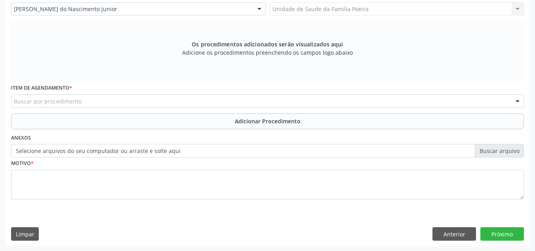
scroll to position [225, 0]
click at [86, 99] on div "Buscar por procedimento" at bounding box center [267, 99] width 513 height 13
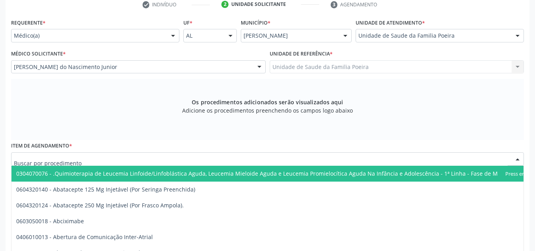
scroll to position [146, 0]
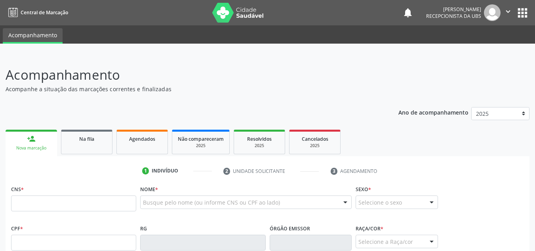
scroll to position [143, 0]
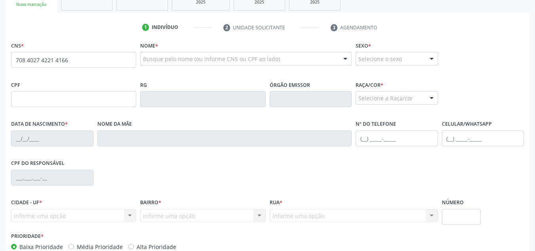
type input "708 4027 4221 4166"
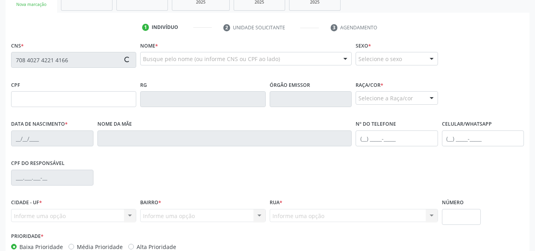
type input "718.144.444-16"
type input "06/01/2004"
type input "Fabiana Maria Mendes"
type input "(81) 98850-1629"
type input "201"
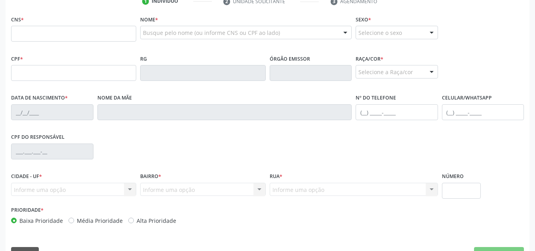
scroll to position [11, 0]
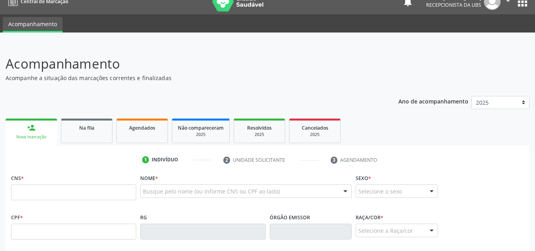
drag, startPoint x: 88, startPoint y: 140, endPoint x: 105, endPoint y: 109, distance: 35.3
click at [88, 140] on link "Na fila" at bounding box center [86, 130] width 51 height 25
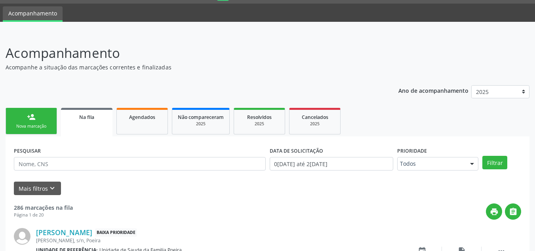
scroll to position [30, 0]
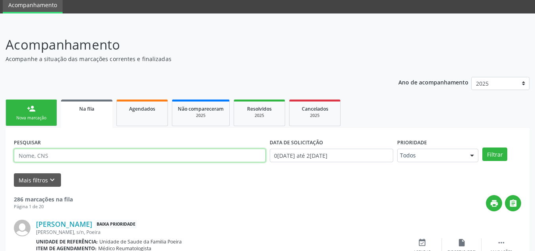
click at [69, 159] on input "text" at bounding box center [140, 155] width 252 height 13
type input "704701791033734"
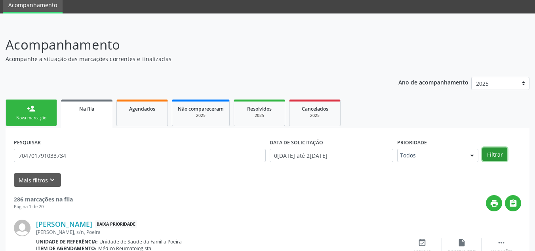
click at [499, 149] on button "Filtrar" at bounding box center [494, 153] width 25 height 13
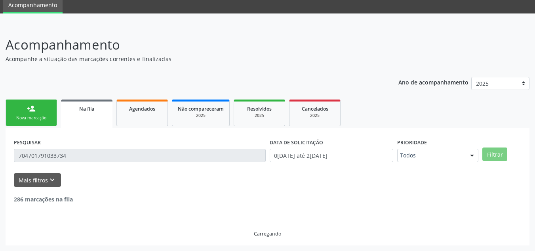
scroll to position [5, 0]
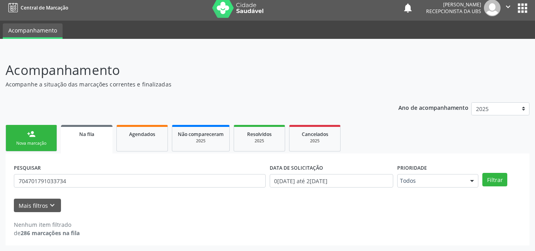
click at [38, 136] on link "person_add Nova marcação" at bounding box center [31, 138] width 51 height 27
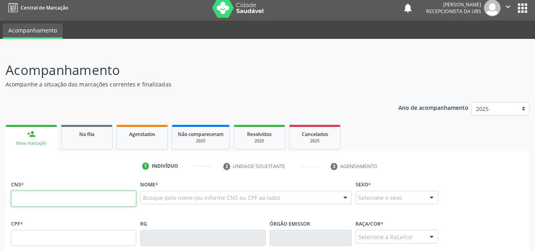
click at [55, 202] on input "text" at bounding box center [73, 198] width 125 height 16
type input "702 5063 1069 0937"
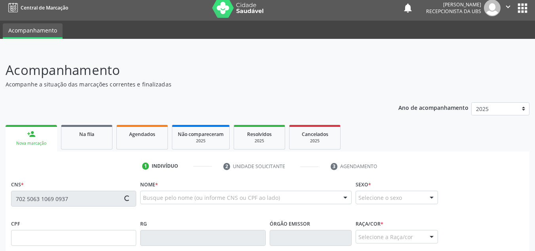
type input "520.716.184-91"
type input "3[DATE]"
type input "Marinete [PERSON_NAME]"
type input "[PHONE_NUMBER]"
type input "103"
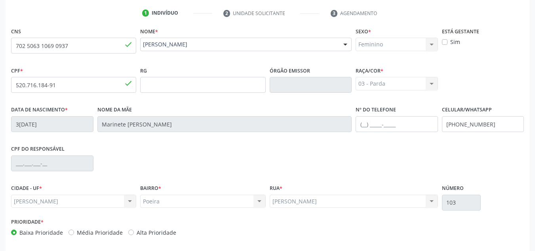
scroll to position [190, 0]
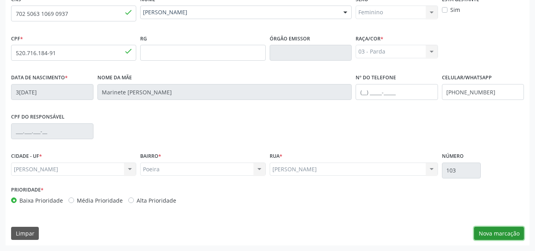
click at [491, 233] on button "Nova marcação" at bounding box center [499, 233] width 50 height 13
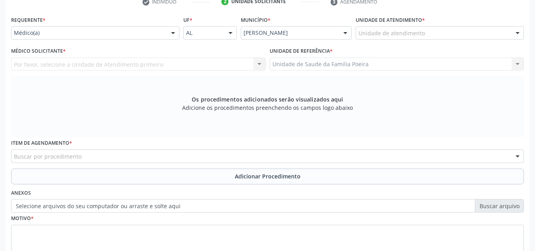
scroll to position [150, 0]
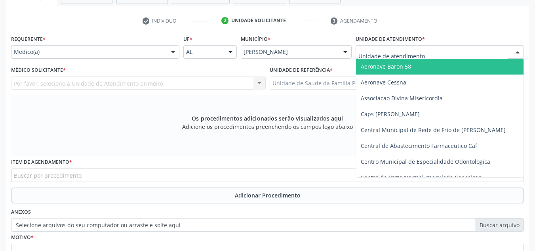
click at [510, 53] on div "Aeronave Baron 58 Aeronave Cessna Associacao Divina Misericordia Caps [PERSON_N…" at bounding box center [440, 51] width 168 height 13
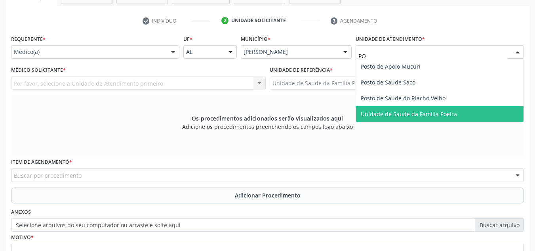
click at [478, 118] on span "Unidade de Saude da Familia Poeira" at bounding box center [440, 114] width 168 height 16
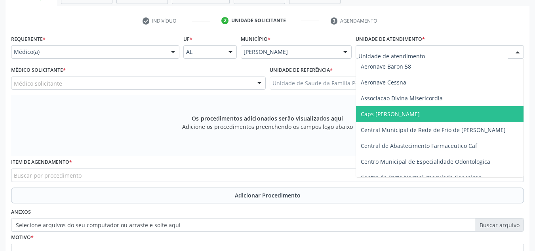
click at [512, 49] on div at bounding box center [518, 52] width 12 height 13
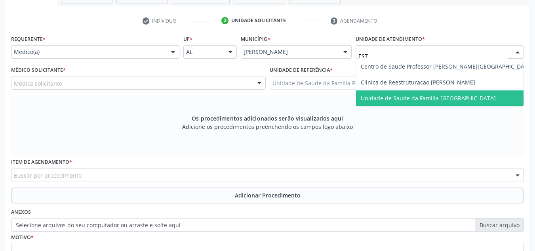
type input "ESTA"
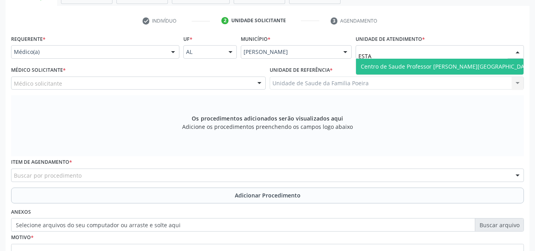
click at [412, 72] on span "Centro de Saude Professor [PERSON_NAME][GEOGRAPHIC_DATA]" at bounding box center [447, 67] width 182 height 16
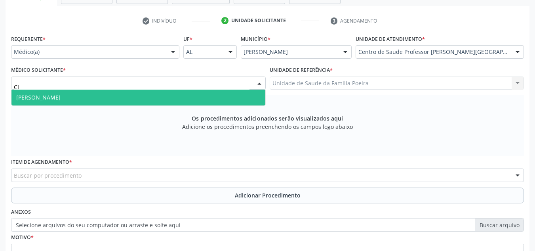
type input "CLA"
click at [58, 93] on span "[PERSON_NAME]" at bounding box center [138, 97] width 254 height 16
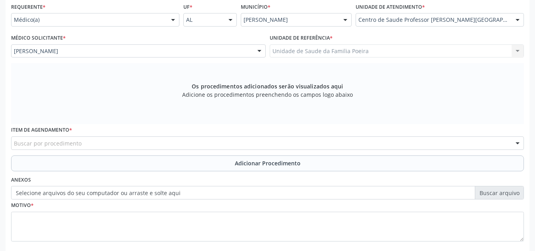
scroll to position [225, 0]
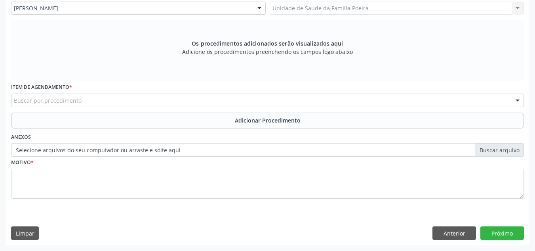
click at [55, 94] on div "Buscar por procedimento" at bounding box center [267, 99] width 513 height 13
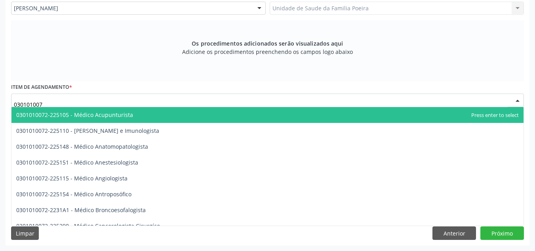
type input "0301010072"
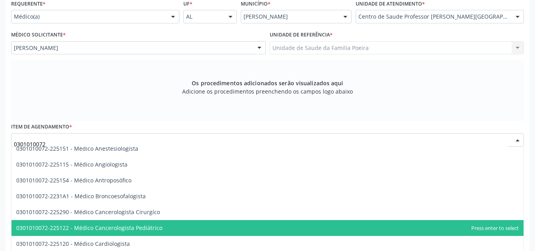
scroll to position [40, 0]
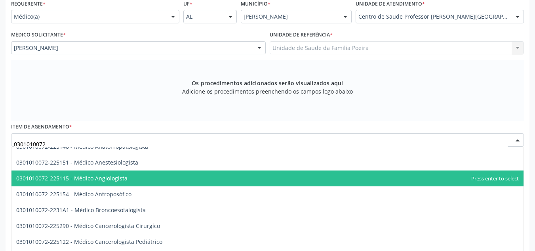
click at [130, 177] on span "0301010072-225115 - Médico Angiologista" at bounding box center [267, 178] width 512 height 16
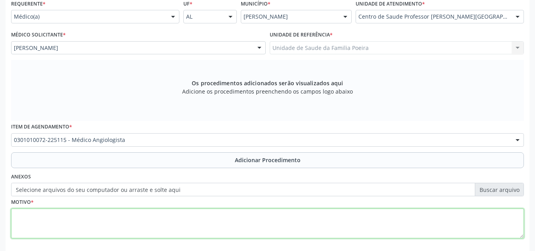
click at [131, 213] on textarea at bounding box center [267, 223] width 513 height 30
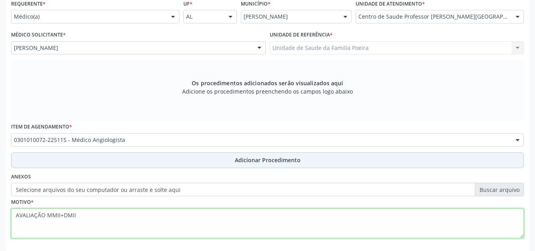
type textarea "AVALIAÇÃO MMII+DMII"
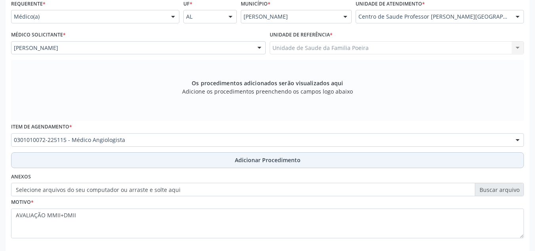
click at [279, 162] on span "Adicionar Procedimento" at bounding box center [268, 160] width 66 height 8
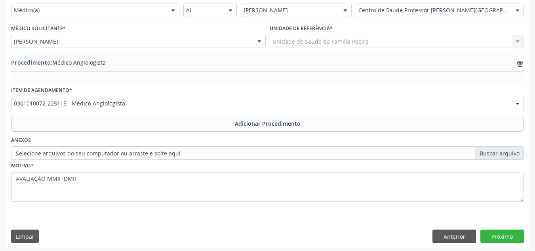
scroll to position [195, 0]
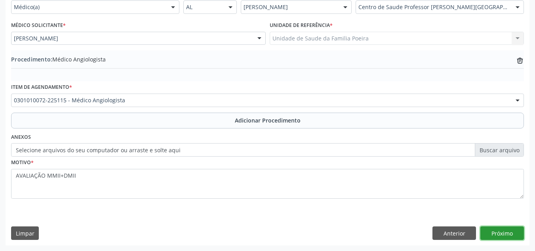
click at [506, 231] on button "Próximo" at bounding box center [502, 232] width 44 height 13
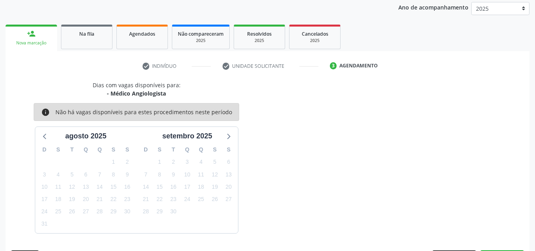
scroll to position [128, 0]
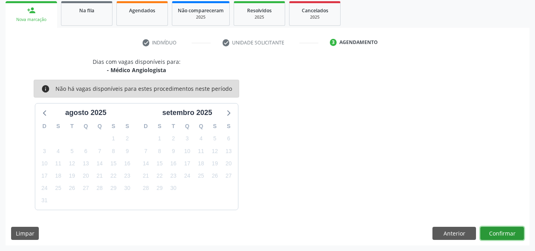
click at [490, 233] on button "Confirmar" at bounding box center [502, 233] width 44 height 13
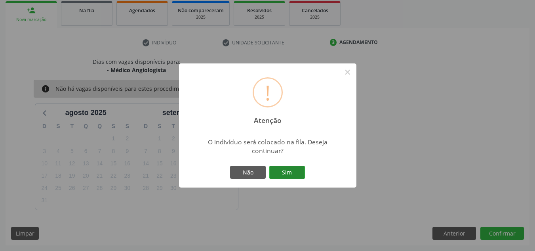
click at [295, 172] on button "Sim" at bounding box center [287, 172] width 36 height 13
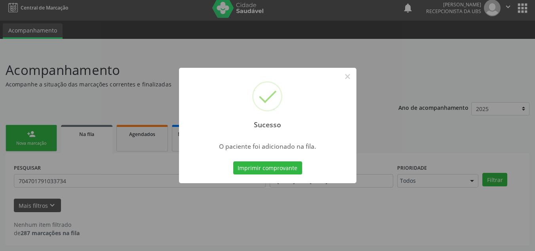
scroll to position [5, 0]
click at [343, 77] on button "×" at bounding box center [347, 76] width 13 height 13
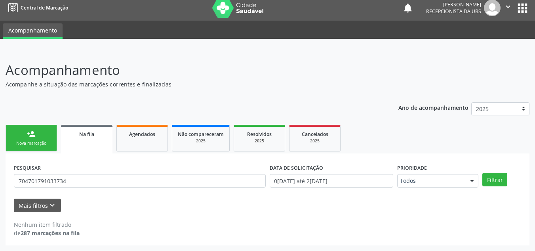
click at [40, 138] on link "person_add Nova marcação" at bounding box center [31, 138] width 51 height 27
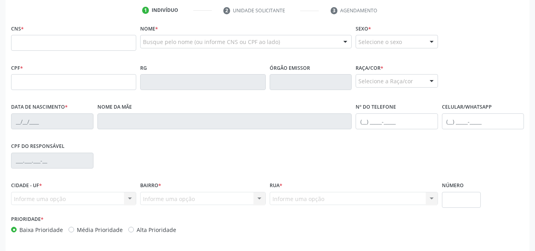
scroll to position [163, 0]
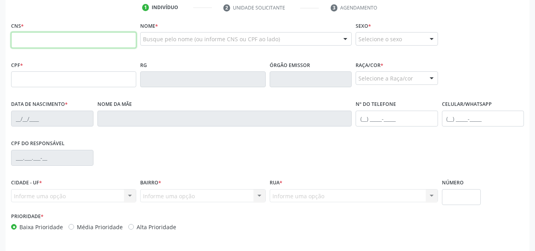
click at [72, 41] on input "text" at bounding box center [73, 40] width 125 height 16
paste input "705 8034 1359 6436"
type input "705 8034 1359 6436"
type input "143.560.204-80"
type input "1[DATE]"
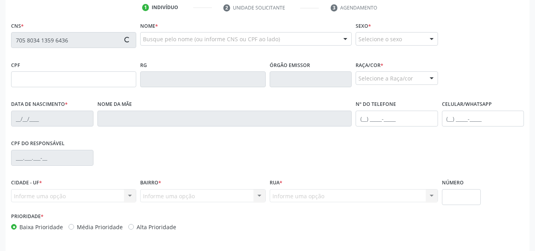
type input "[PERSON_NAME]"
type input "[PHONE_NUMBER]"
type input "01"
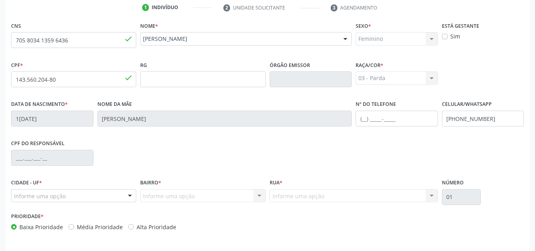
scroll to position [190, 0]
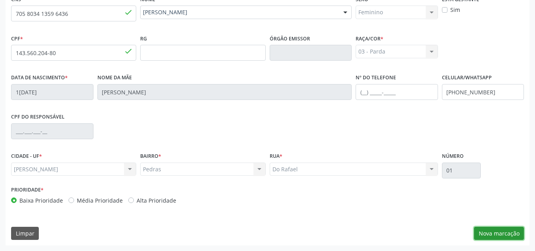
click at [488, 229] on button "Nova marcação" at bounding box center [499, 233] width 50 height 13
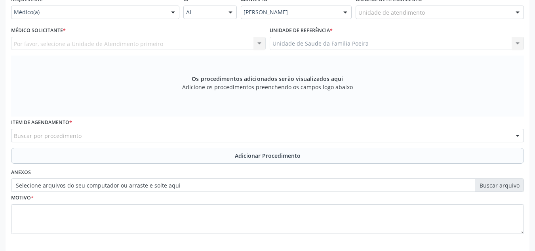
click at [501, 15] on div "Unidade de atendimento" at bounding box center [440, 12] width 168 height 13
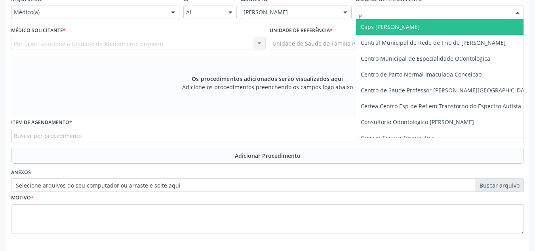
type input "PO"
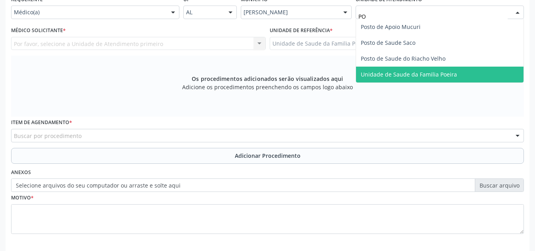
click at [482, 73] on span "Unidade de Saude da Familia Poeira" at bounding box center [440, 75] width 168 height 16
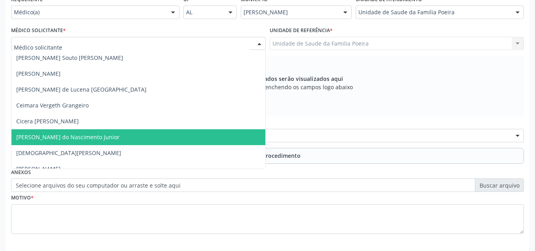
click at [34, 137] on span "[PERSON_NAME] do Nascimento Junior" at bounding box center [67, 137] width 103 height 8
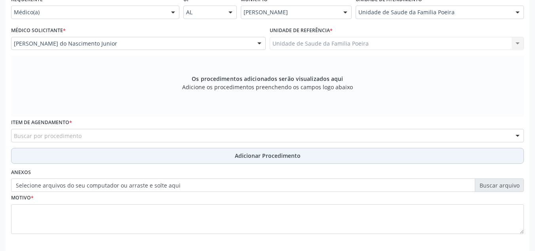
scroll to position [225, 0]
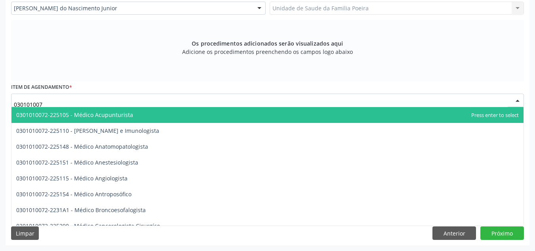
type input "0301010072"
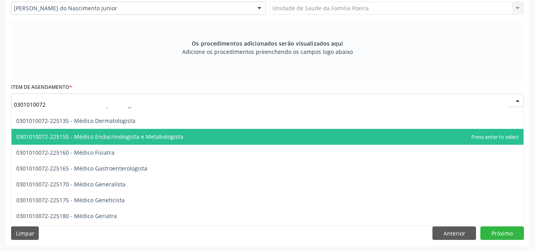
scroll to position [356, 0]
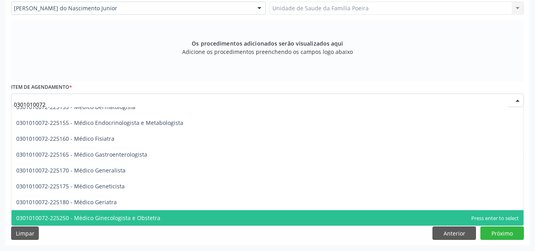
click at [182, 215] on span "0301010072-225250 - Médico Ginecologista e Obstetra" at bounding box center [267, 218] width 512 height 16
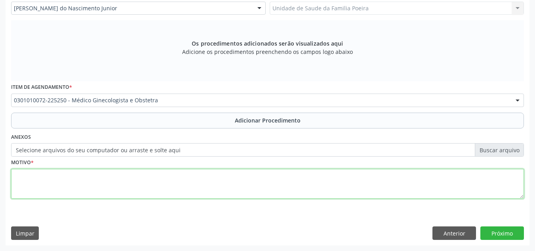
click at [47, 184] on textarea at bounding box center [267, 184] width 513 height 30
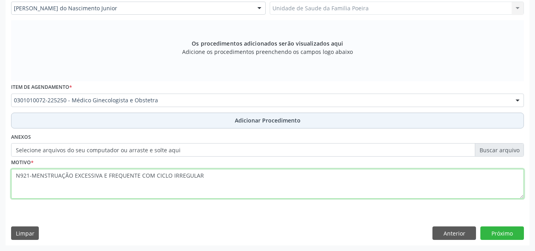
type textarea "N921-MENSTRUAÇÃO EXCESSIVA E FREQUENTE COM CICLO IRREGULAR"
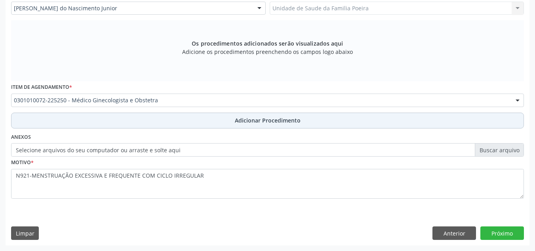
click at [252, 118] on span "Adicionar Procedimento" at bounding box center [268, 120] width 66 height 8
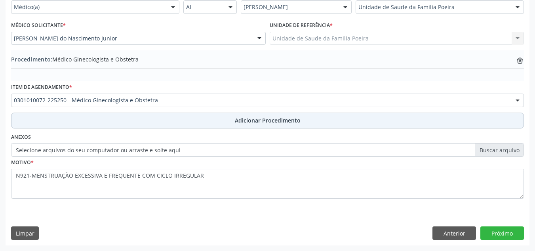
scroll to position [195, 0]
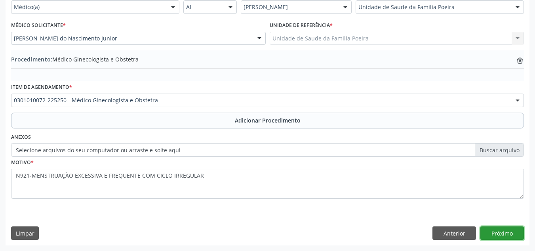
click at [503, 232] on button "Próximo" at bounding box center [502, 232] width 44 height 13
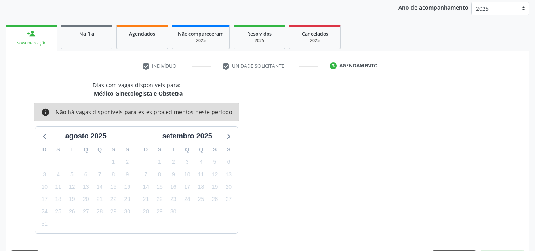
scroll to position [128, 0]
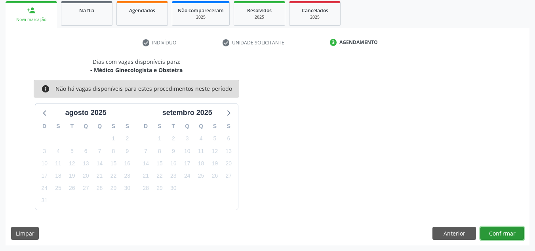
click at [498, 231] on button "Confirmar" at bounding box center [502, 233] width 44 height 13
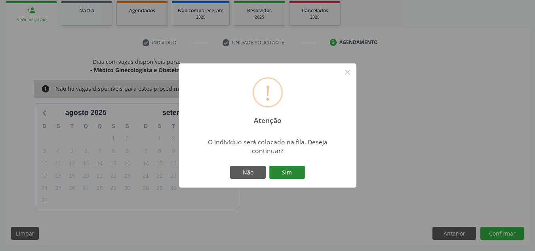
click at [288, 176] on button "Sim" at bounding box center [287, 172] width 36 height 13
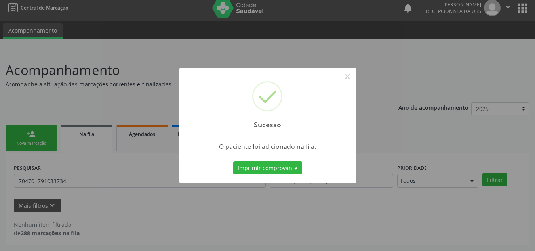
scroll to position [5, 0]
click at [349, 77] on button "×" at bounding box center [347, 76] width 13 height 13
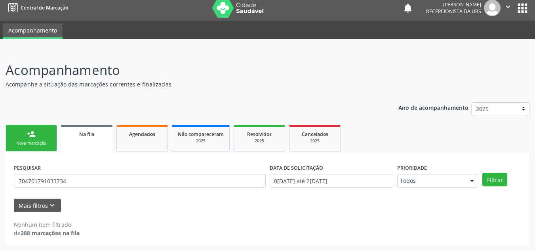
click at [9, 137] on link "person_add Nova marcação" at bounding box center [31, 138] width 51 height 27
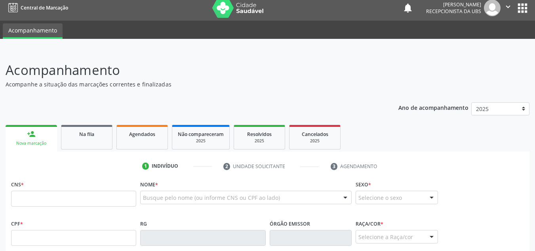
click at [44, 136] on link "person_add Nova marcação" at bounding box center [31, 138] width 51 height 27
click at [36, 200] on input "text" at bounding box center [73, 198] width 125 height 16
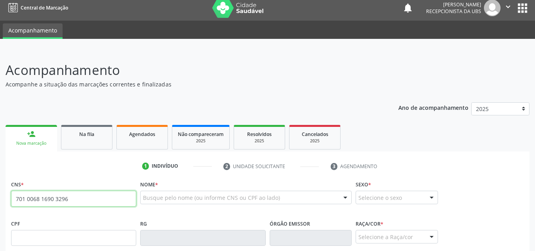
type input "701 0068 1690 3296"
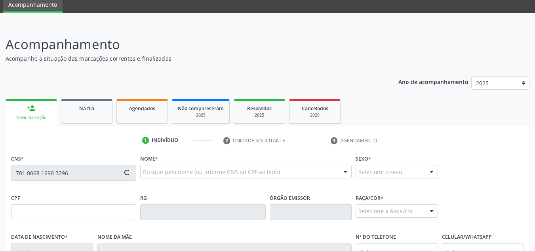
scroll to position [44, 0]
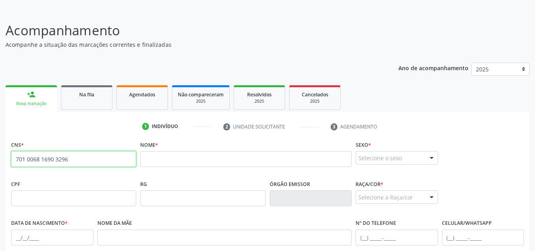
drag, startPoint x: 71, startPoint y: 161, endPoint x: 17, endPoint y: 159, distance: 54.3
click at [17, 159] on input "701 0068 1690 3296" at bounding box center [73, 159] width 125 height 16
paste input "700 0034 8989 2601"
type input "700 0034 8989 2601"
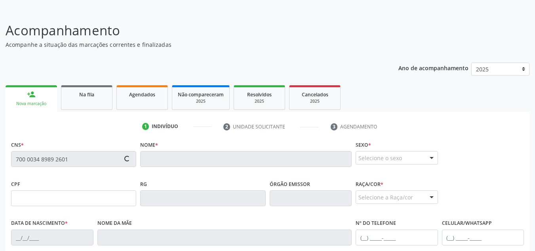
scroll to position [84, 0]
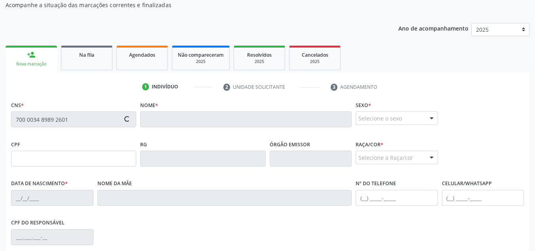
type input "150.071.864-57"
type input "2[DATE]"
type input "[PERSON_NAME]"
type input "[PHONE_NUMBER]"
type input "S/N"
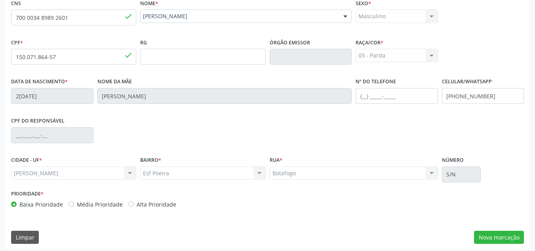
scroll to position [190, 0]
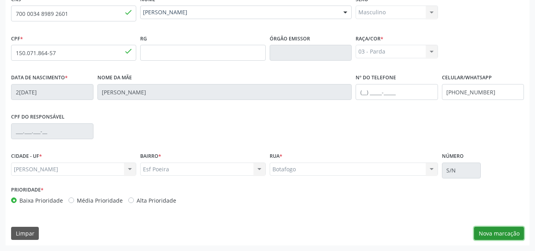
click at [503, 234] on button "Nova marcação" at bounding box center [499, 233] width 50 height 13
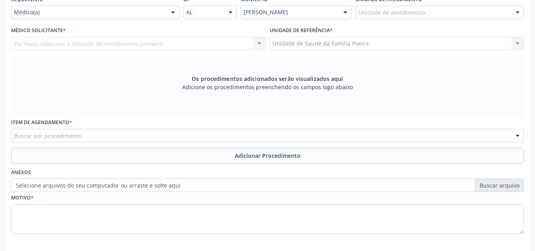
click at [514, 11] on div at bounding box center [518, 12] width 12 height 13
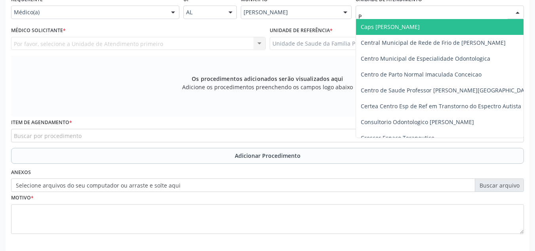
type input "PO"
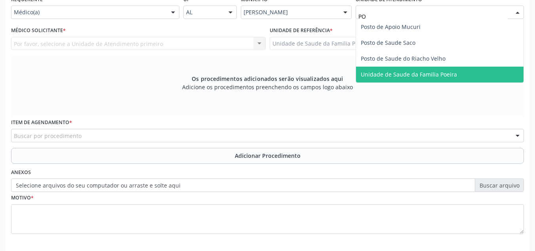
click at [461, 73] on span "Unidade de Saude da Familia Poeira" at bounding box center [440, 75] width 168 height 16
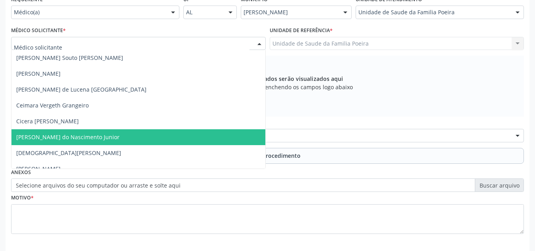
click at [41, 137] on span "[PERSON_NAME] do Nascimento Junior" at bounding box center [67, 137] width 103 height 8
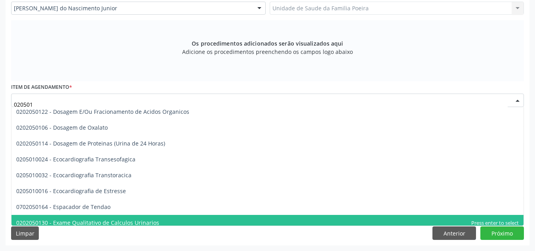
scroll to position [79, 0]
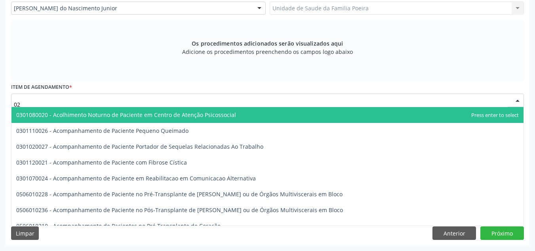
type input "0"
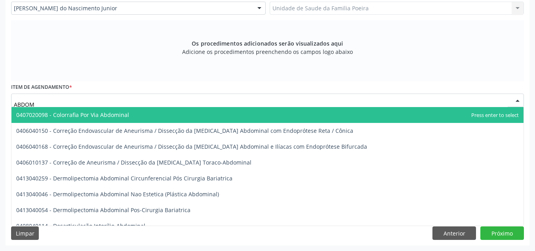
type input "ABDOME"
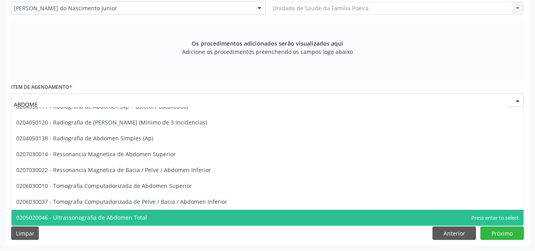
click at [106, 223] on span "0205020046 - Ultrassonografia de Abdomen Total" at bounding box center [267, 217] width 512 height 16
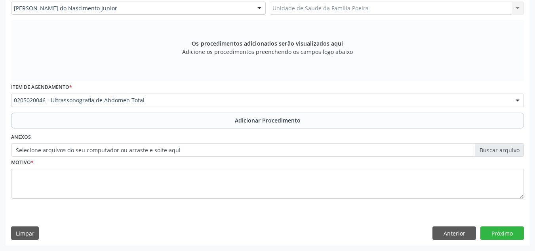
scroll to position [79, 0]
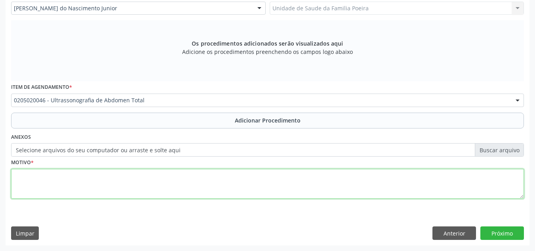
click at [83, 185] on textarea at bounding box center [267, 184] width 513 height 30
type textarea "F"
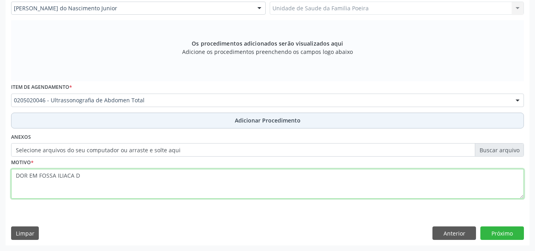
type textarea "DOR EM FOSSA ILIACA D"
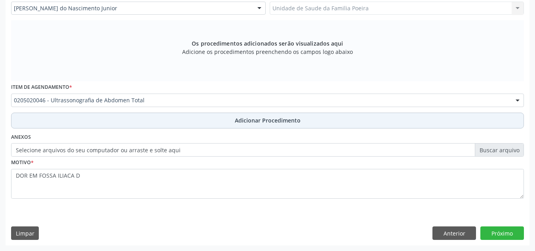
click at [240, 124] on span "Adicionar Procedimento" at bounding box center [268, 120] width 66 height 8
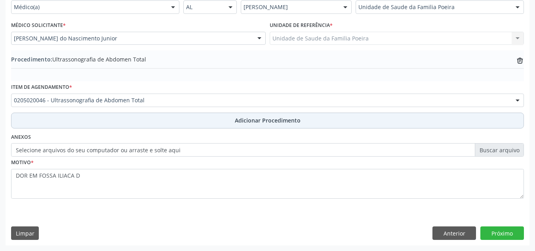
scroll to position [195, 0]
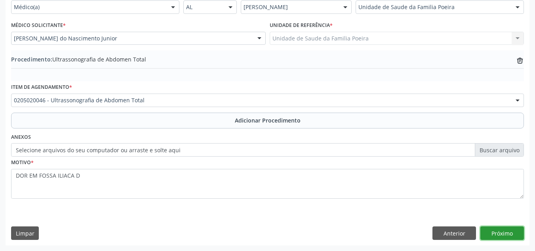
click at [495, 232] on button "Próximo" at bounding box center [502, 232] width 44 height 13
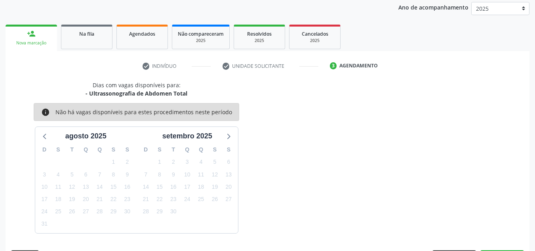
scroll to position [128, 0]
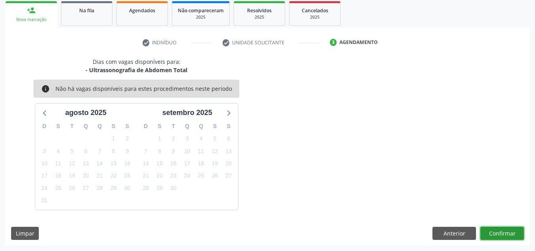
click at [495, 231] on button "Confirmar" at bounding box center [502, 233] width 44 height 13
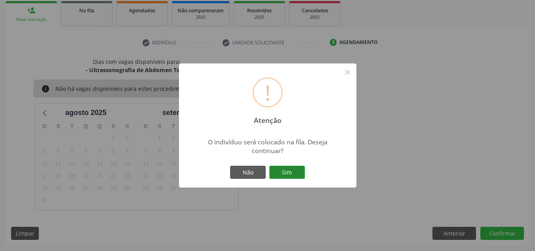
click at [283, 169] on button "Sim" at bounding box center [287, 172] width 36 height 13
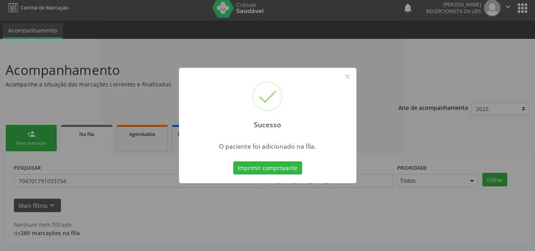
scroll to position [5, 0]
click at [350, 75] on button "×" at bounding box center [347, 76] width 13 height 13
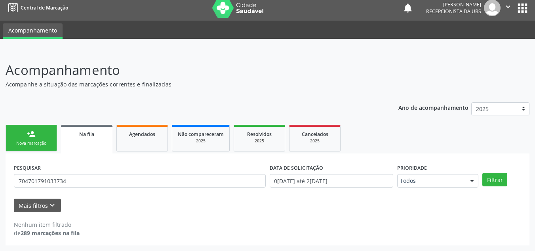
click at [53, 135] on link "person_add Nova marcação" at bounding box center [31, 138] width 51 height 27
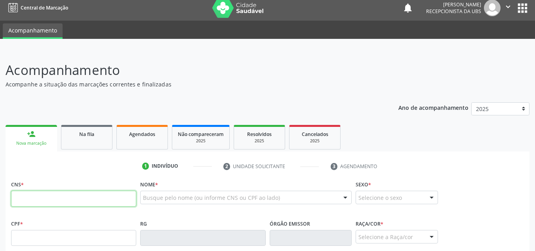
click at [50, 201] on input "text" at bounding box center [73, 198] width 125 height 16
type input "702 0093 2913 2686"
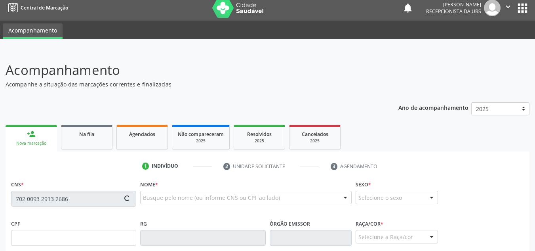
type input "3[DATE]"
type input "[PERSON_NAME]"
type input "[PHONE_NUMBER]"
type input "S/N"
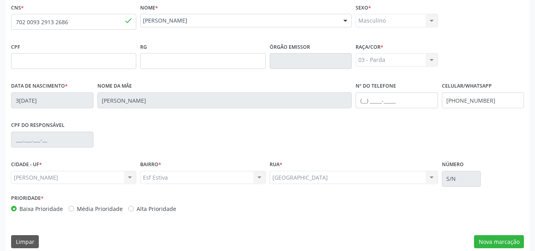
scroll to position [190, 0]
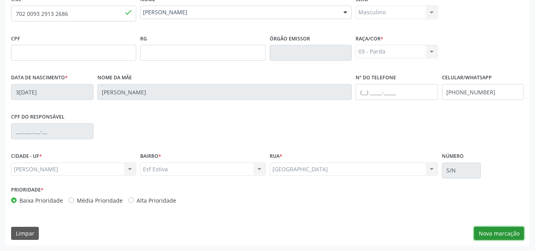
click at [493, 234] on button "Nova marcação" at bounding box center [499, 233] width 50 height 13
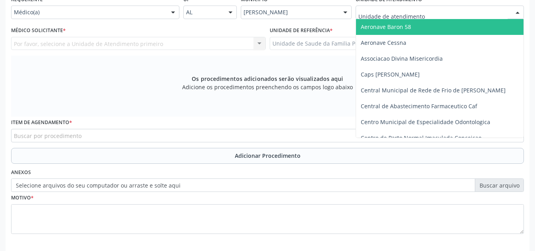
click at [484, 9] on div at bounding box center [440, 12] width 168 height 13
type input "PO"
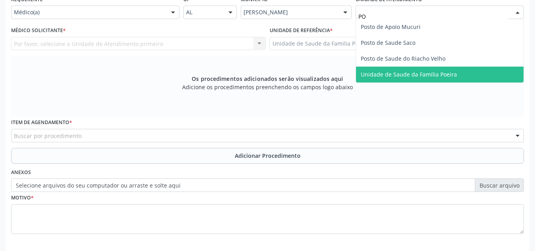
click at [442, 73] on span "Unidade de Saude da Familia Poeira" at bounding box center [409, 74] width 96 height 8
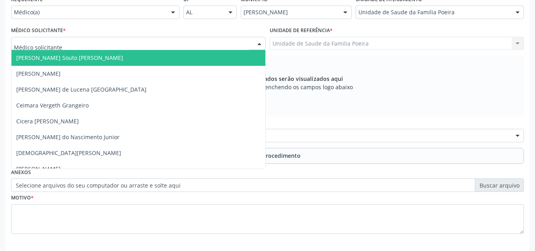
click at [84, 45] on div at bounding box center [138, 43] width 255 height 13
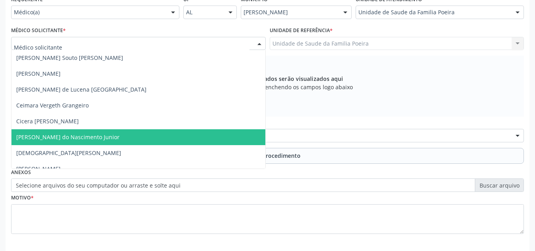
click at [62, 136] on span "[PERSON_NAME] do Nascimento Junior" at bounding box center [67, 137] width 103 height 8
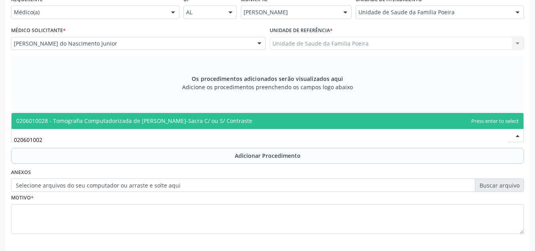
type input "0206010028"
click at [57, 121] on span "0206010028 - Tomografia Computadorizada de [PERSON_NAME]-Sacra C/ ou S/ Contras…" at bounding box center [134, 121] width 236 height 8
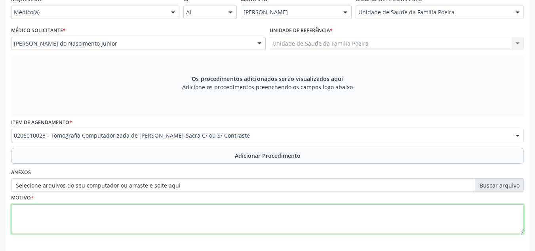
click at [71, 223] on textarea at bounding box center [267, 219] width 513 height 30
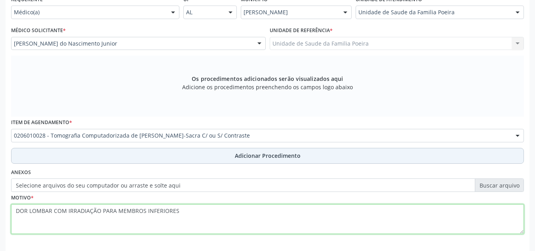
type textarea "DOR LOMBAR COM IRRADIAÇÃO PARA MEMBROS INFERIORES"
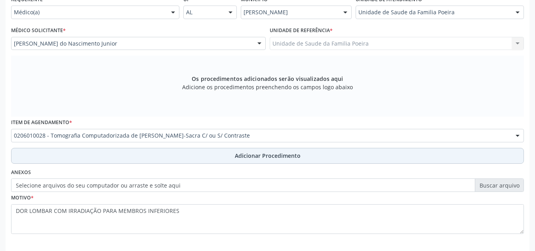
click at [236, 157] on span "Adicionar Procedimento" at bounding box center [268, 155] width 66 height 8
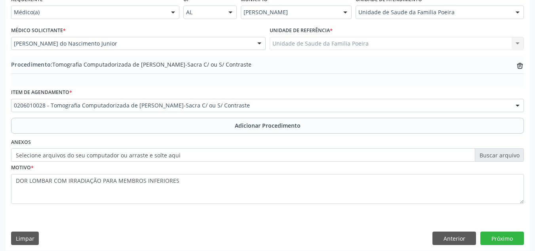
scroll to position [195, 0]
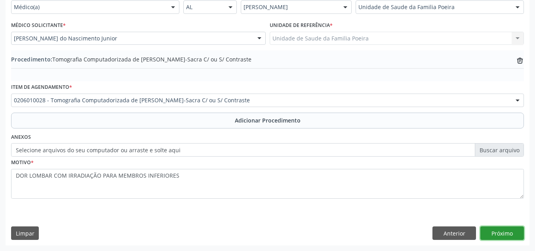
click at [495, 232] on button "Próximo" at bounding box center [502, 232] width 44 height 13
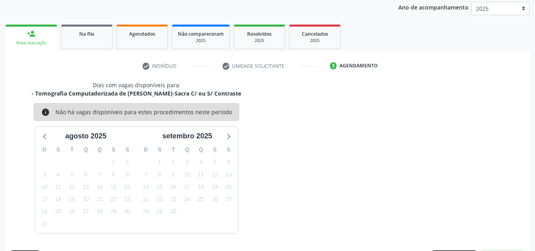
scroll to position [128, 0]
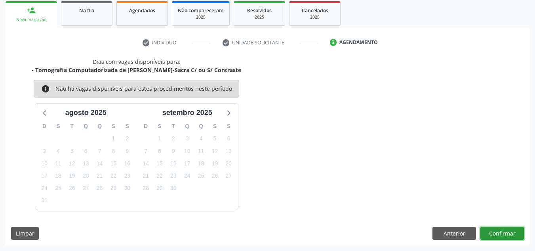
click at [509, 227] on button "Confirmar" at bounding box center [502, 233] width 44 height 13
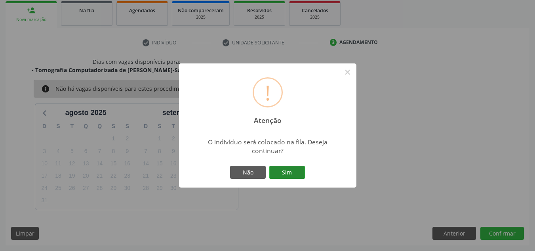
click at [290, 175] on button "Sim" at bounding box center [287, 172] width 36 height 13
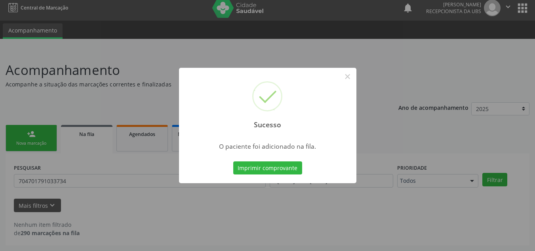
scroll to position [5, 0]
click at [348, 77] on button "×" at bounding box center [347, 76] width 13 height 13
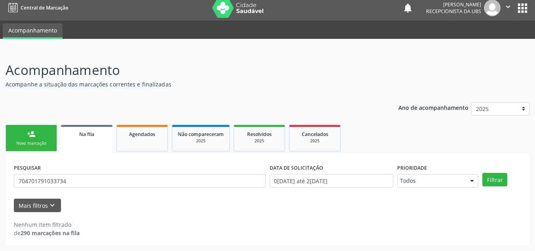
click at [32, 132] on div "person_add" at bounding box center [31, 133] width 9 height 9
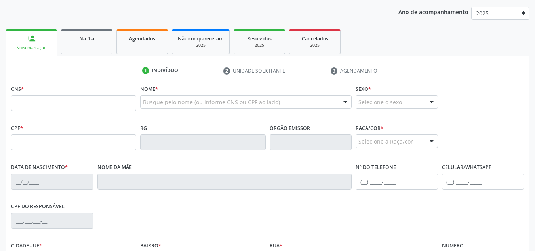
scroll to position [124, 0]
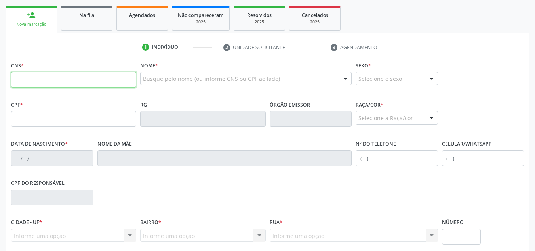
click at [43, 80] on input "text" at bounding box center [73, 80] width 125 height 16
type input "704 7017 9103 3734"
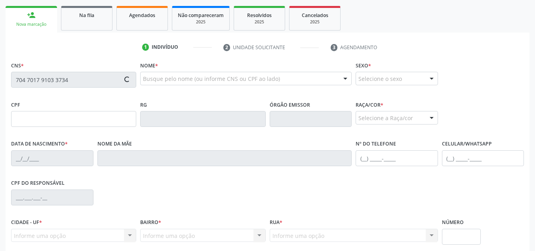
type input "125.308.984-13"
type input "2[DATE]"
type input "[PERSON_NAME] da Conceiçao"
type input "[PHONE_NUMBER]"
type input "S/N"
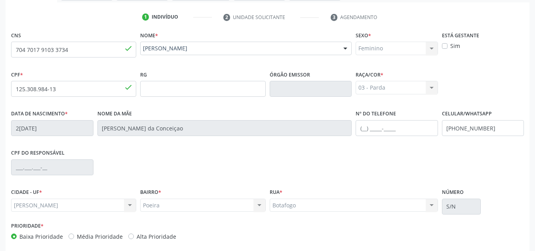
scroll to position [190, 0]
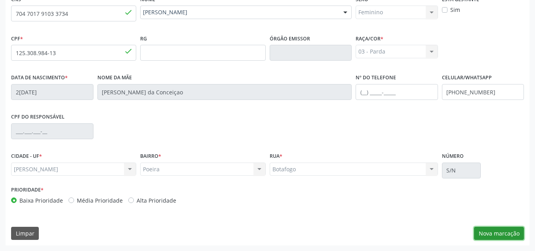
click at [492, 236] on button "Nova marcação" at bounding box center [499, 233] width 50 height 13
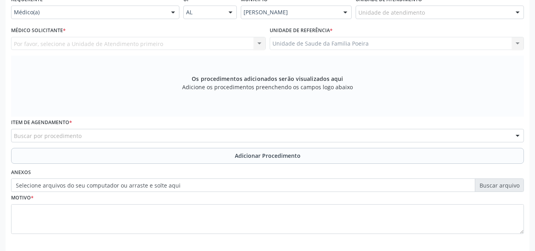
click at [505, 16] on div "Unidade de atendimento" at bounding box center [440, 12] width 168 height 13
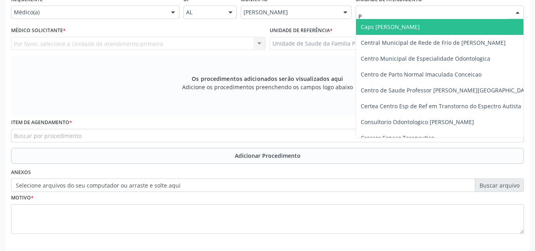
type input "PO"
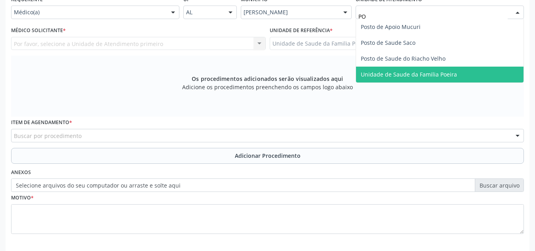
click at [463, 78] on span "Unidade de Saude da Familia Poeira" at bounding box center [440, 75] width 168 height 16
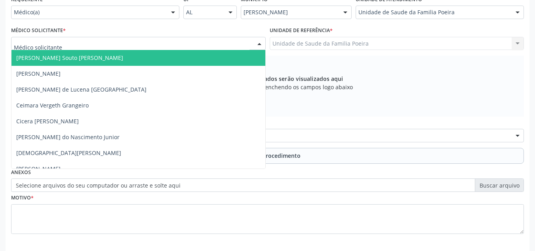
click at [151, 42] on div at bounding box center [138, 43] width 255 height 13
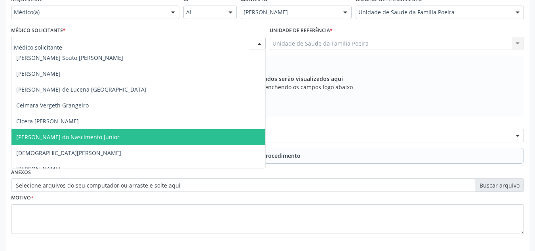
click at [50, 144] on span "[PERSON_NAME] do Nascimento Junior" at bounding box center [138, 137] width 254 height 16
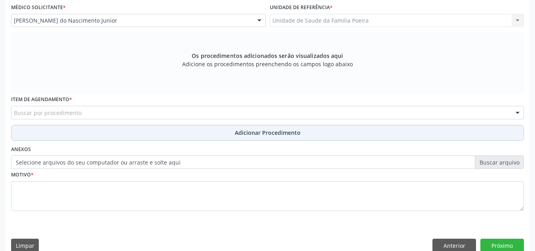
scroll to position [225, 0]
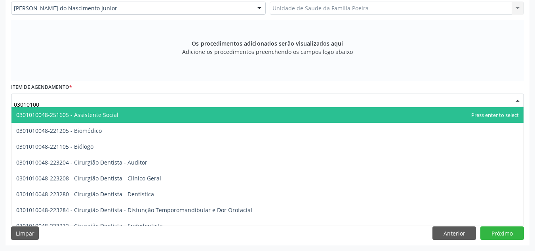
type input "030101007"
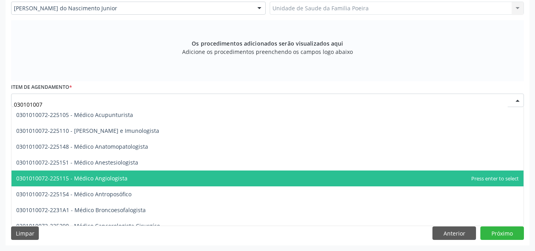
click at [78, 178] on span "0301010072-225115 - Médico Angiologista" at bounding box center [71, 178] width 111 height 8
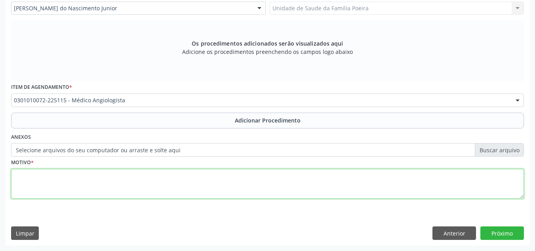
click at [78, 178] on textarea at bounding box center [267, 184] width 513 height 30
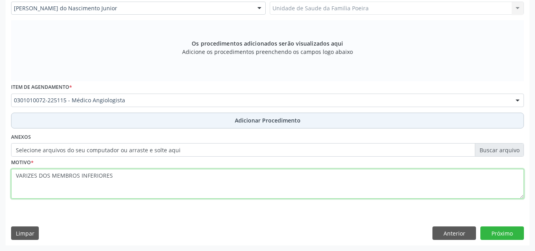
type textarea "VARIZES DOS MEMBROS INFERIORES"
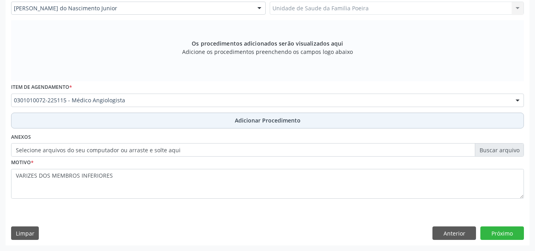
click at [262, 119] on span "Adicionar Procedimento" at bounding box center [268, 120] width 66 height 8
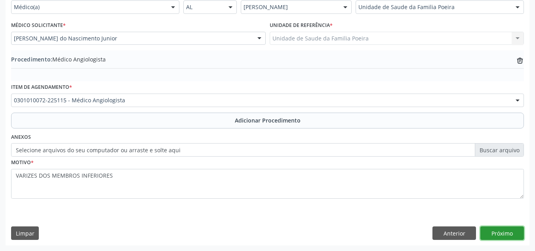
click at [509, 236] on button "Próximo" at bounding box center [502, 232] width 44 height 13
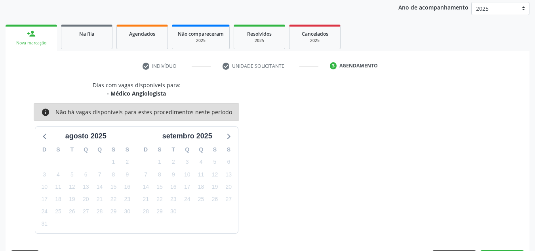
scroll to position [128, 0]
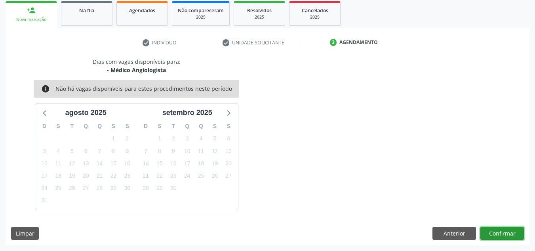
click at [514, 230] on button "Confirmar" at bounding box center [502, 233] width 44 height 13
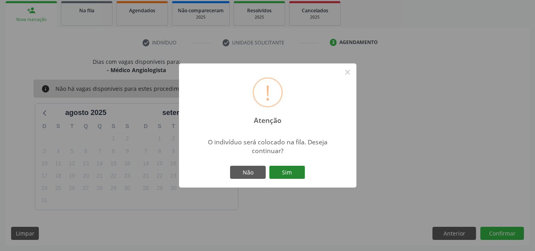
click at [293, 170] on button "Sim" at bounding box center [287, 172] width 36 height 13
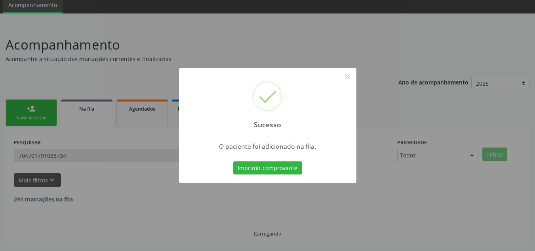
scroll to position [22, 0]
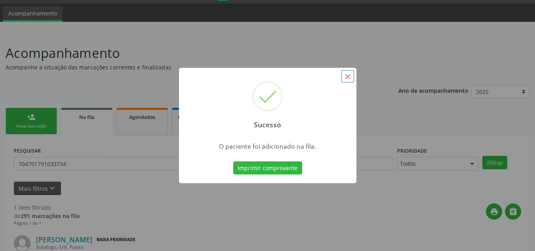
click at [347, 76] on button "×" at bounding box center [347, 76] width 13 height 13
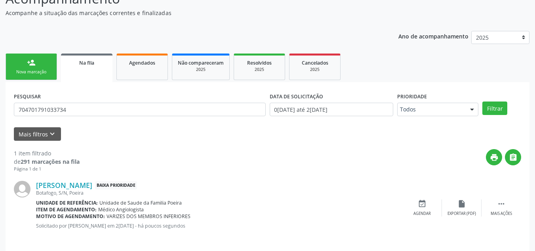
scroll to position [82, 0]
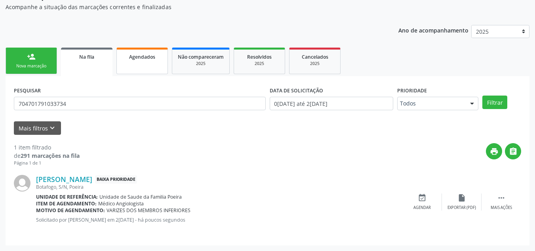
click at [151, 66] on link "Agendados" at bounding box center [141, 61] width 51 height 27
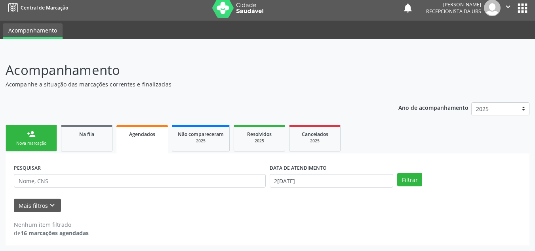
scroll to position [5, 0]
click at [505, 10] on icon "" at bounding box center [508, 6] width 9 height 9
click at [485, 42] on link "Sair" at bounding box center [488, 43] width 55 height 11
